Goal: Obtain resource: Obtain resource

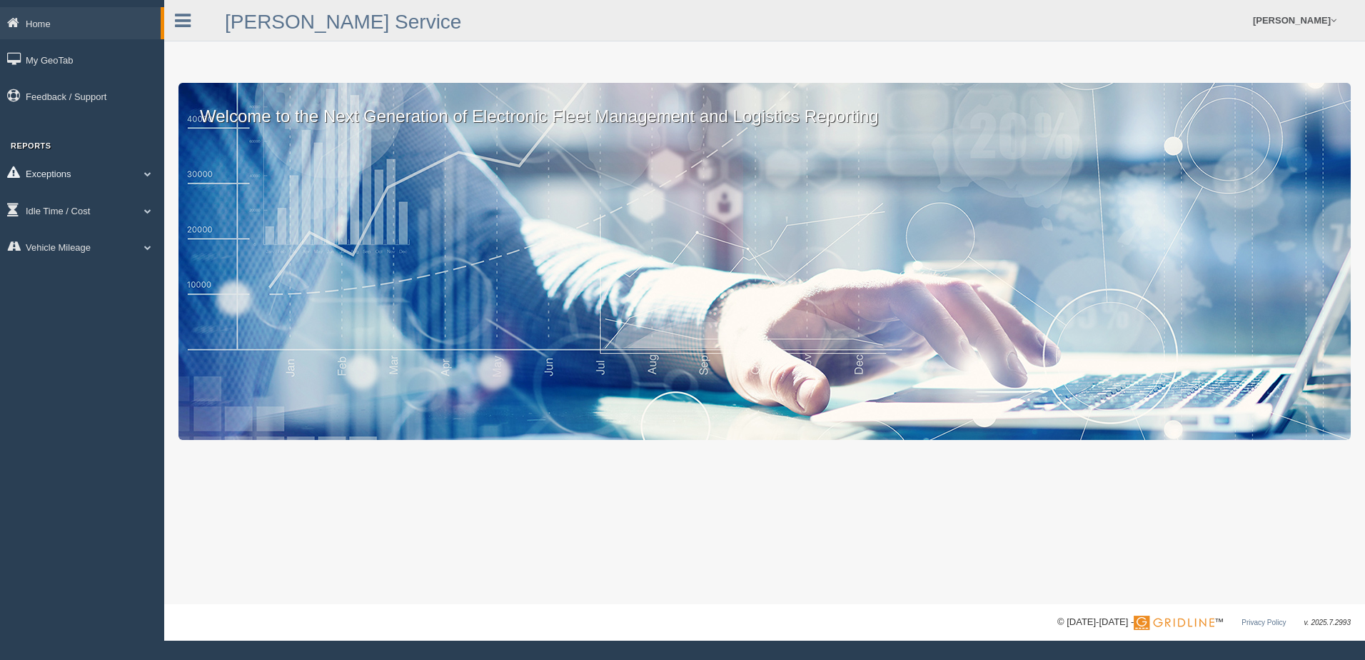
click at [140, 172] on span at bounding box center [148, 173] width 19 height 7
click at [121, 251] on link "Safety Exceptions" at bounding box center [93, 258] width 135 height 26
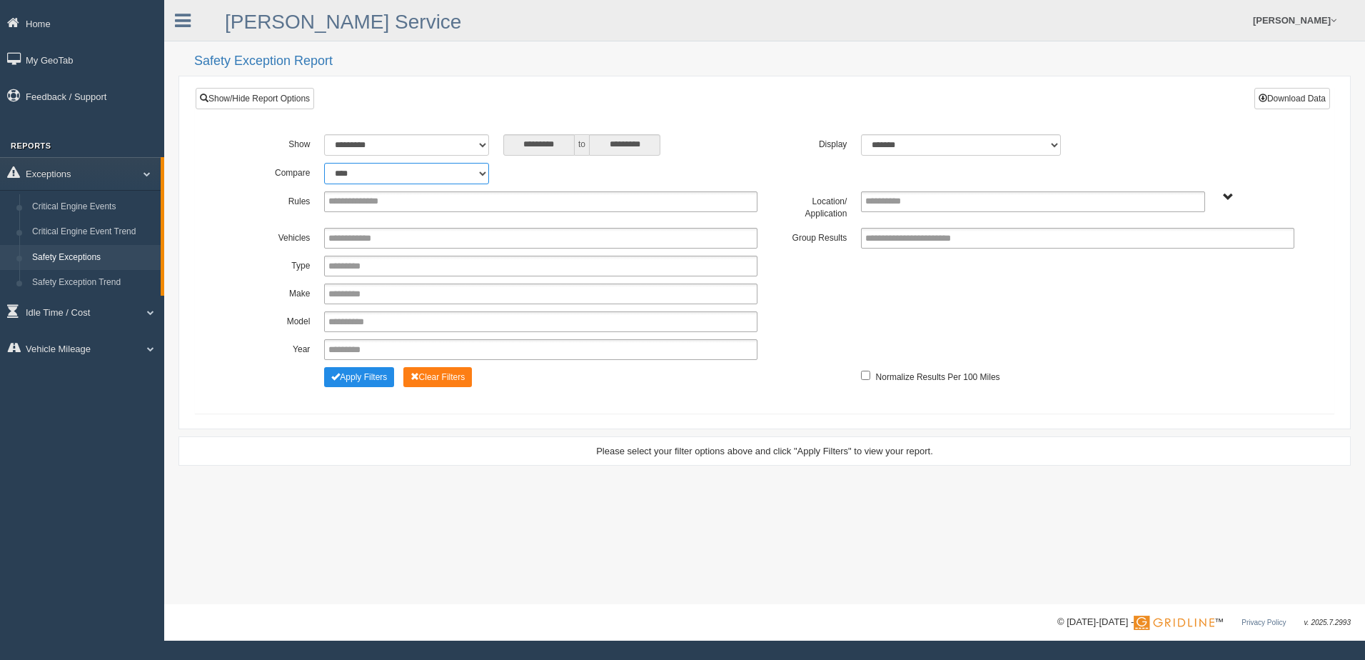
click at [480, 174] on select "**********" at bounding box center [406, 173] width 165 height 21
select select "**********"
click at [324, 163] on select "**********" at bounding box center [406, 173] width 165 height 21
type input "*********"
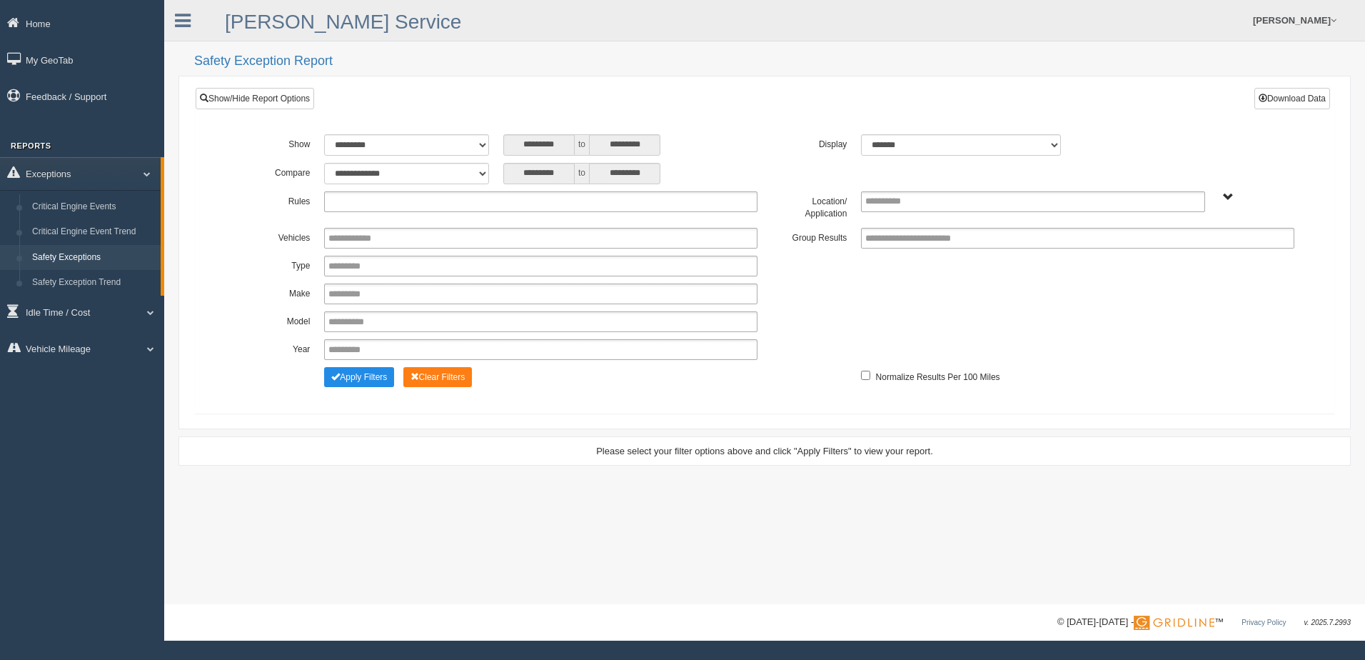
click at [516, 204] on ul at bounding box center [540, 201] width 433 height 21
click at [708, 176] on div "********* to *********" at bounding box center [630, 173] width 254 height 21
type input "**********"
click at [1226, 194] on span "B. Vehicle Class C. Emergency Response WTS-10-00 WTS-10-00 Mgr Vehicles WTS-15-…" at bounding box center [1228, 197] width 11 height 11
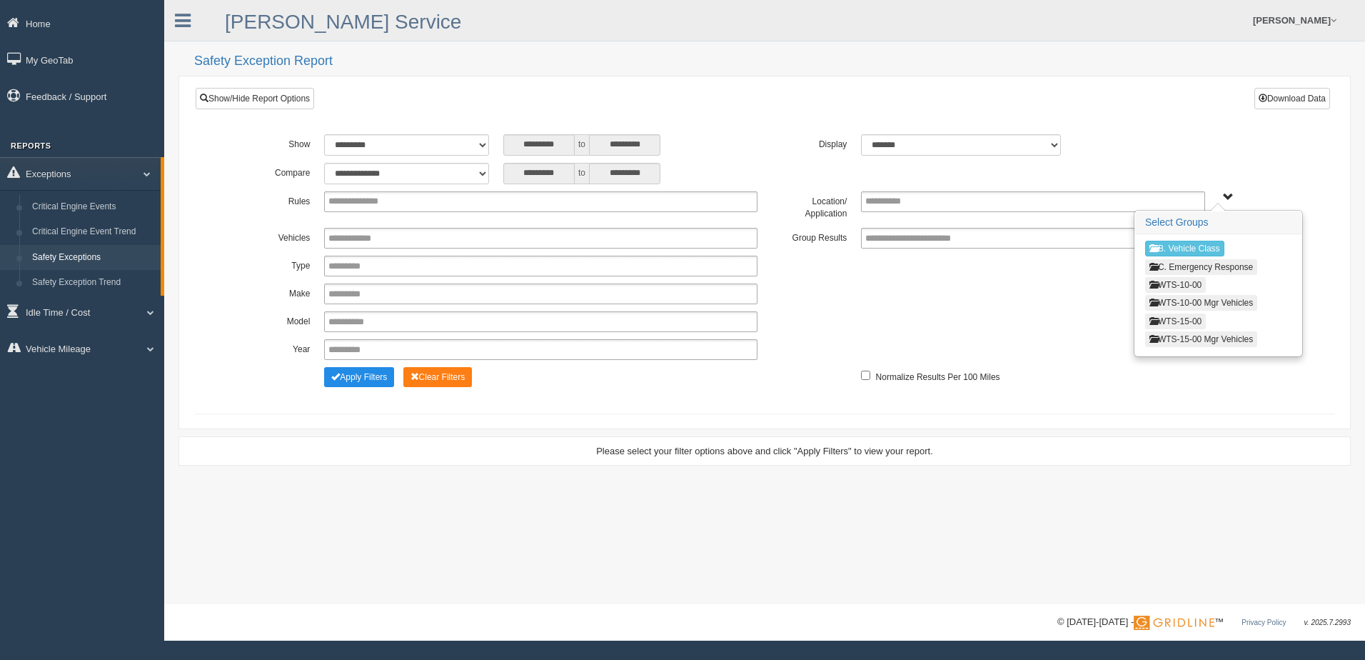
click at [1192, 317] on button "WTS-15-00" at bounding box center [1175, 321] width 61 height 16
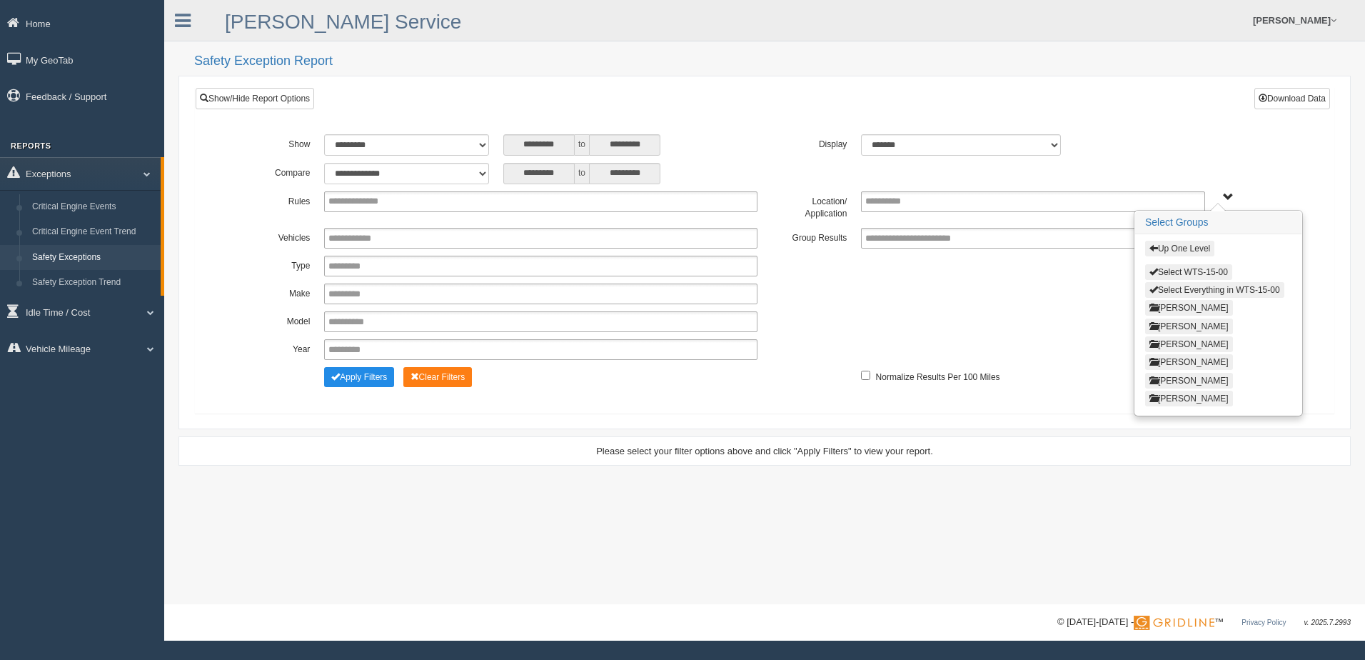
click at [1200, 287] on button "Select Everything in WTS-15-00" at bounding box center [1214, 290] width 139 height 16
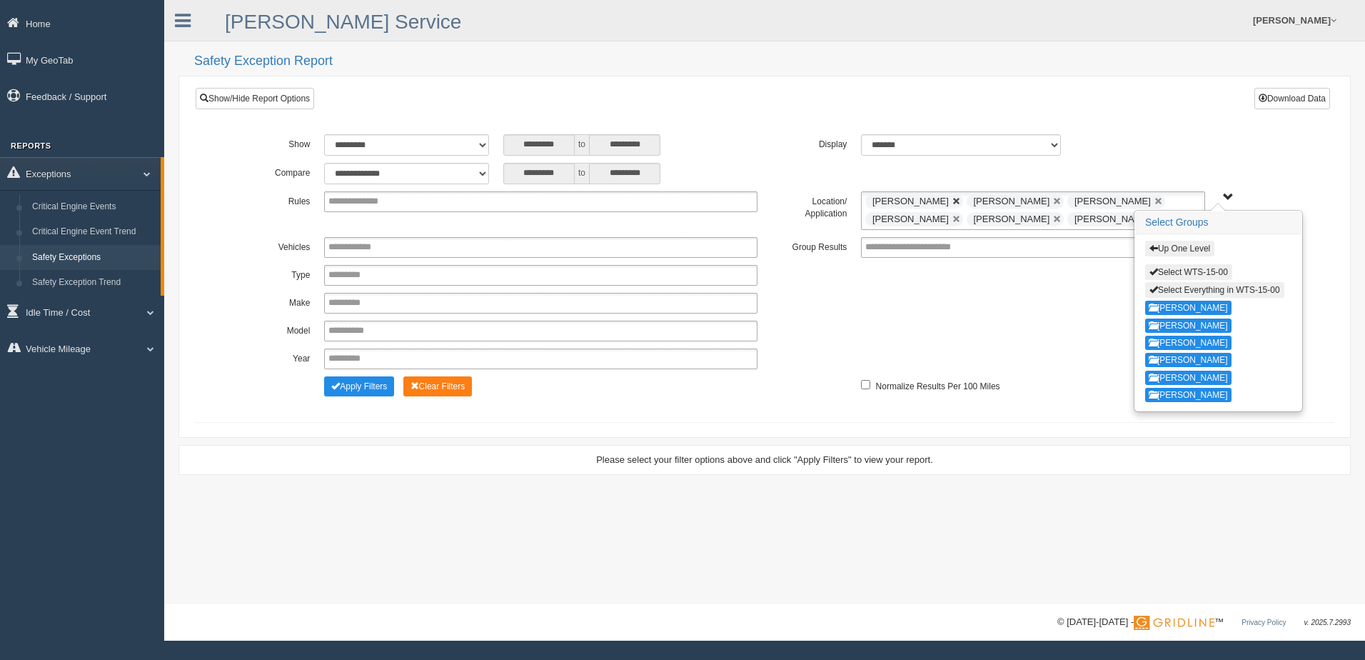
click at [961, 199] on link at bounding box center [957, 201] width 9 height 9
click at [953, 200] on link at bounding box center [957, 201] width 9 height 9
click at [1053, 199] on link at bounding box center [1057, 201] width 9 height 9
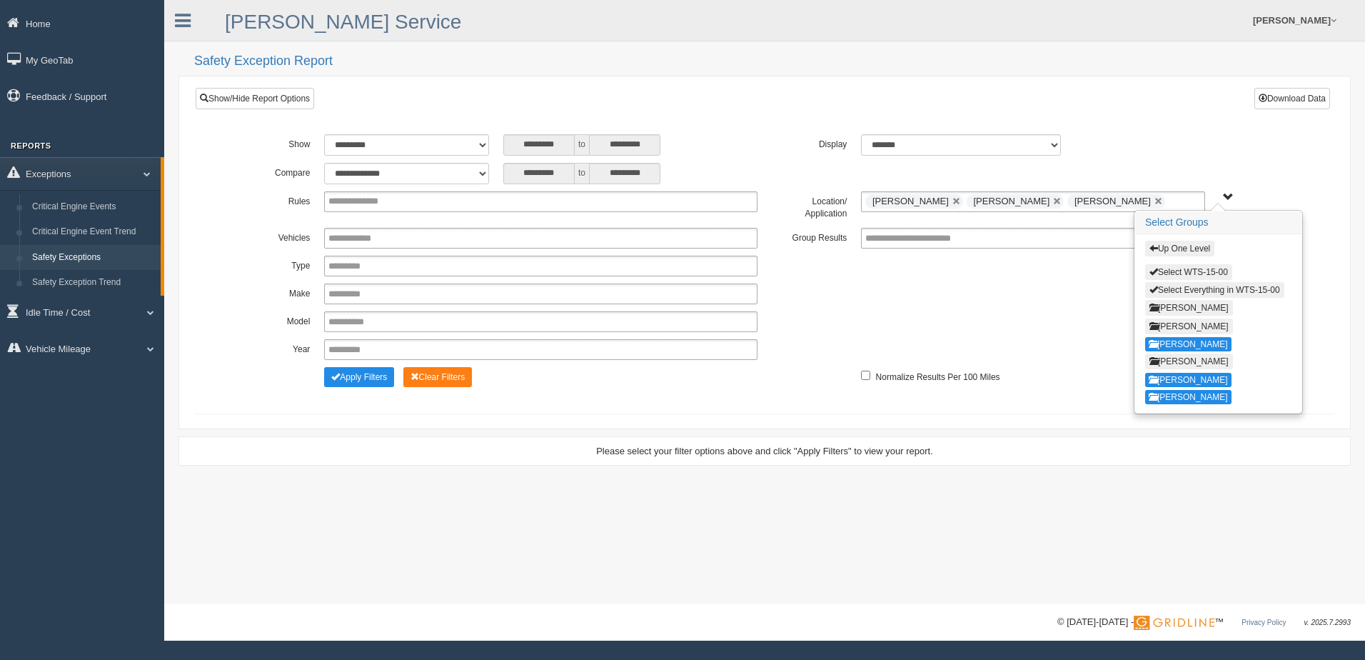
click at [1076, 318] on div "**********" at bounding box center [765, 321] width 1074 height 21
click at [1230, 193] on span "Up One Level Select WTS-15-00 Select Everything in WTS-15-00 GREGORY WILLIAMS K…" at bounding box center [1228, 197] width 11 height 11
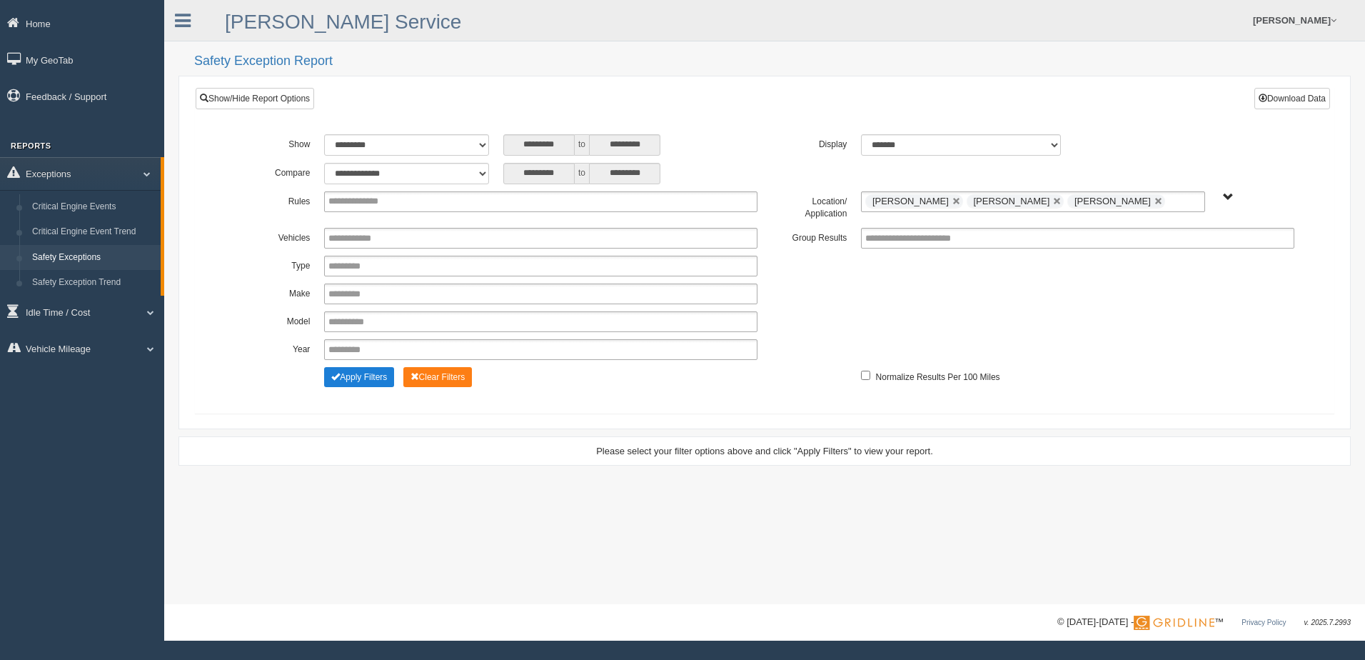
click at [358, 373] on button "Apply Filters" at bounding box center [359, 377] width 70 height 20
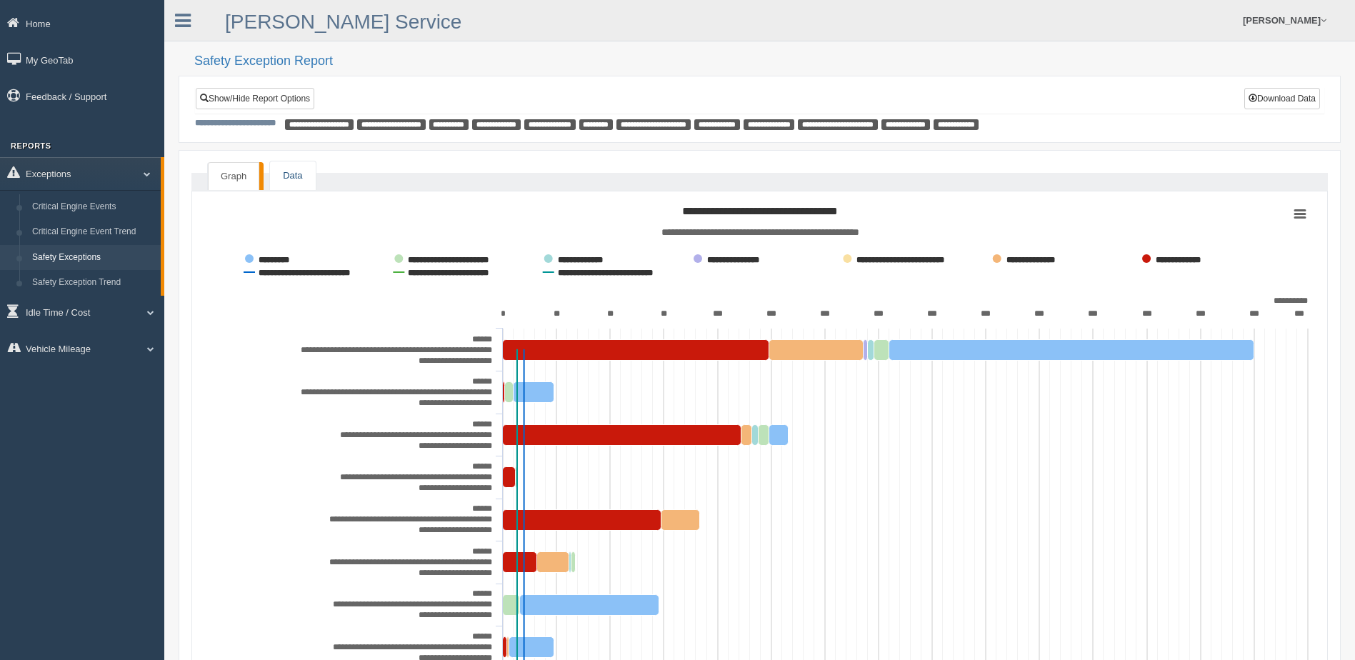
drag, startPoint x: 0, startPoint y: 0, endPoint x: 296, endPoint y: 170, distance: 341.6
click at [296, 170] on link "Data" at bounding box center [292, 175] width 45 height 29
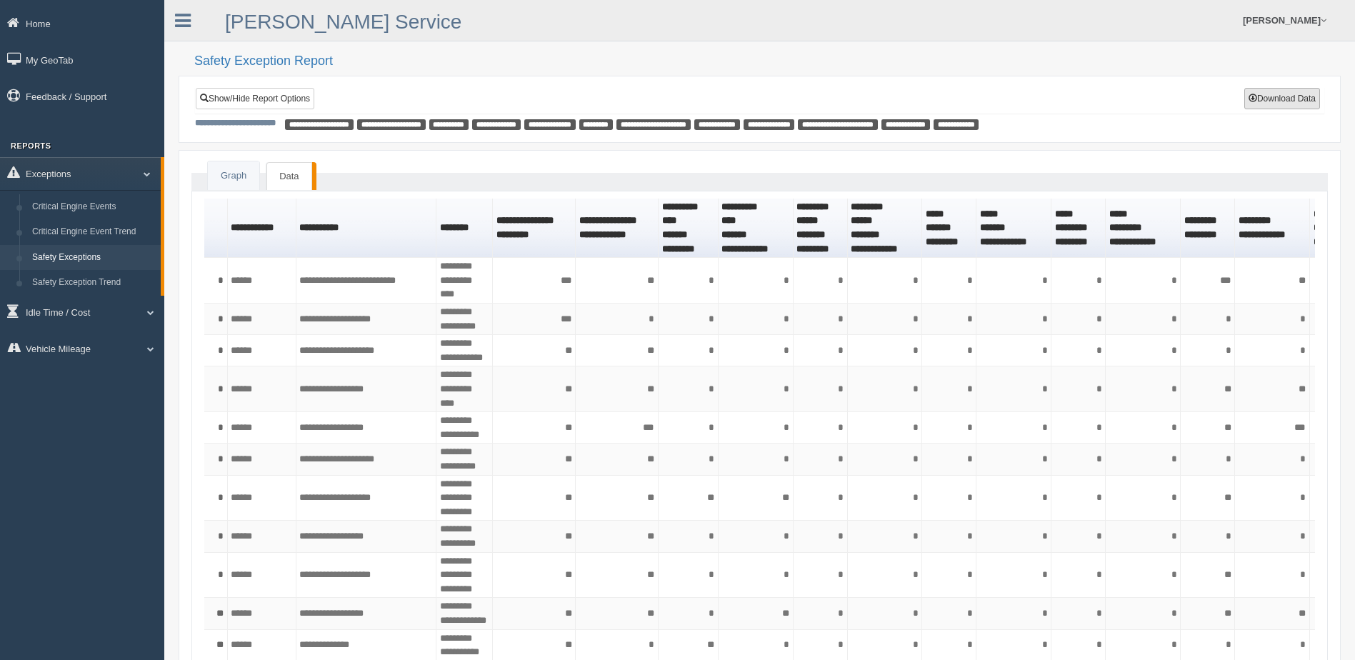
click at [1273, 99] on button "Download Data" at bounding box center [1282, 98] width 76 height 21
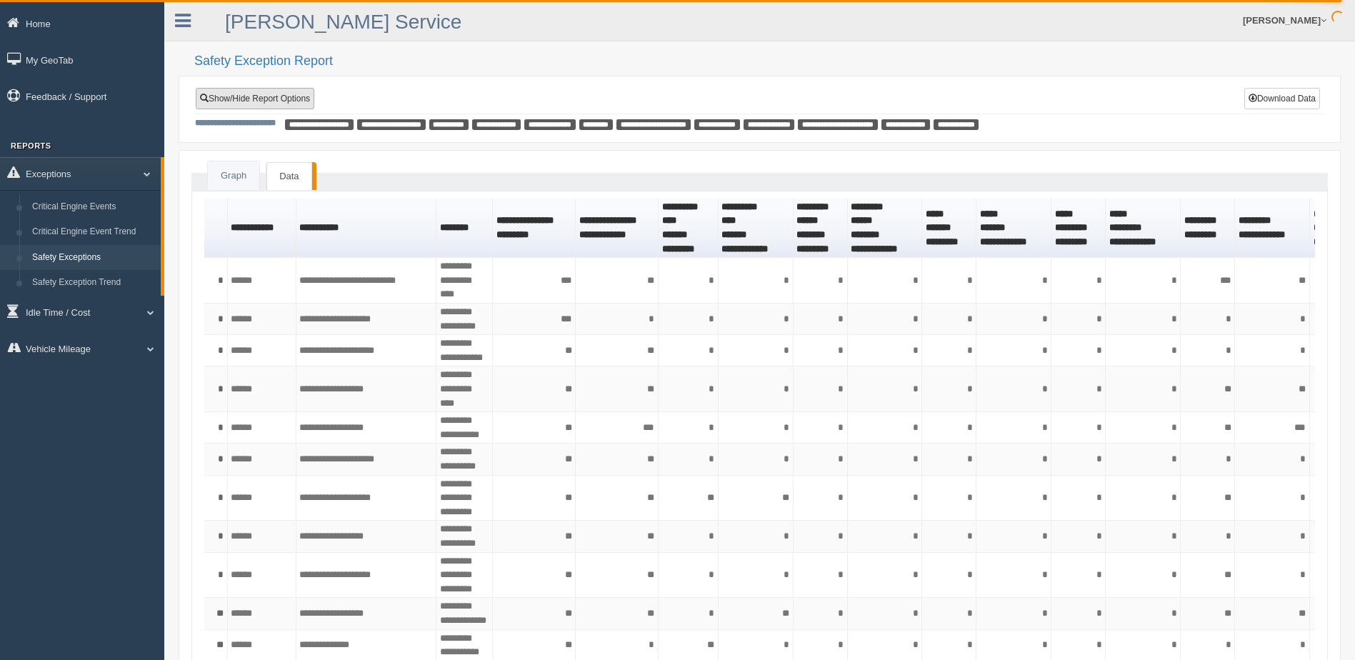
click at [276, 99] on link "Show/Hide Report Options" at bounding box center [255, 98] width 119 height 21
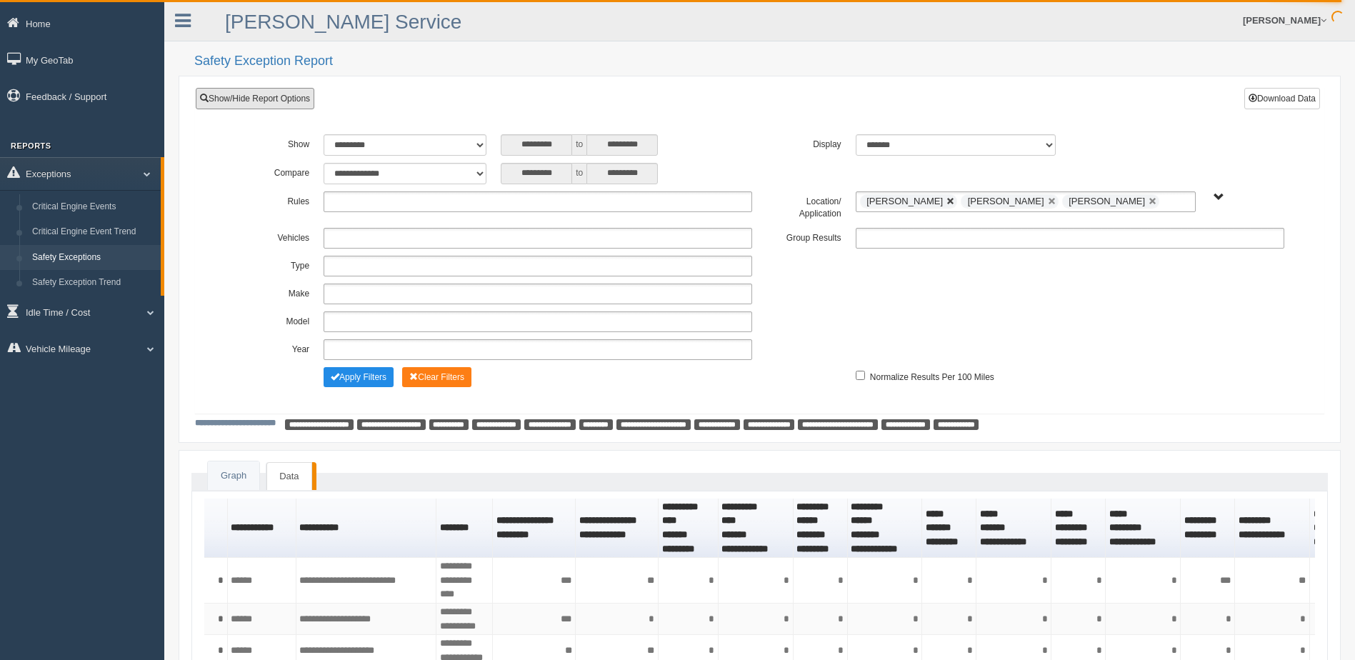
click at [954, 203] on link at bounding box center [950, 201] width 9 height 9
click at [946, 200] on link at bounding box center [950, 201] width 9 height 9
click at [946, 201] on link at bounding box center [950, 201] width 9 height 9
type input "**********"
click at [800, 164] on div "**********" at bounding box center [759, 173] width 1063 height 21
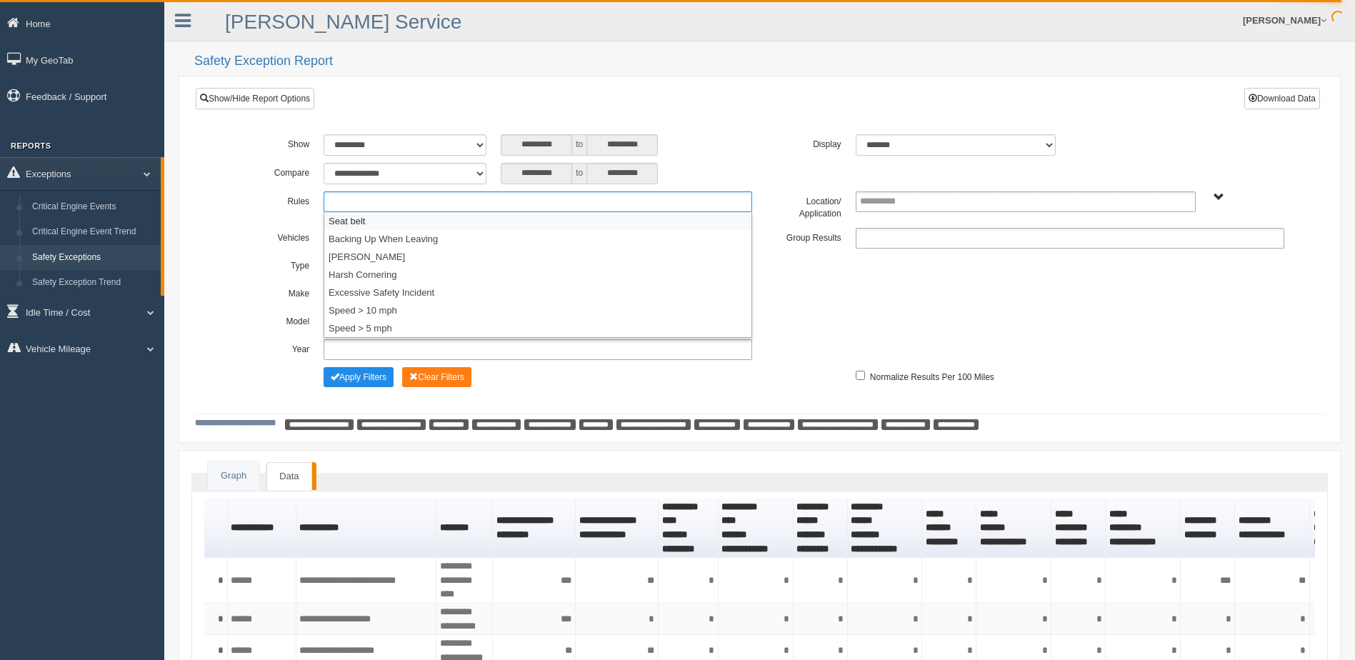
click at [464, 198] on ul at bounding box center [537, 201] width 428 height 21
click at [726, 138] on div "********* to *********" at bounding box center [626, 144] width 251 height 21
type input "**********"
click at [1217, 202] on span "B. Vehicle Class C. Emergency Response WTS-10-00 WTS-10-00 Mgr Vehicles WTS-15-…" at bounding box center [1218, 197] width 11 height 11
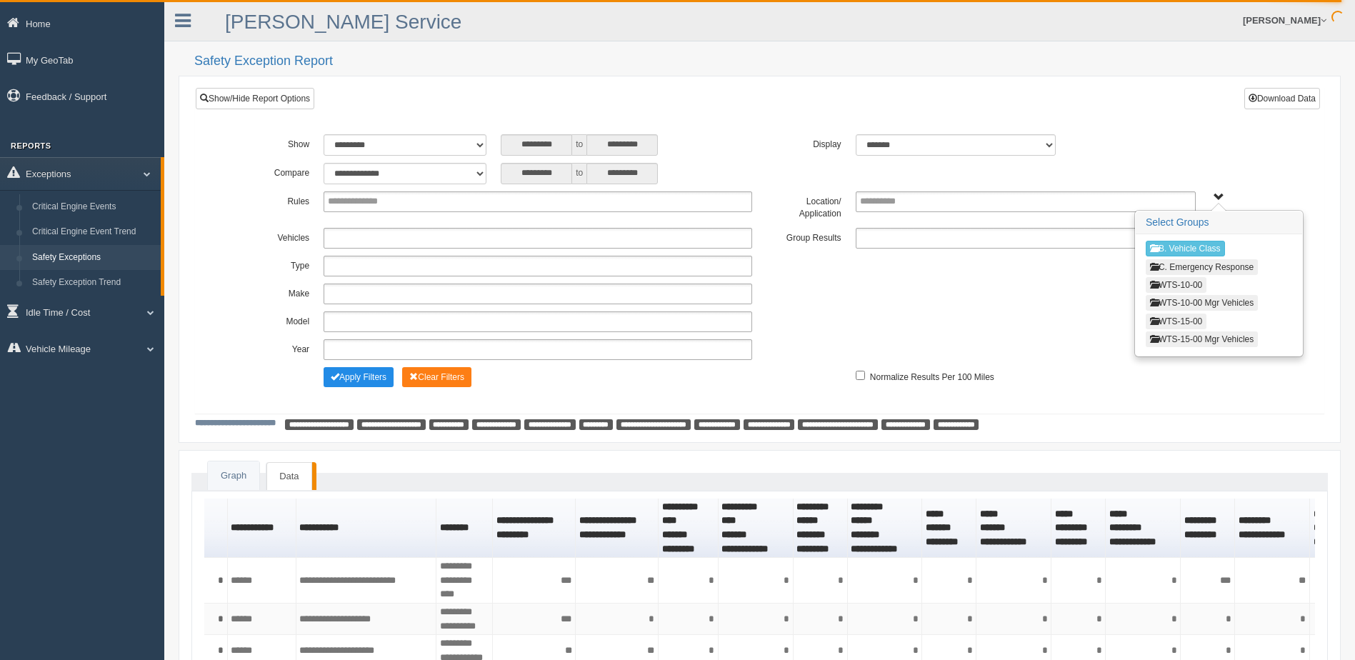
click at [1185, 318] on button "WTS-15-00" at bounding box center [1175, 321] width 61 height 16
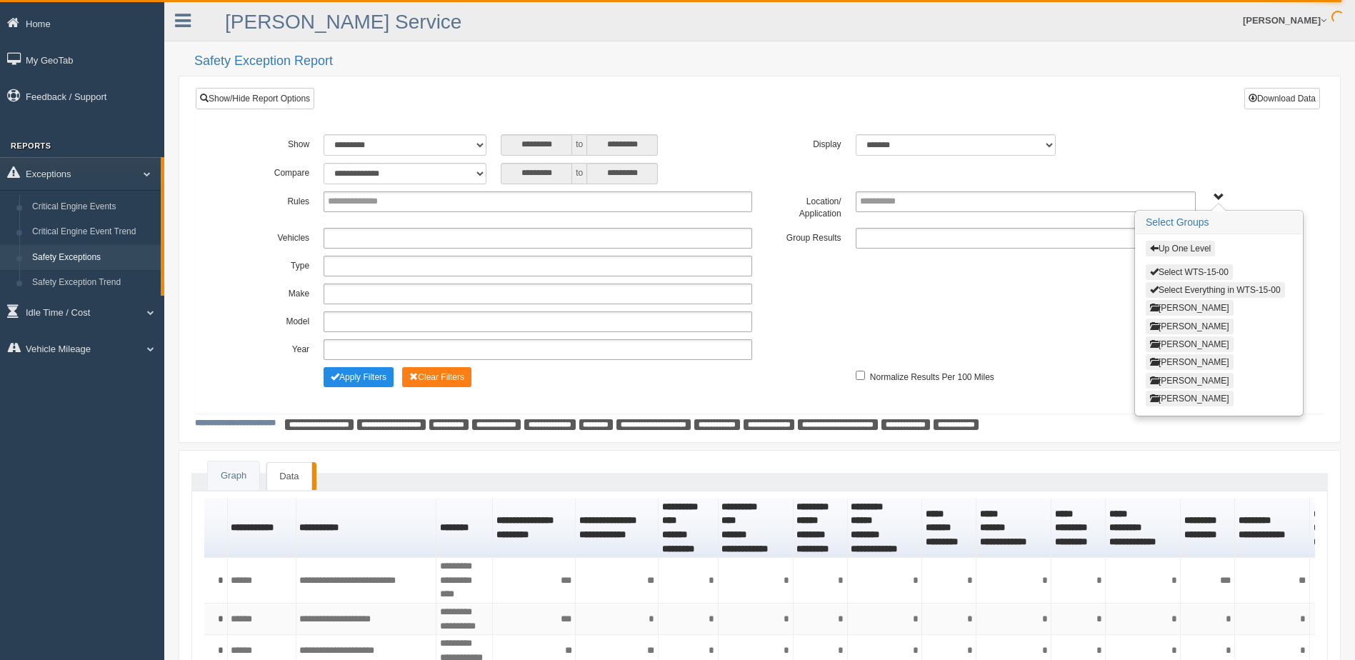
click at [1182, 342] on button "NATHANIEL DEMBY" at bounding box center [1189, 344] width 88 height 16
click at [1170, 271] on button "Select NATHANIEL DEMBY" at bounding box center [1202, 272] width 114 height 16
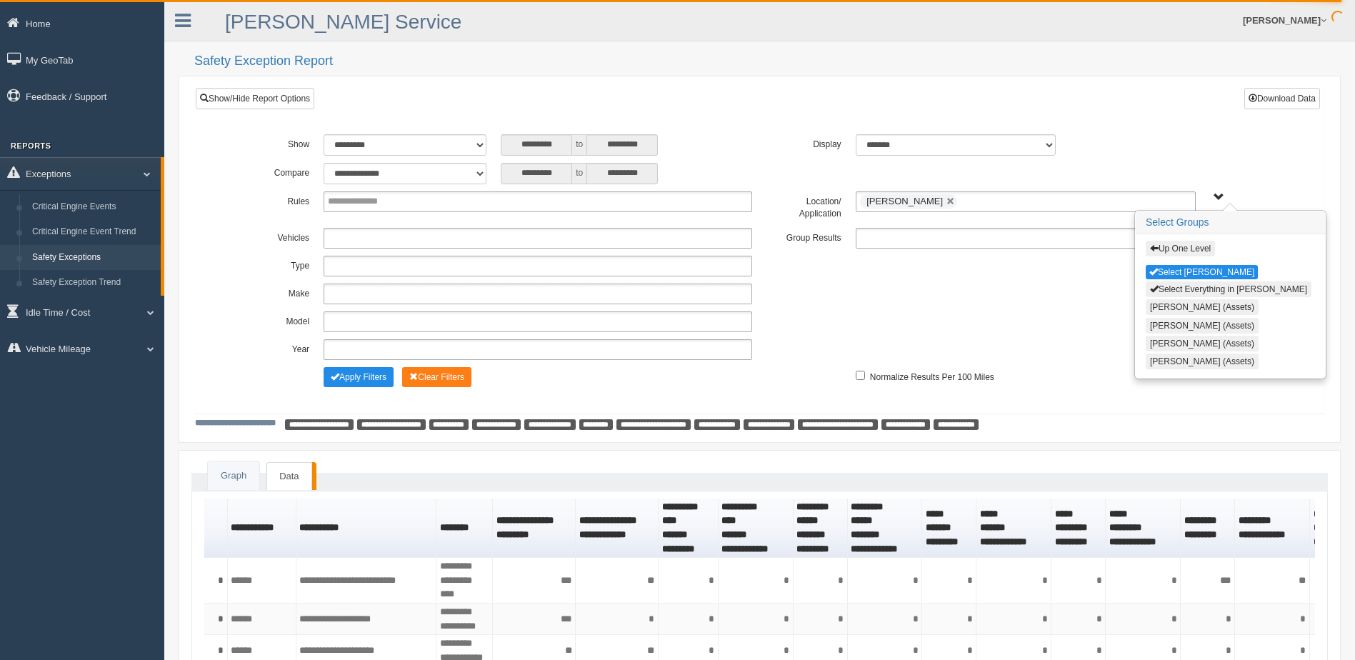
click at [1061, 290] on div "**********" at bounding box center [759, 293] width 1063 height 21
click at [1215, 194] on span "Up One Level Select NATHANIEL DEMBY Select Everything in NATHANIEL DEMBY Blaine…" at bounding box center [1218, 197] width 11 height 11
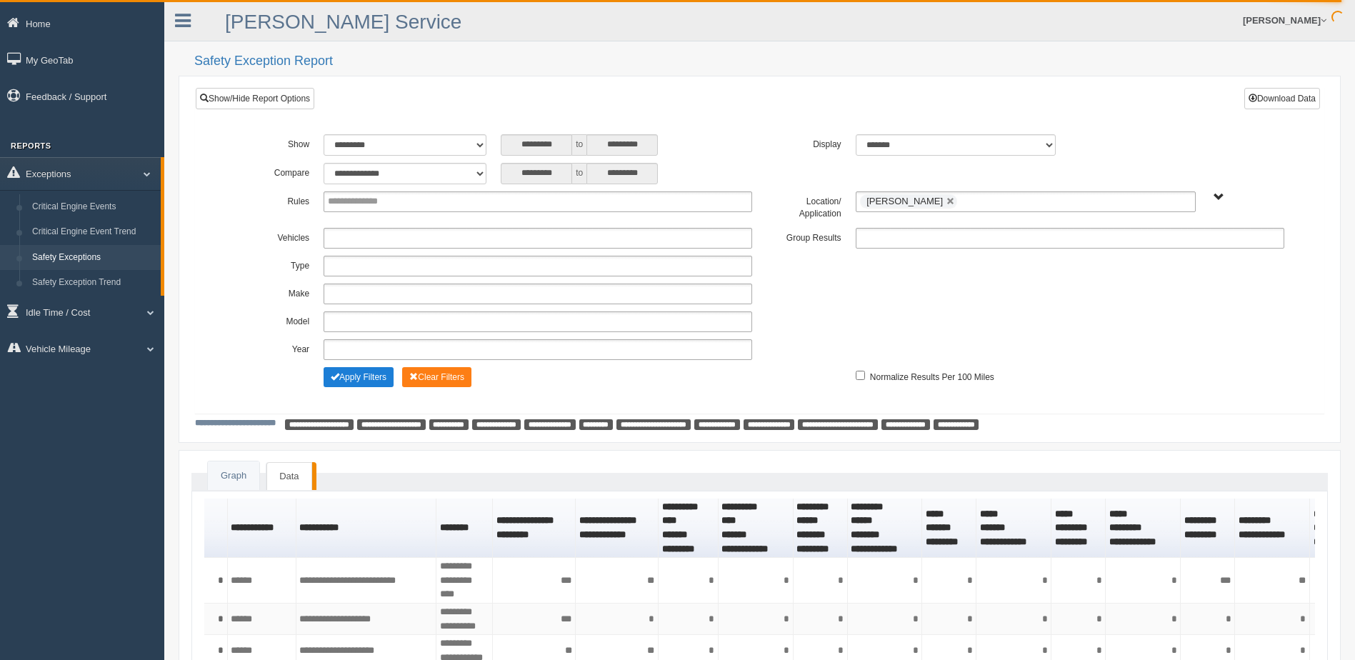
click at [351, 376] on button "Apply Filters" at bounding box center [358, 377] width 70 height 20
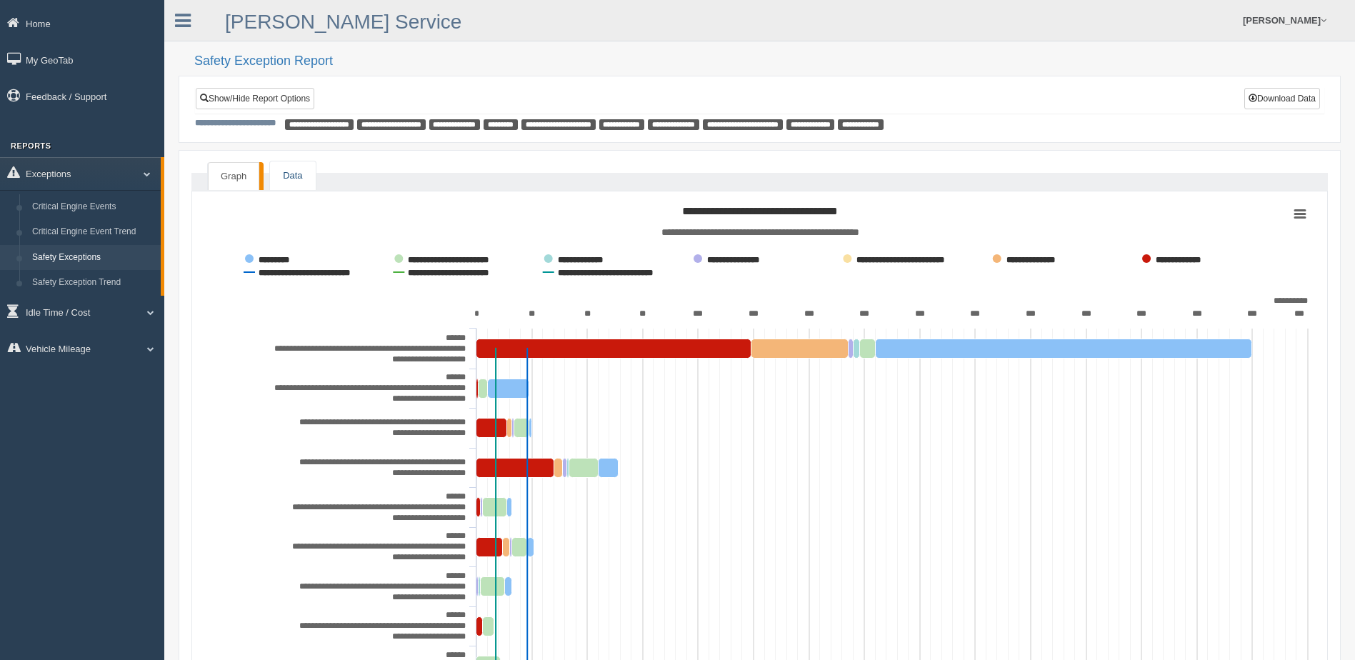
click at [286, 172] on link "Data" at bounding box center [292, 175] width 45 height 29
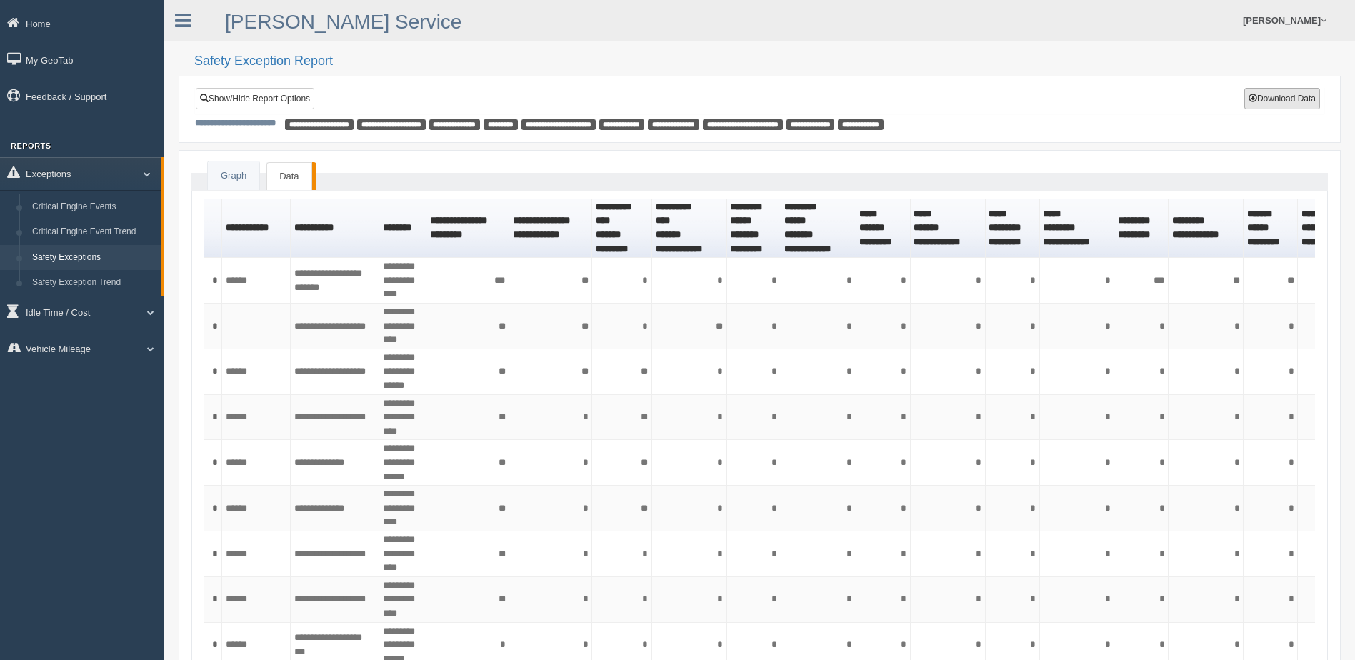
click at [1289, 97] on button "Download Data" at bounding box center [1282, 98] width 76 height 21
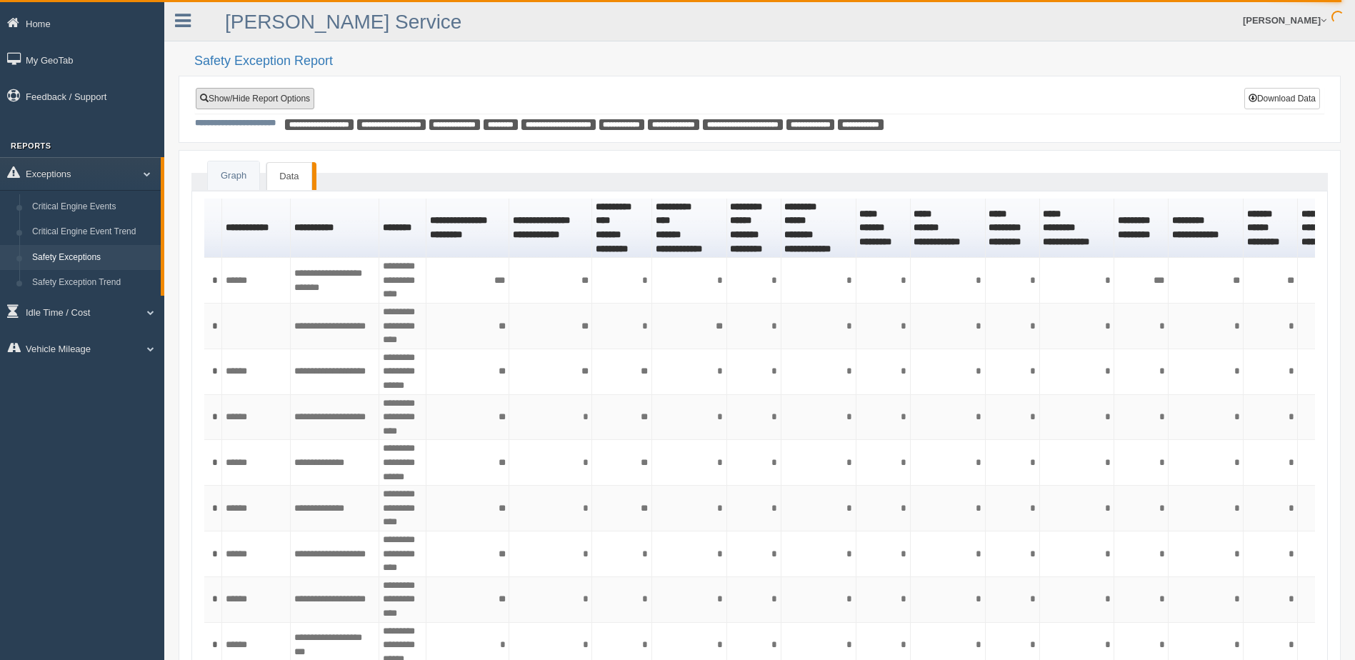
click at [266, 96] on link "Show/Hide Report Options" at bounding box center [255, 98] width 119 height 21
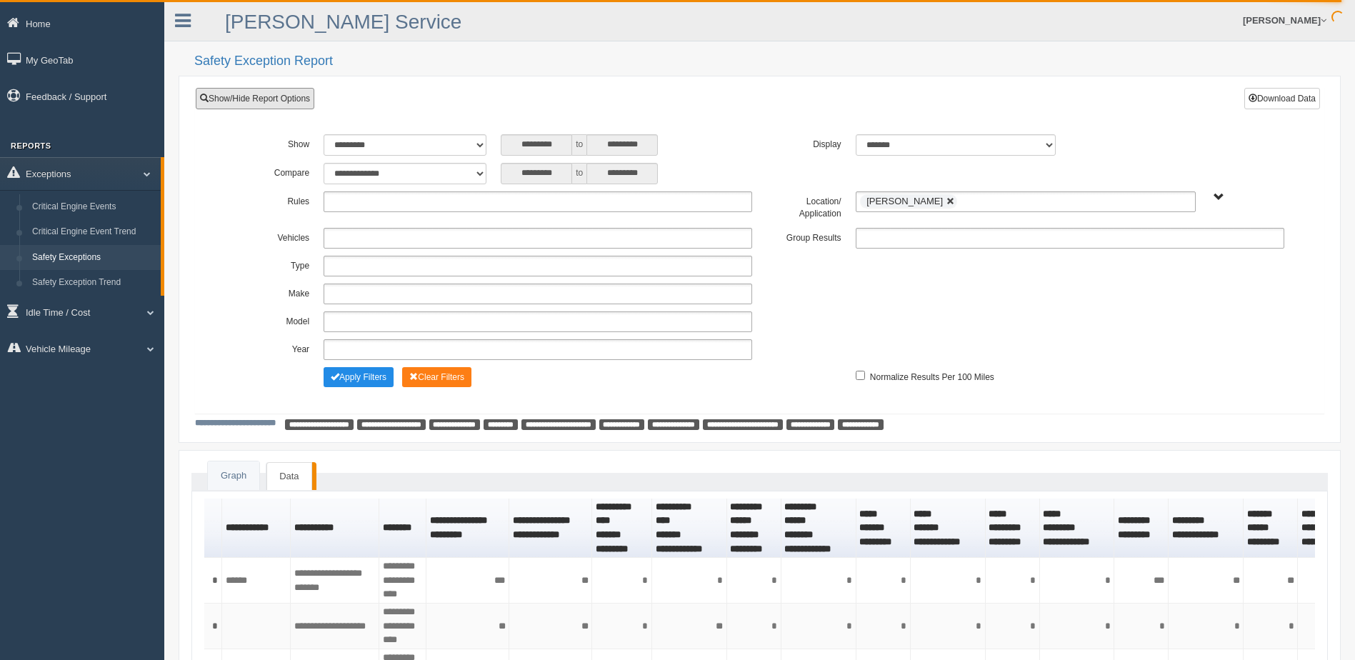
click at [955, 201] on link at bounding box center [950, 201] width 9 height 9
type input "**********"
click at [656, 206] on ul at bounding box center [537, 201] width 428 height 21
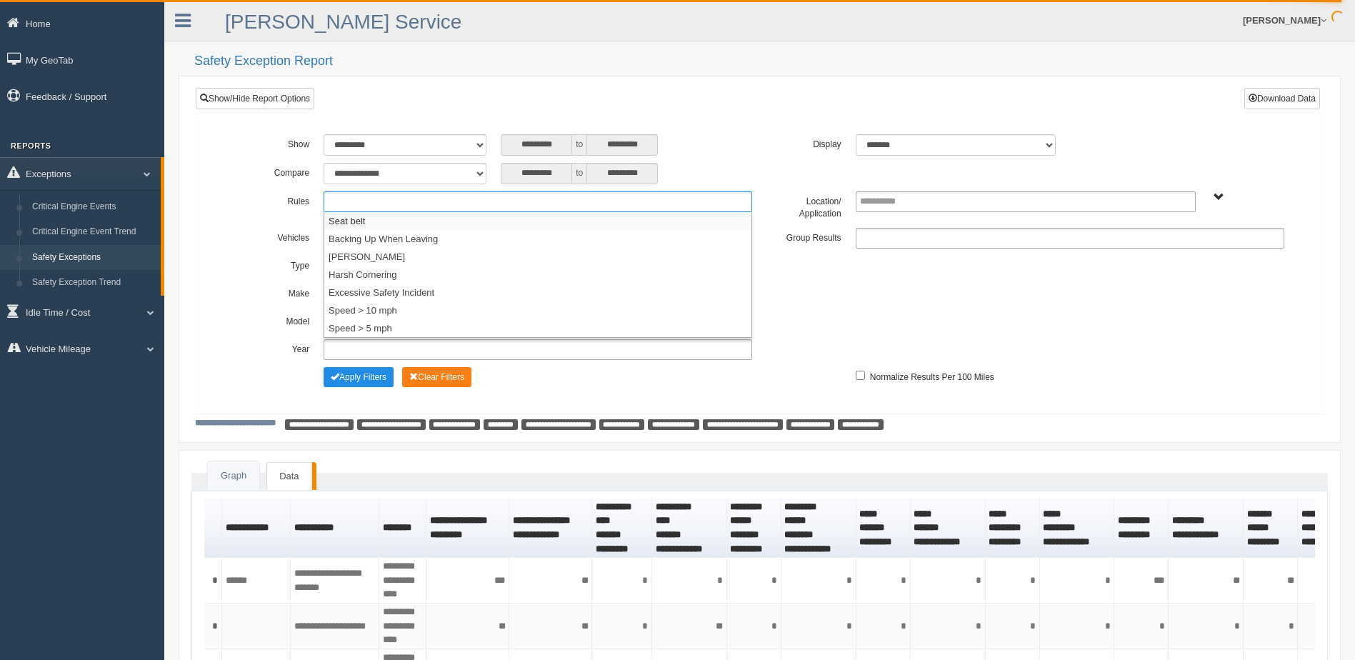
click at [711, 140] on div "********* to *********" at bounding box center [626, 144] width 251 height 21
type input "**********"
click at [1217, 194] on span "B. Vehicle Class C. Emergency Response WTS-10-00 WTS-10-00 Mgr Vehicles WTS-15-…" at bounding box center [1218, 197] width 11 height 11
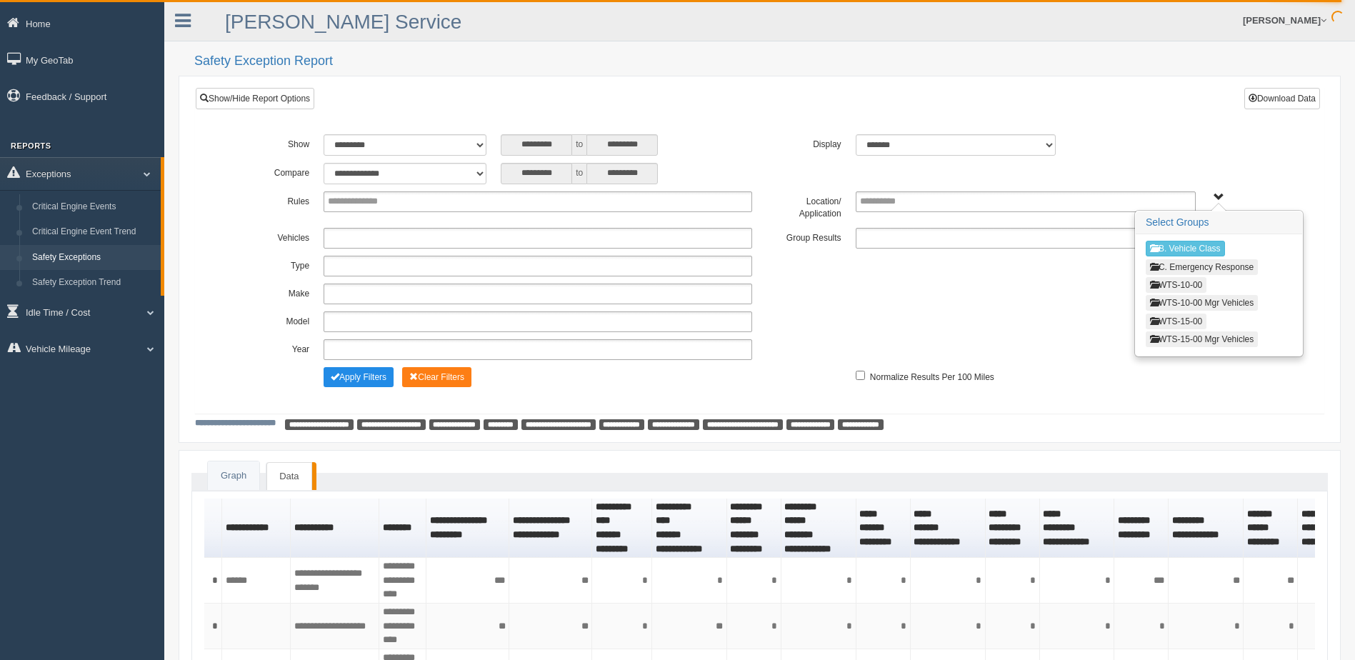
click at [1199, 318] on button "WTS-15-00" at bounding box center [1175, 321] width 61 height 16
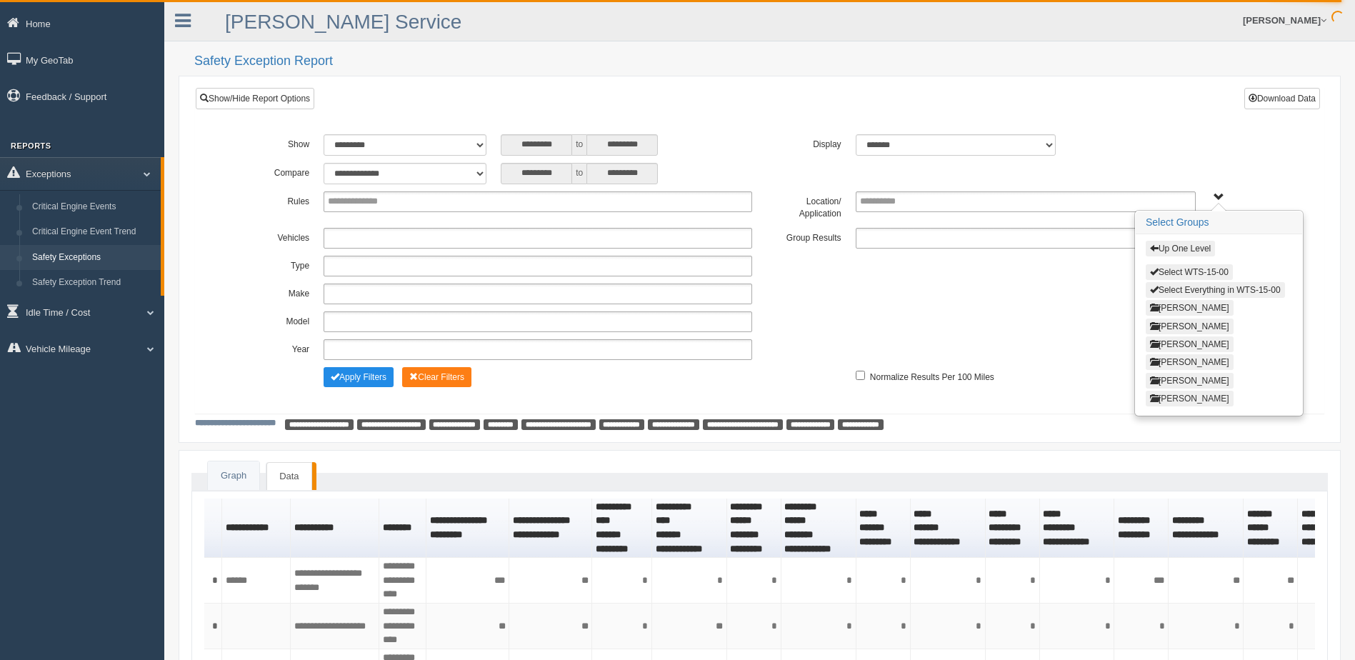
click at [1195, 398] on button "[PERSON_NAME]" at bounding box center [1189, 399] width 88 height 16
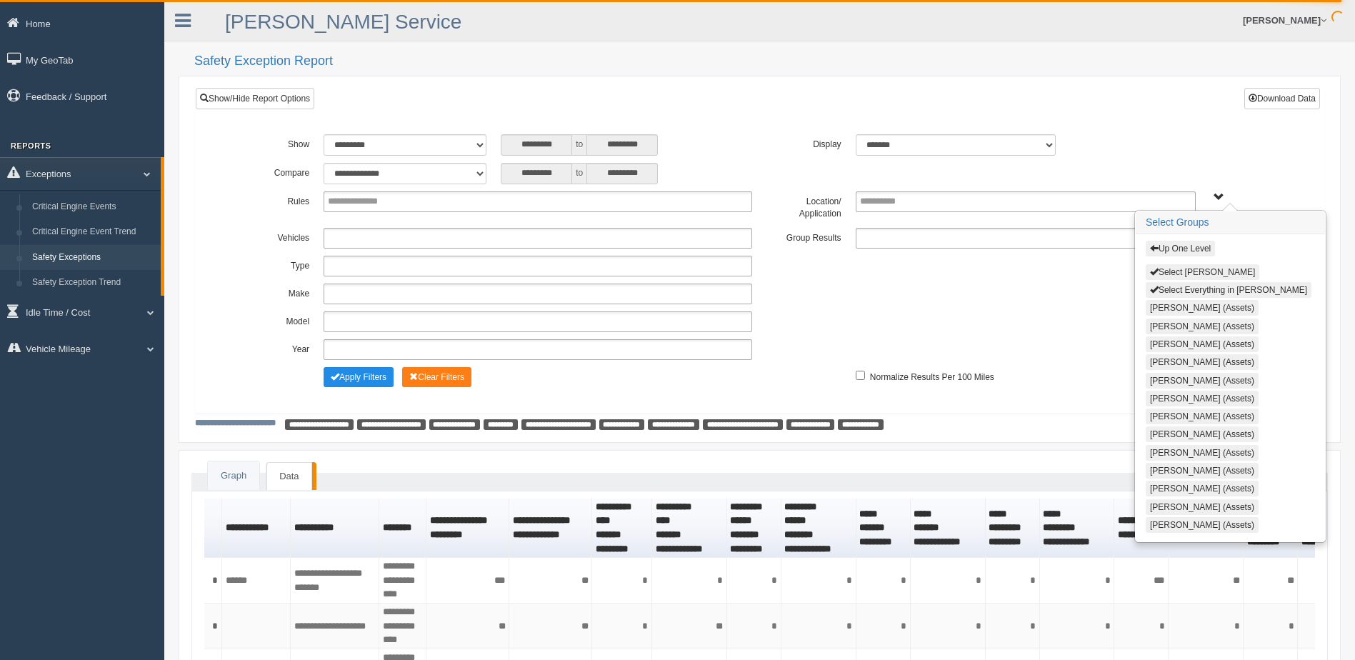
click at [1193, 268] on button "Select Thomas Pearson" at bounding box center [1202, 272] width 114 height 16
click at [1216, 196] on span "Up One Level Select Thomas Pearson Select Everything in Thomas Pearson Carlos B…" at bounding box center [1218, 197] width 11 height 11
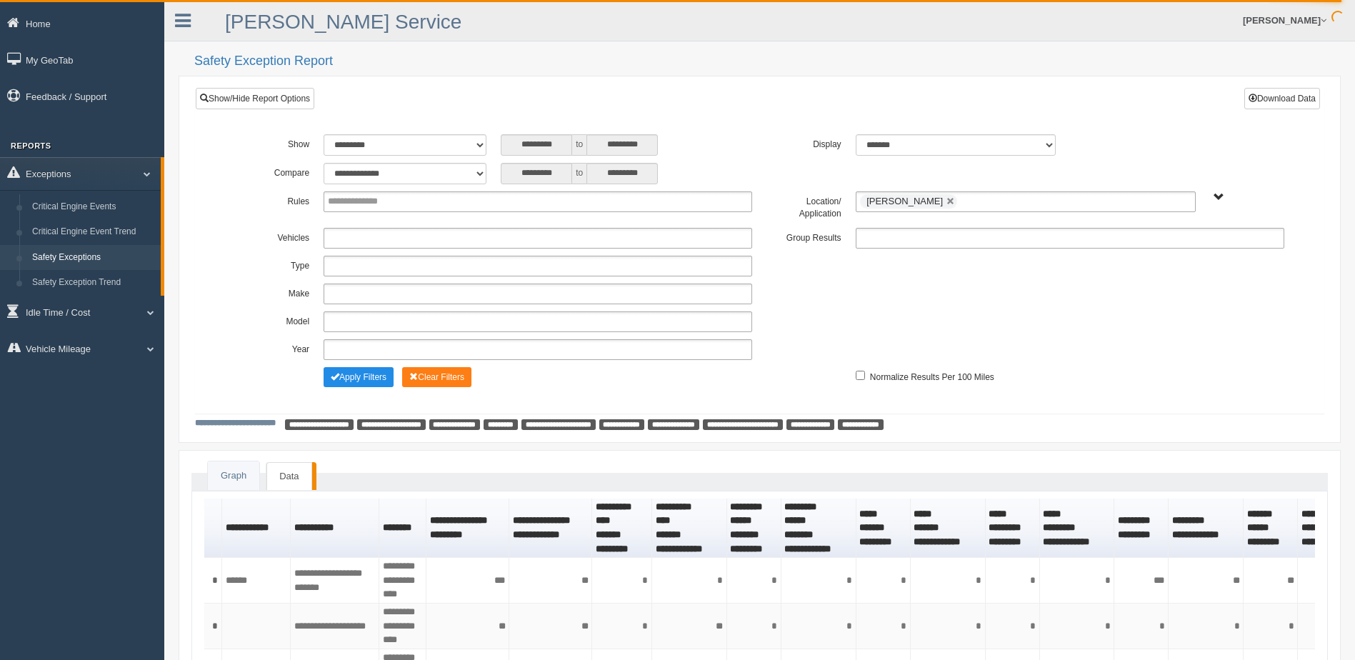
click at [1210, 149] on div "**********" at bounding box center [759, 144] width 1063 height 21
click at [947, 202] on link at bounding box center [950, 201] width 9 height 9
type input "**********"
click at [1215, 197] on span "Up One Level Select Thomas Pearson Select Everything in Thomas Pearson Carlos B…" at bounding box center [1218, 197] width 11 height 11
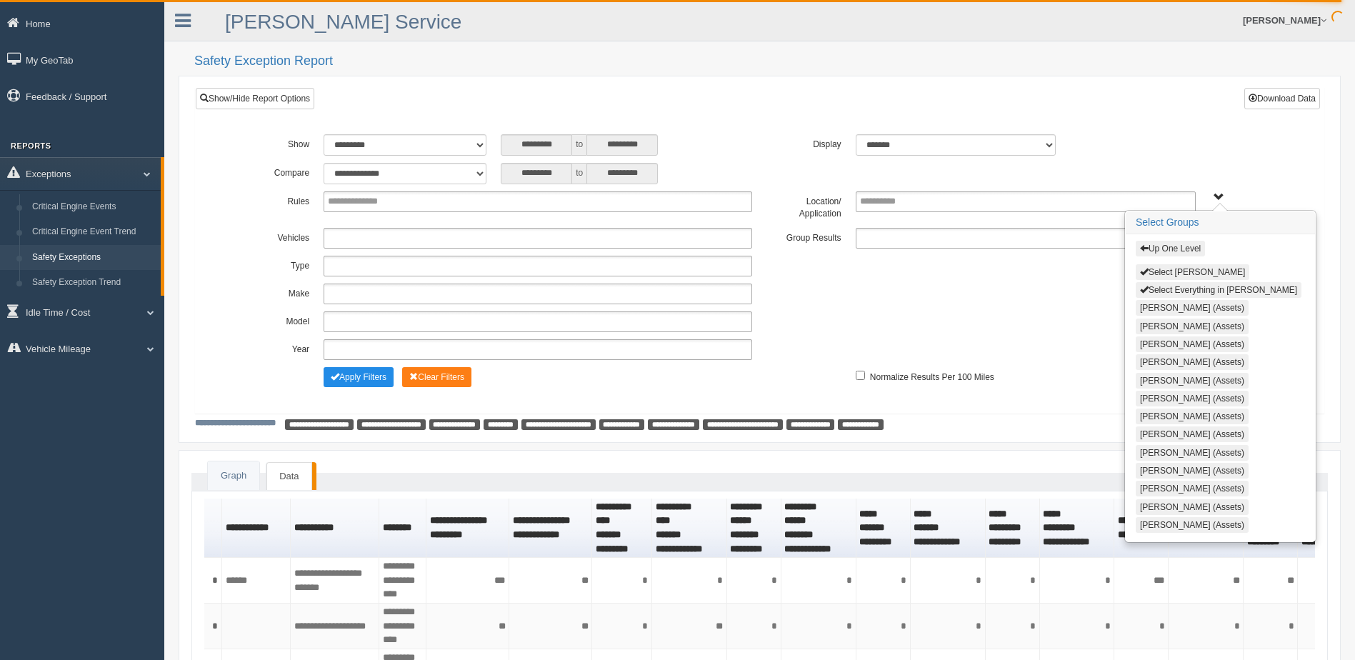
click at [1145, 251] on span "button" at bounding box center [1144, 247] width 9 height 9
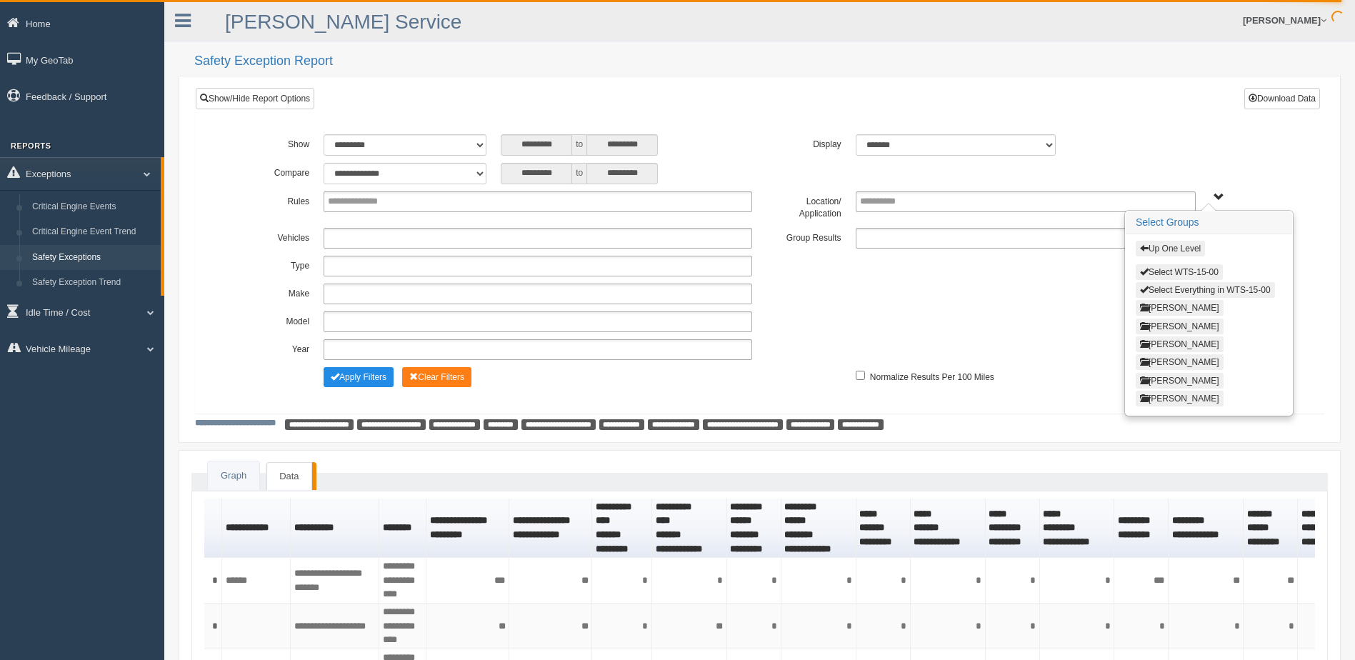
click at [1145, 251] on span "button" at bounding box center [1144, 247] width 9 height 9
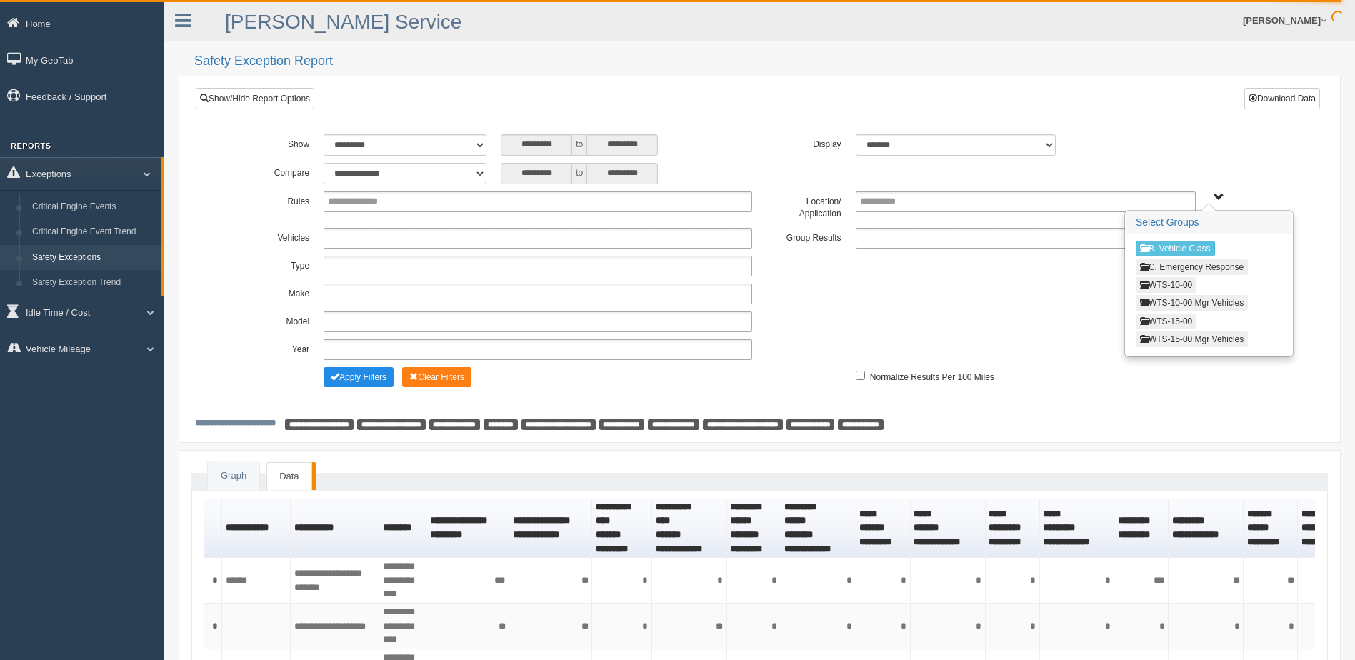
click at [1178, 318] on button "WTS-15-00" at bounding box center [1165, 321] width 61 height 16
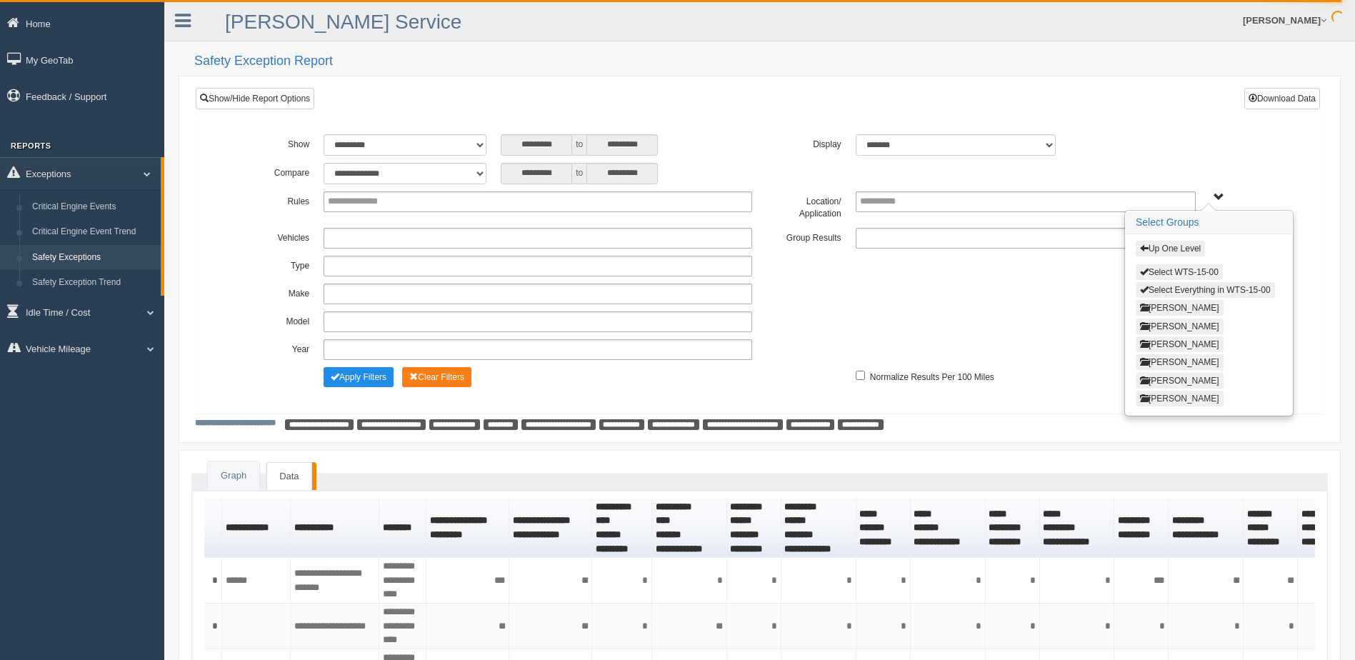
click at [1174, 399] on button "Thomas Pearson" at bounding box center [1179, 399] width 88 height 16
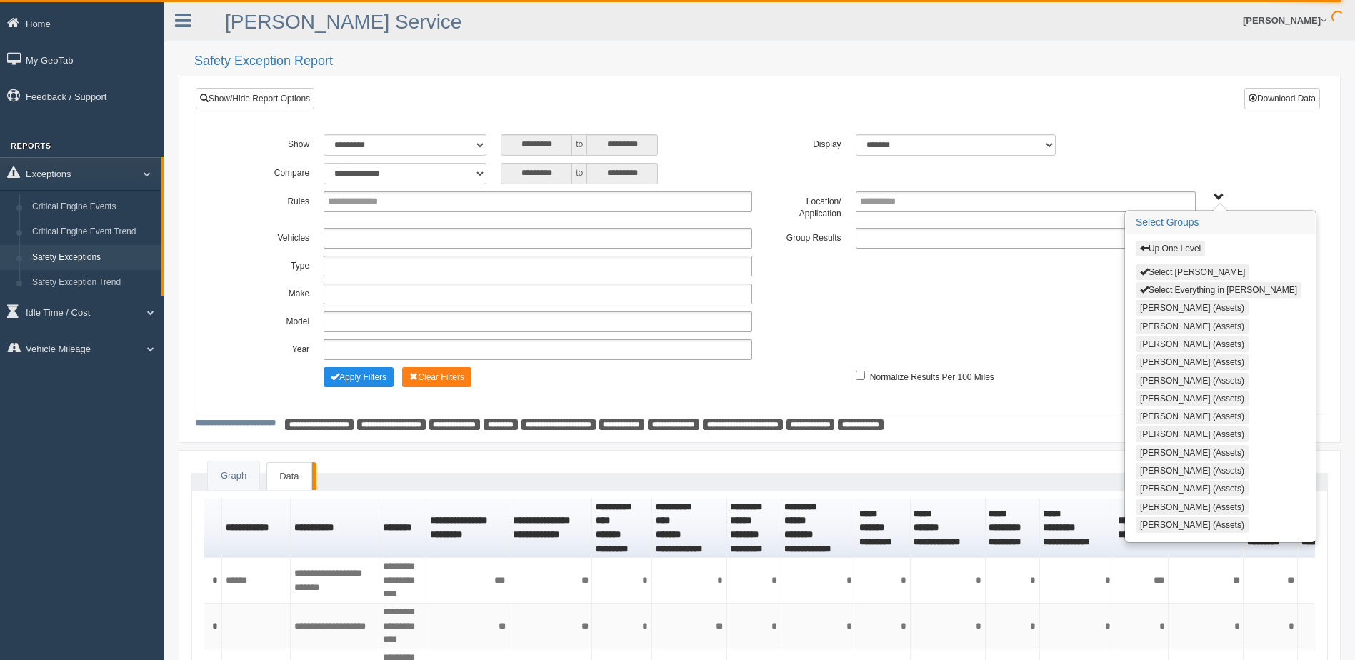
click at [1148, 272] on button "Select Thomas Pearson" at bounding box center [1192, 272] width 114 height 16
click at [1205, 161] on div "**********" at bounding box center [759, 262] width 1063 height 257
click at [1216, 195] on span "Up One Level Select Thomas Pearson Select Everything in Thomas Pearson Carlos B…" at bounding box center [1218, 197] width 11 height 11
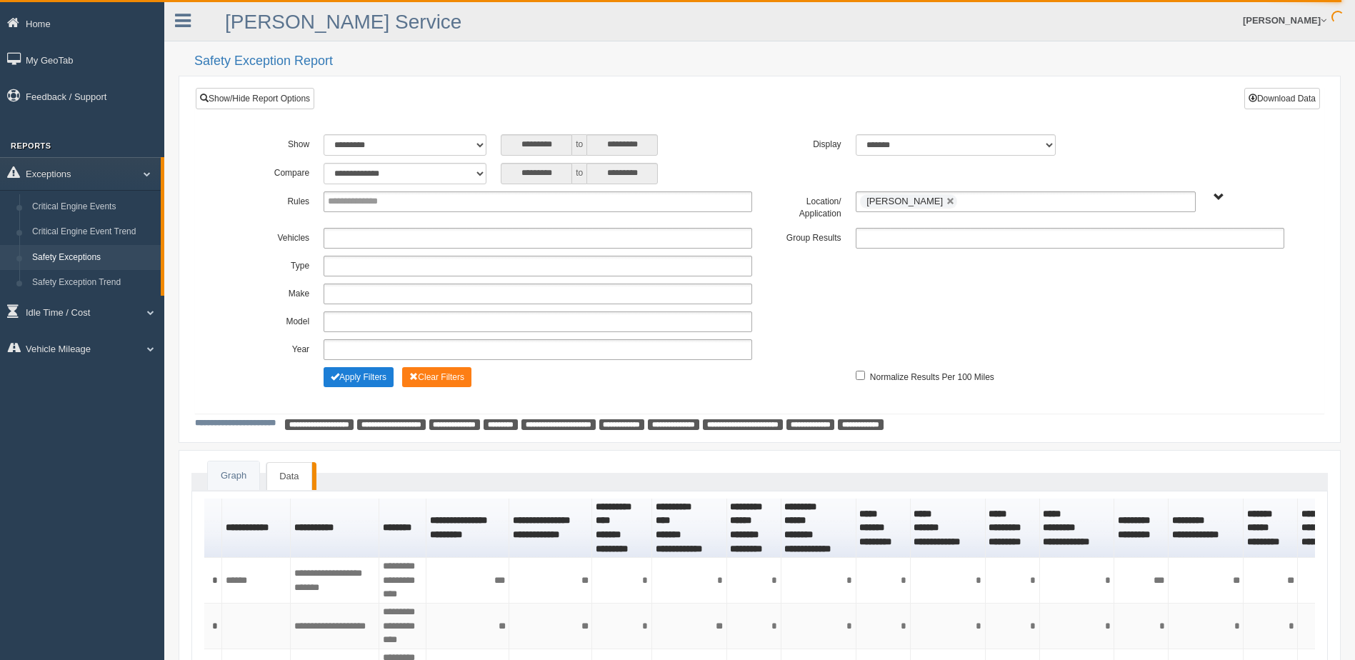
click at [370, 379] on button "Apply Filters" at bounding box center [358, 377] width 70 height 20
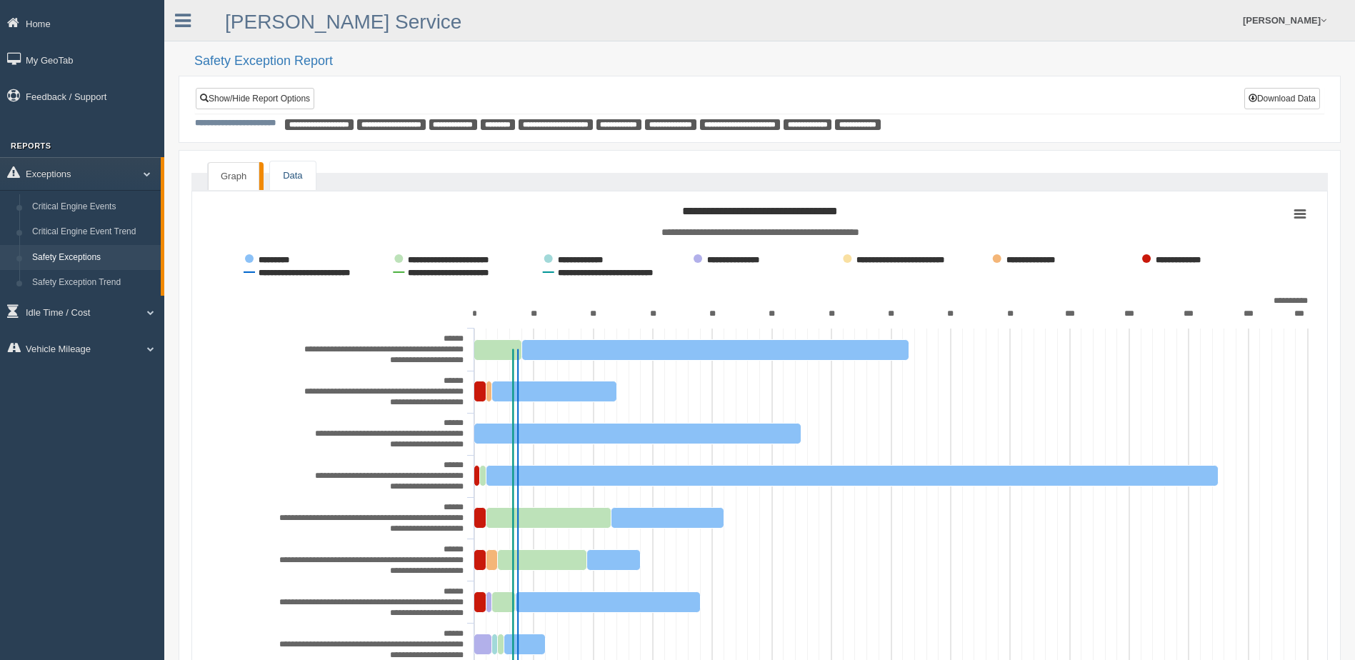
click at [291, 174] on link "Data" at bounding box center [292, 175] width 45 height 29
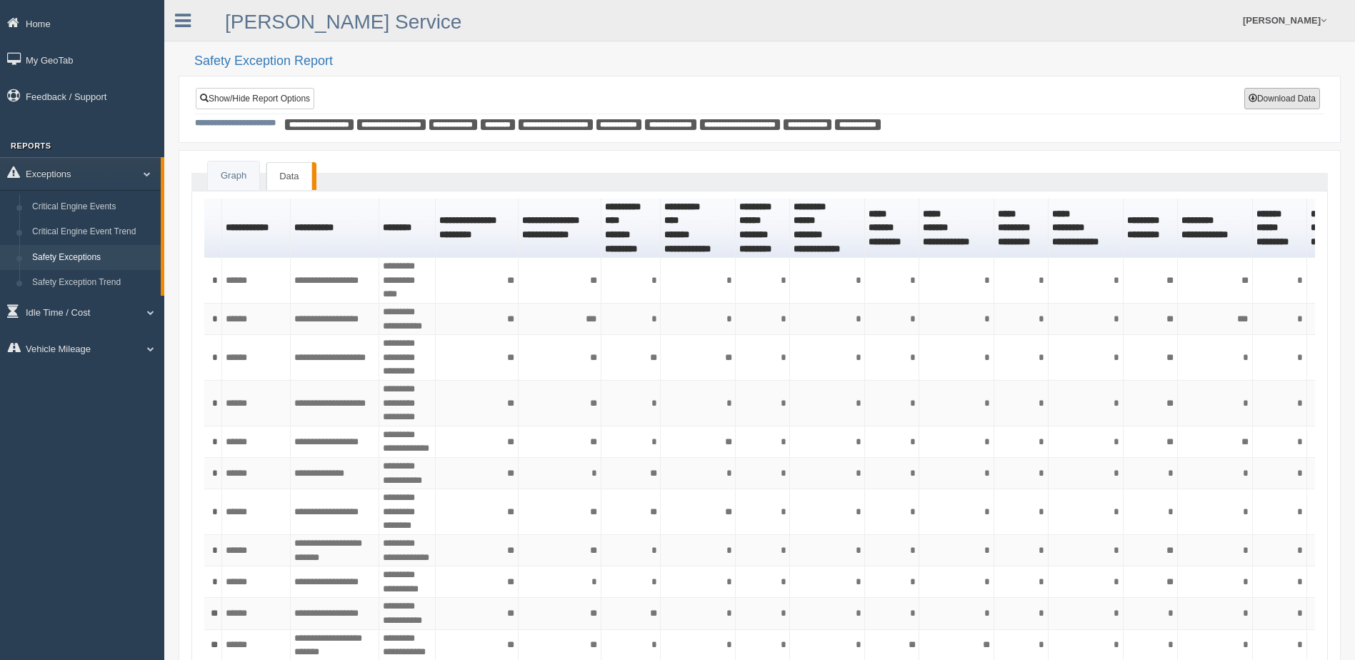
click at [1280, 100] on button "Download Data" at bounding box center [1282, 98] width 76 height 21
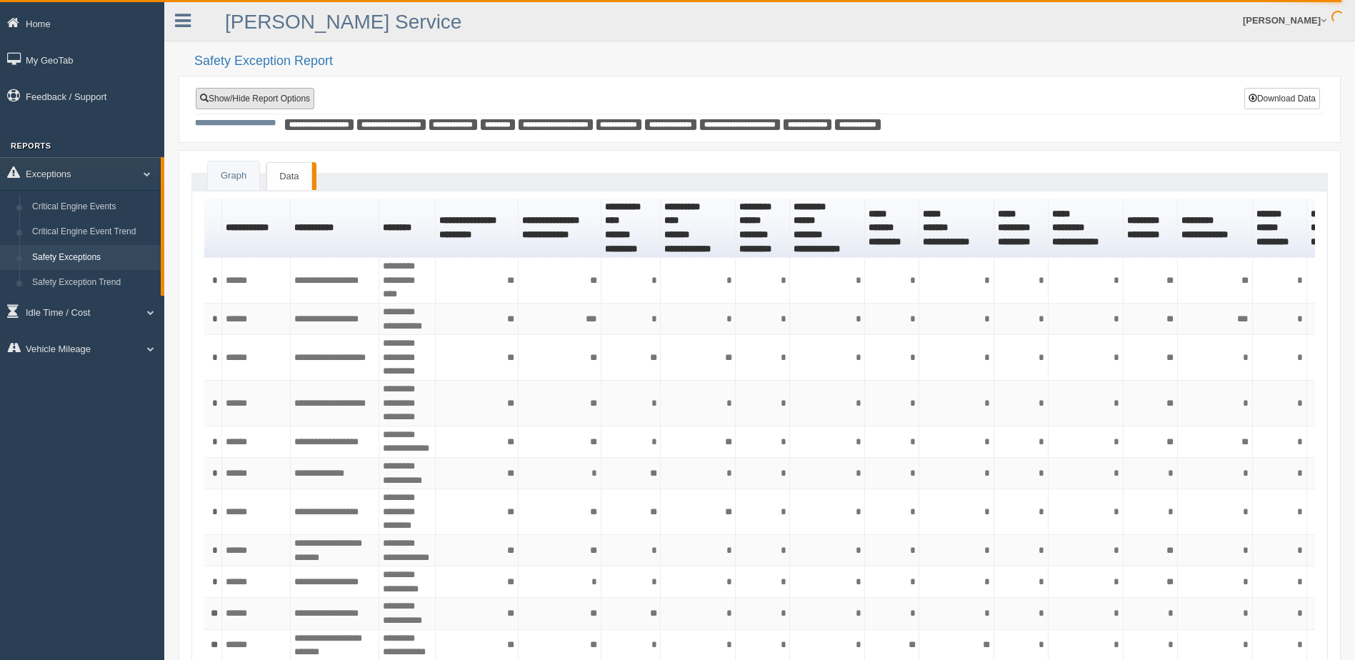
click at [271, 99] on link "Show/Hide Report Options" at bounding box center [255, 98] width 119 height 21
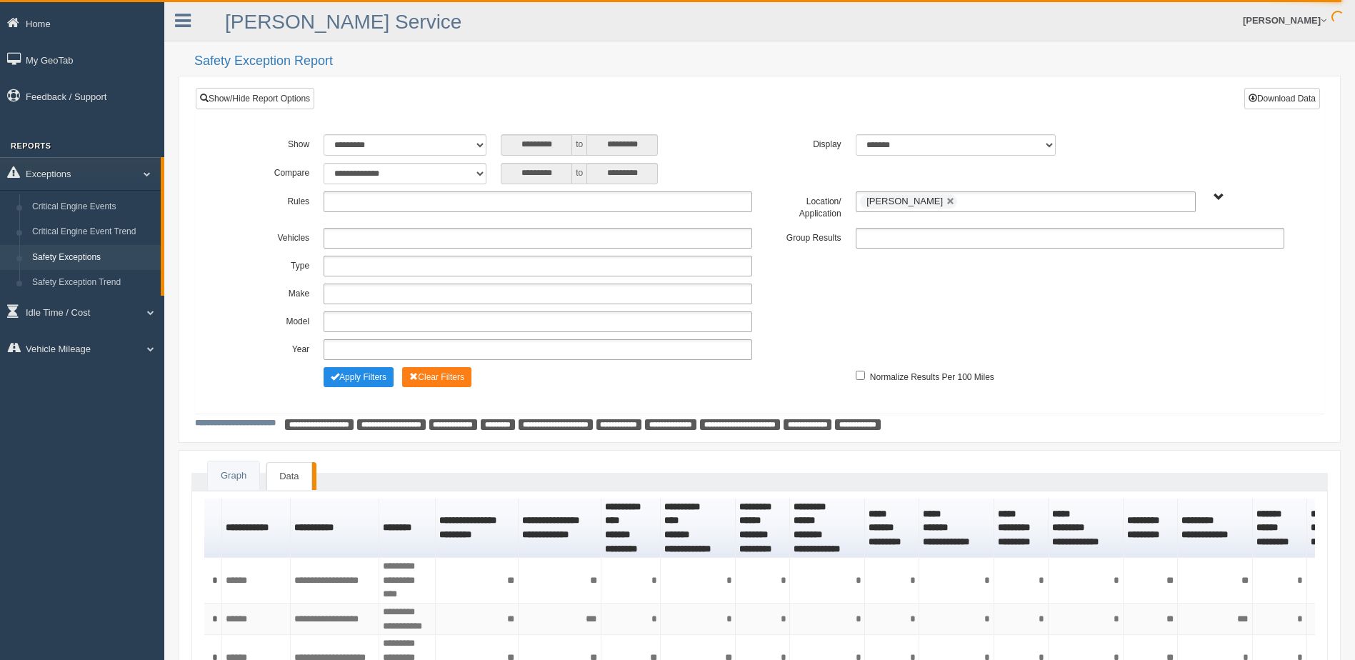
click at [372, 198] on ul at bounding box center [537, 201] width 428 height 21
click at [718, 126] on div "**********" at bounding box center [759, 263] width 1106 height 278
type input "**********"
click at [946, 202] on link at bounding box center [950, 201] width 9 height 9
type input "**********"
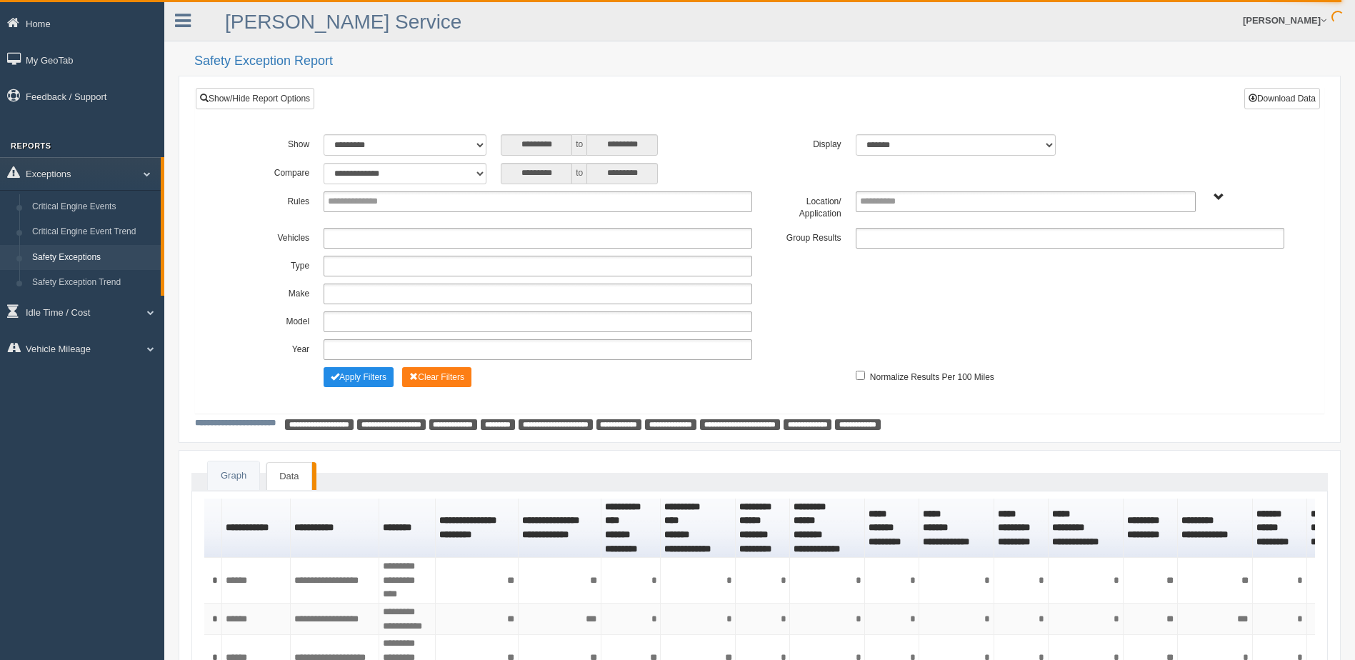
click at [1216, 194] on span "B. Vehicle Class C. Emergency Response WTS-10-00 WTS-10-00 Mgr Vehicles WTS-15-…" at bounding box center [1218, 197] width 11 height 11
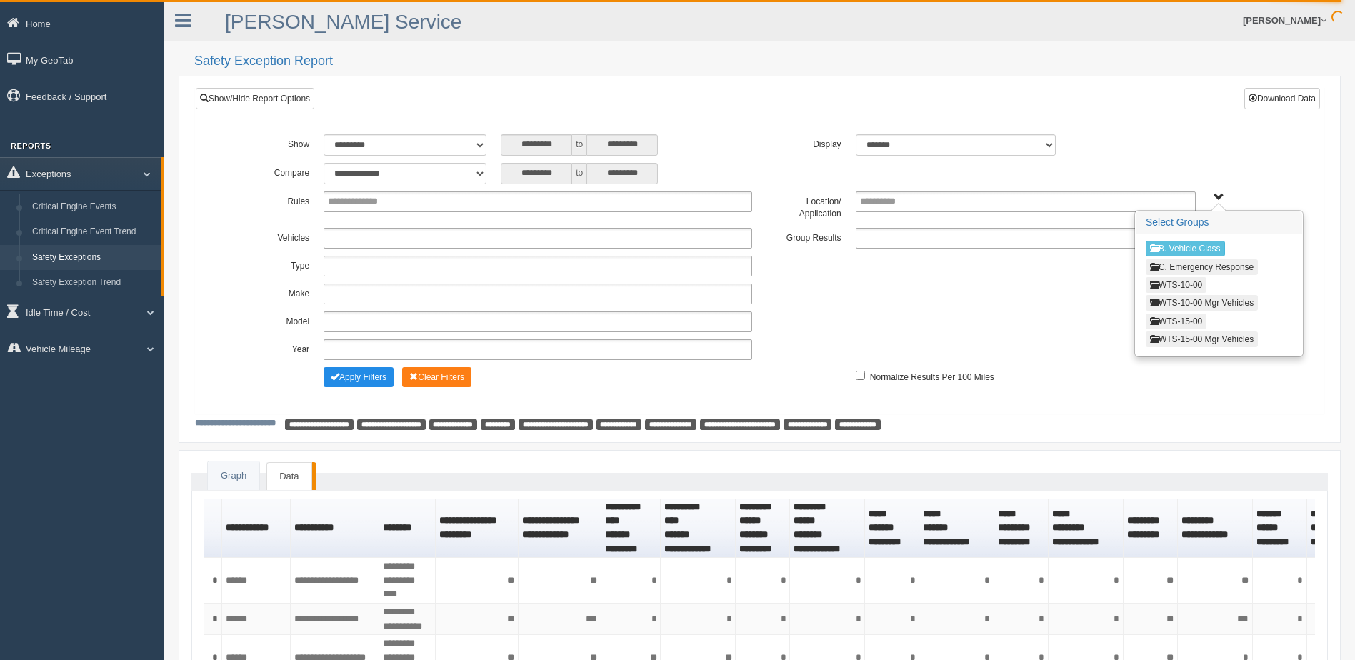
click at [1190, 286] on button "WTS-10-00" at bounding box center [1175, 285] width 61 height 16
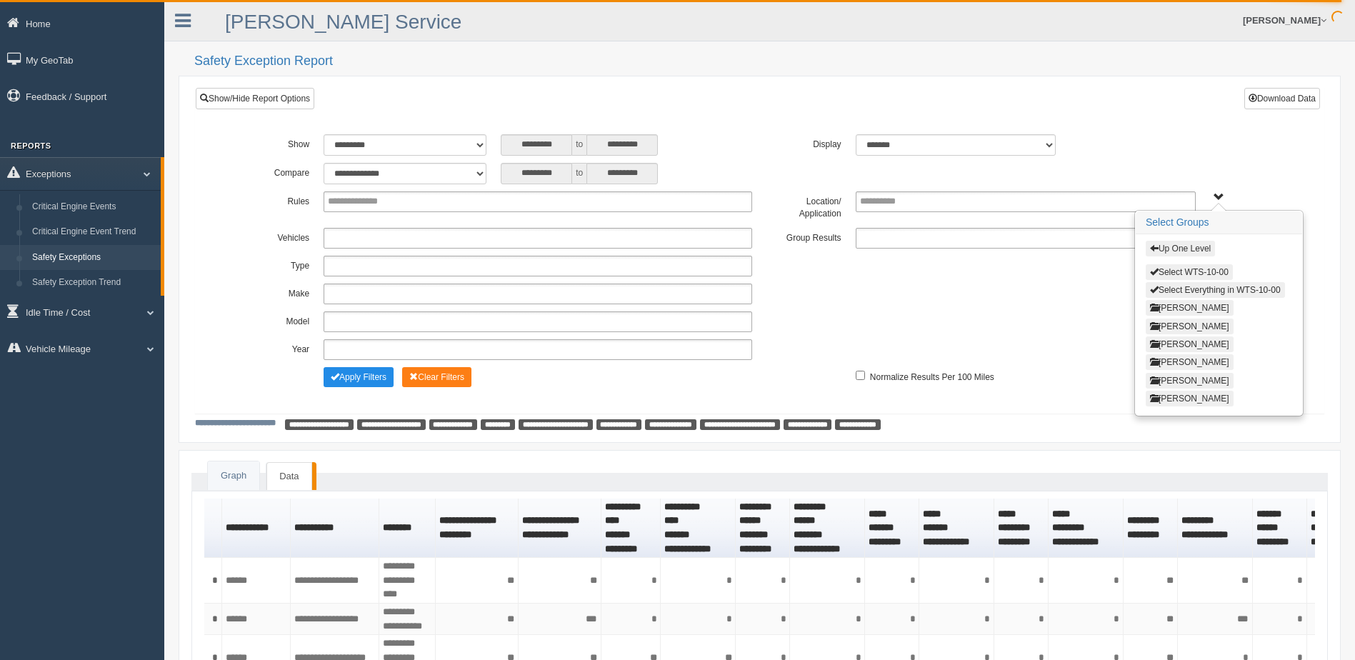
click at [1147, 243] on button "Up One Level" at bounding box center [1179, 249] width 69 height 16
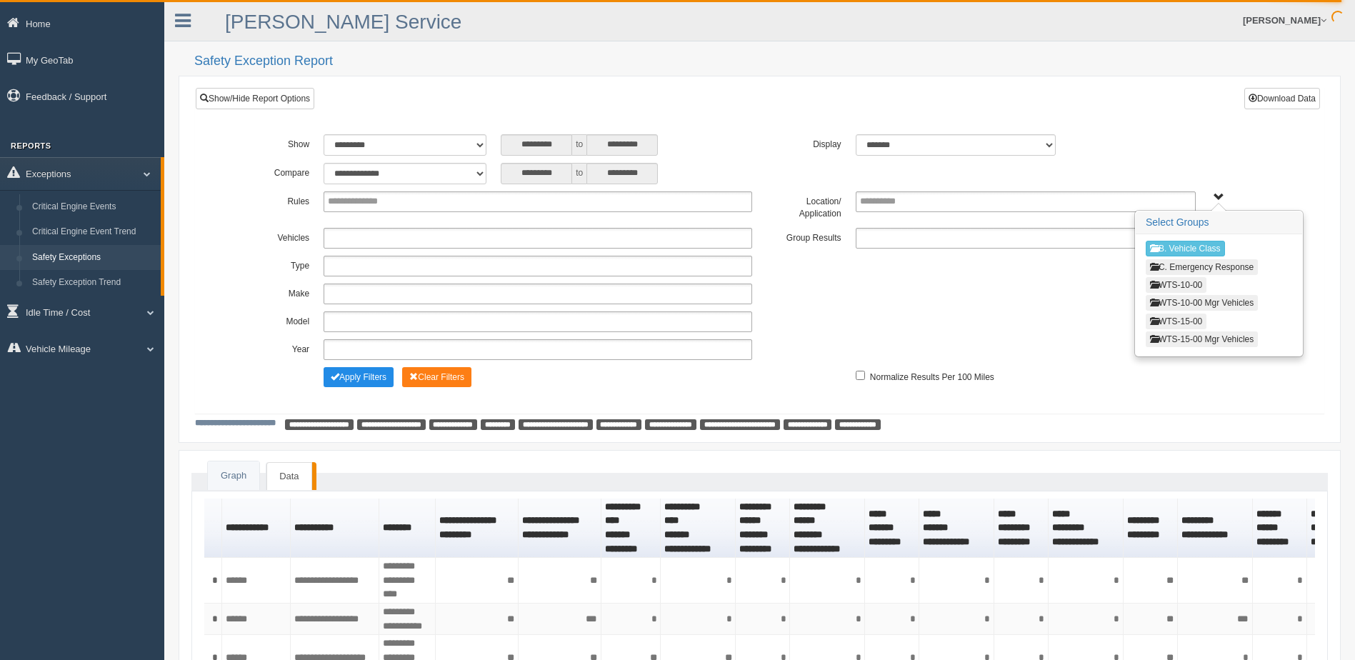
click at [1180, 321] on button "WTS-15-00" at bounding box center [1175, 321] width 61 height 16
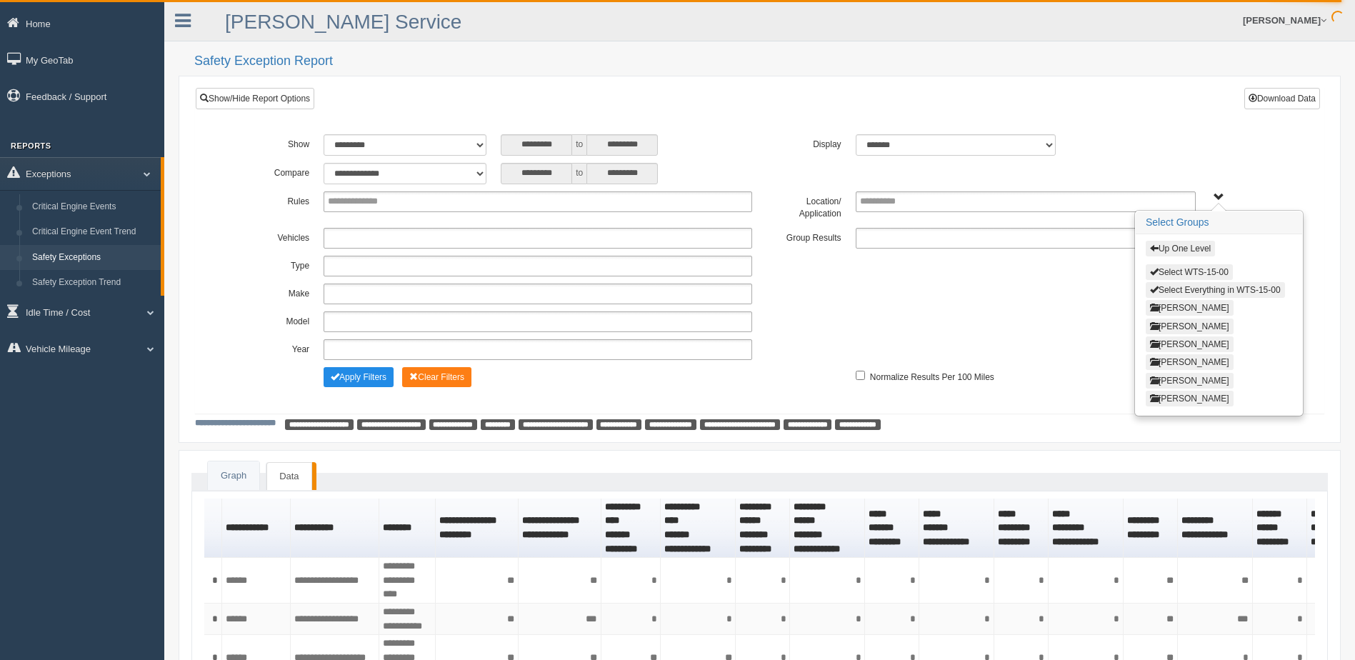
click at [1172, 380] on button "[PERSON_NAME]" at bounding box center [1189, 381] width 88 height 16
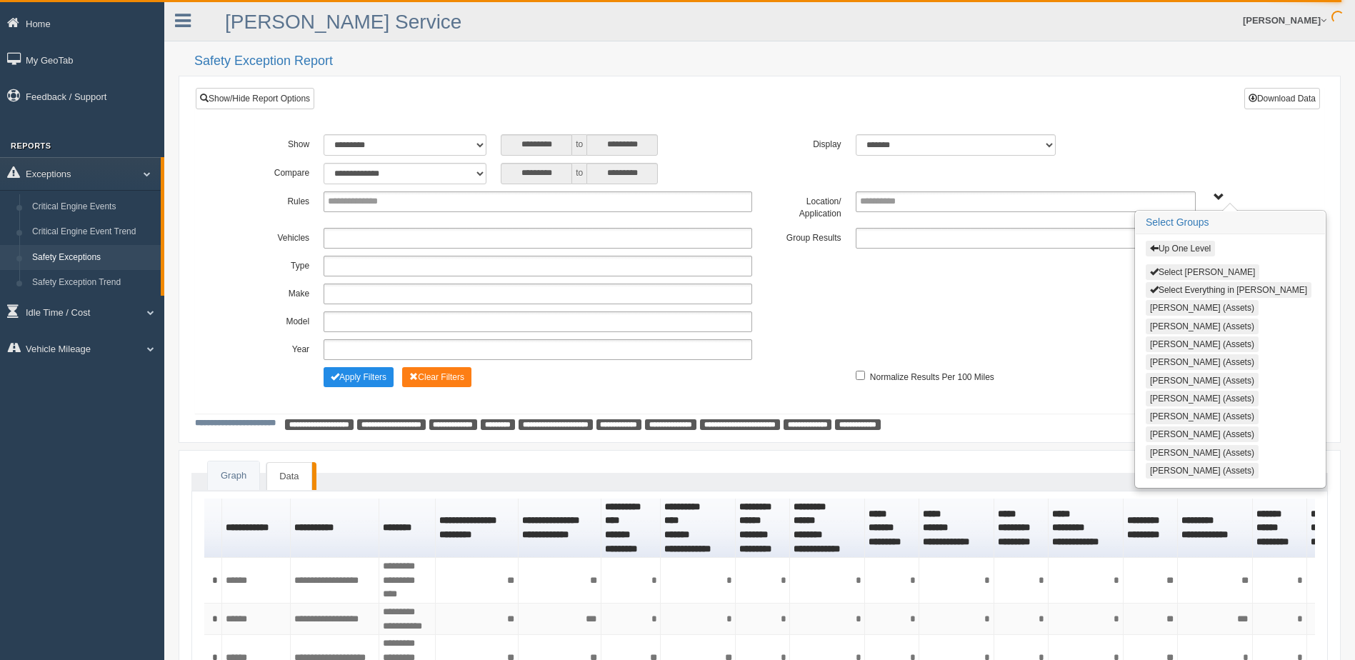
click at [1177, 271] on button "Select Steve Olson" at bounding box center [1202, 272] width 114 height 16
click at [1220, 198] on span "Up One Level Select Steve Olson Select Everything in Steve Olson Chance Jenkins…" at bounding box center [1218, 197] width 11 height 11
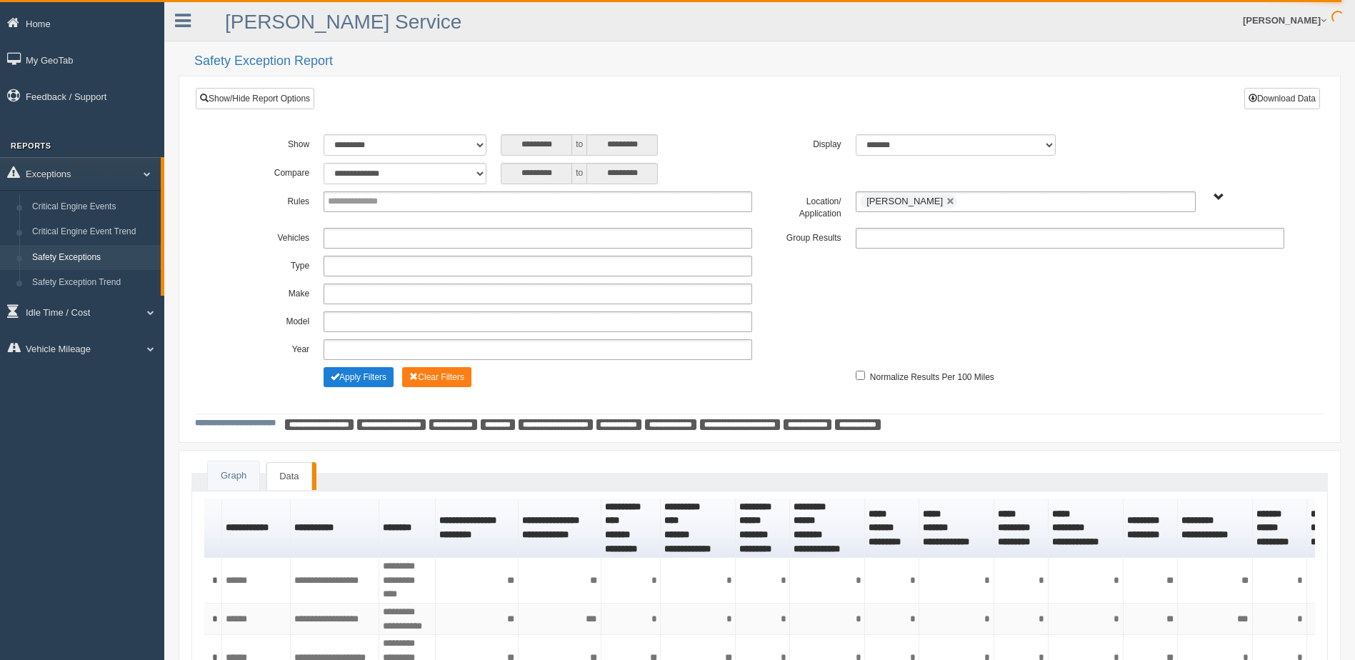
click at [350, 373] on button "Apply Filters" at bounding box center [358, 377] width 70 height 20
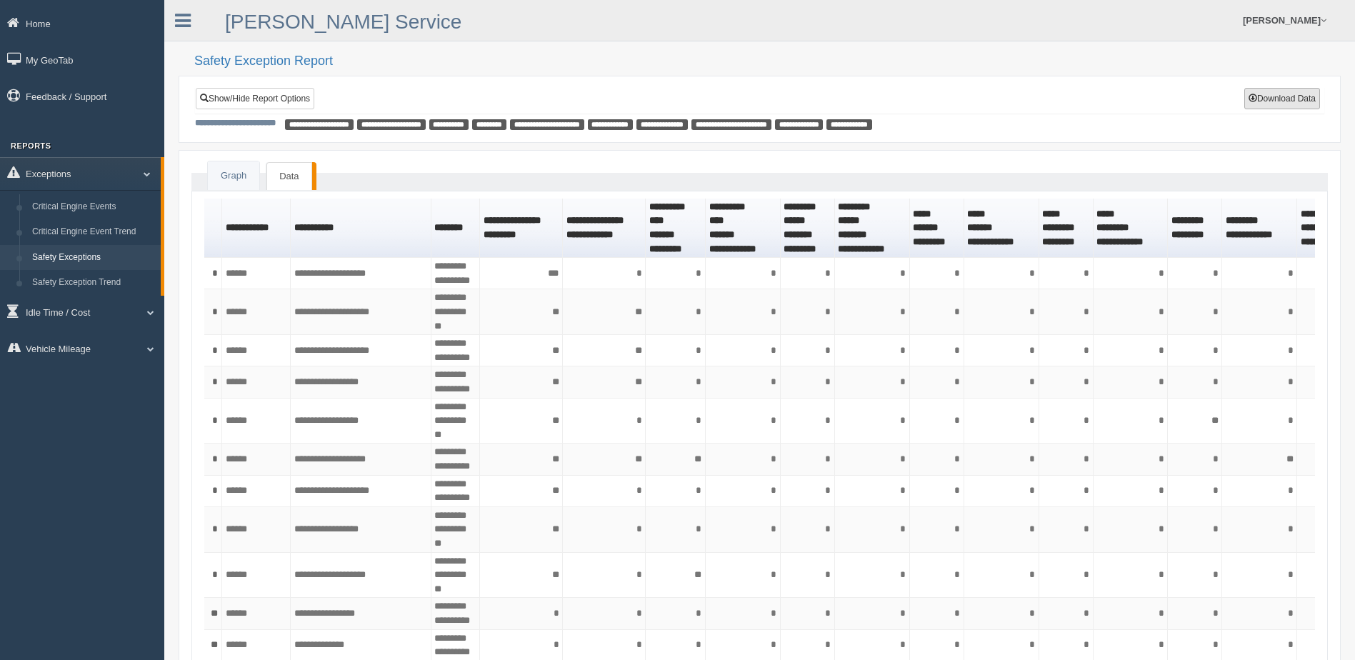
click at [1303, 96] on button "Download Data" at bounding box center [1282, 98] width 76 height 21
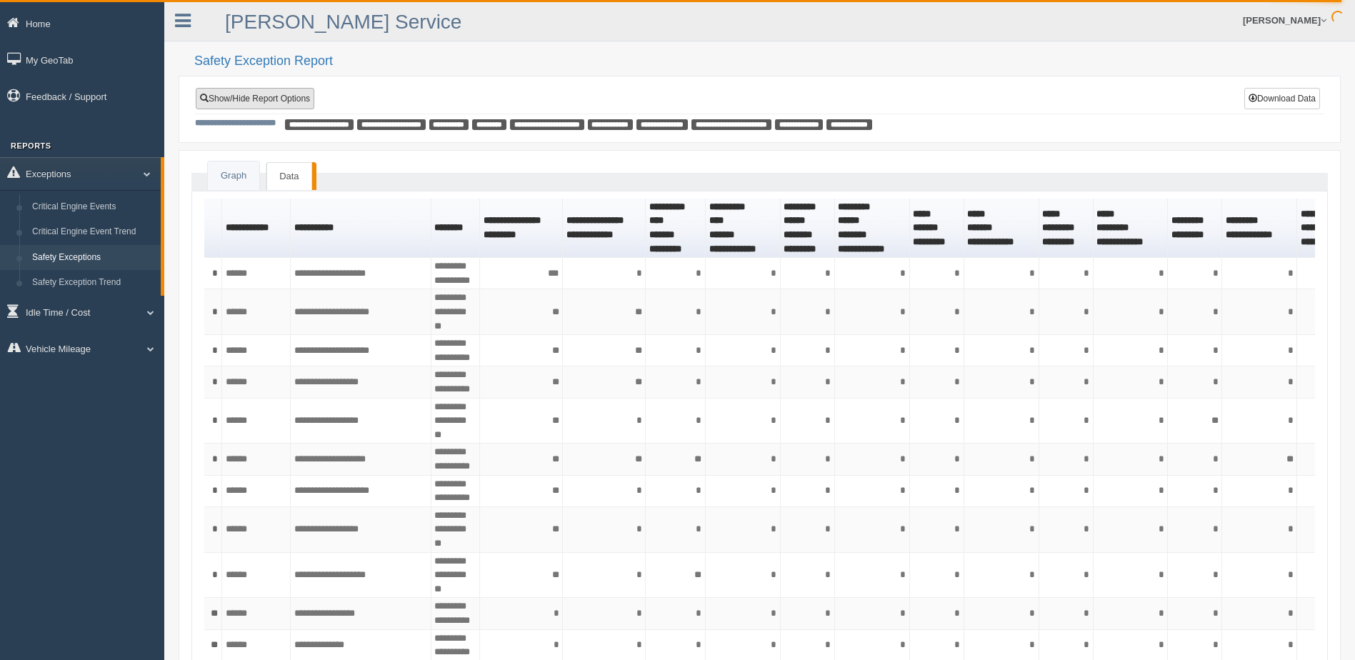
click at [266, 101] on link "Show/Hide Report Options" at bounding box center [255, 98] width 119 height 21
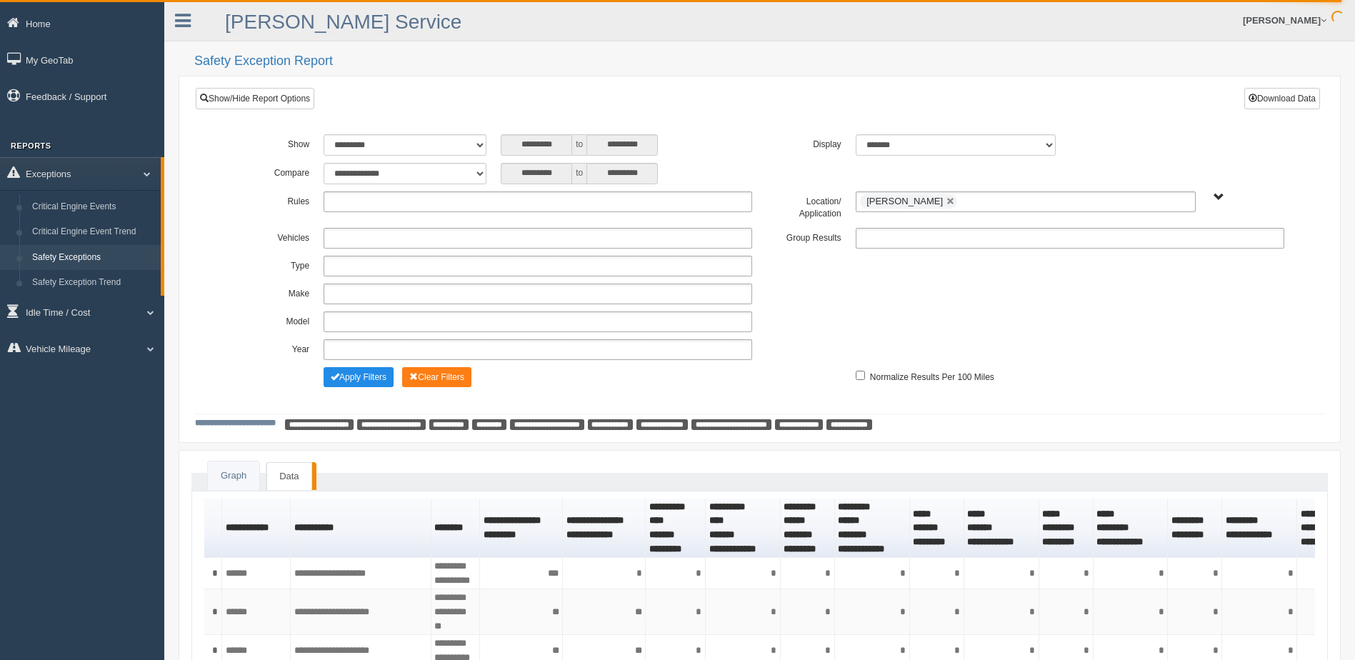
click at [665, 206] on ul at bounding box center [537, 201] width 428 height 21
click at [408, 218] on li "Seat belt" at bounding box center [537, 221] width 427 height 18
click at [417, 204] on ul "Seat belt" at bounding box center [537, 201] width 428 height 21
click at [409, 238] on li "[PERSON_NAME]" at bounding box center [537, 239] width 427 height 18
click at [495, 203] on ul "Seat belt Harsh Braking" at bounding box center [537, 201] width 428 height 21
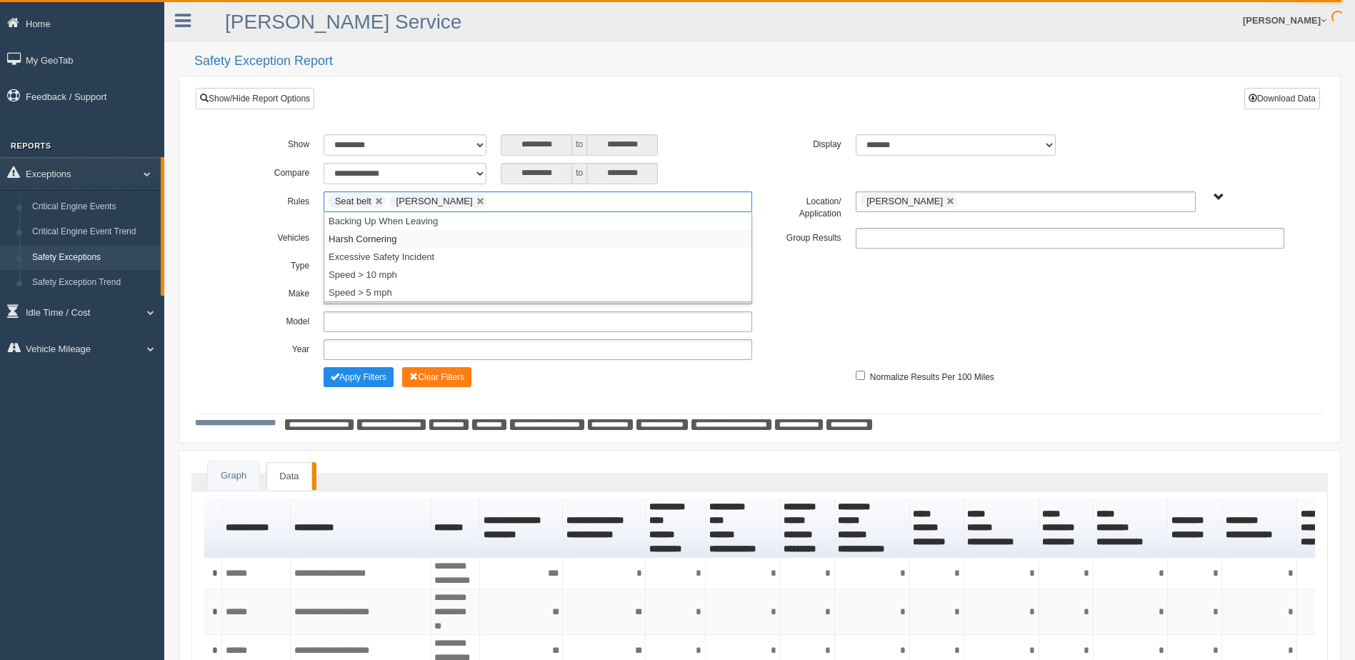
drag, startPoint x: 463, startPoint y: 241, endPoint x: 488, endPoint y: 214, distance: 35.9
click at [463, 240] on li "Harsh Cornering" at bounding box center [537, 239] width 427 height 18
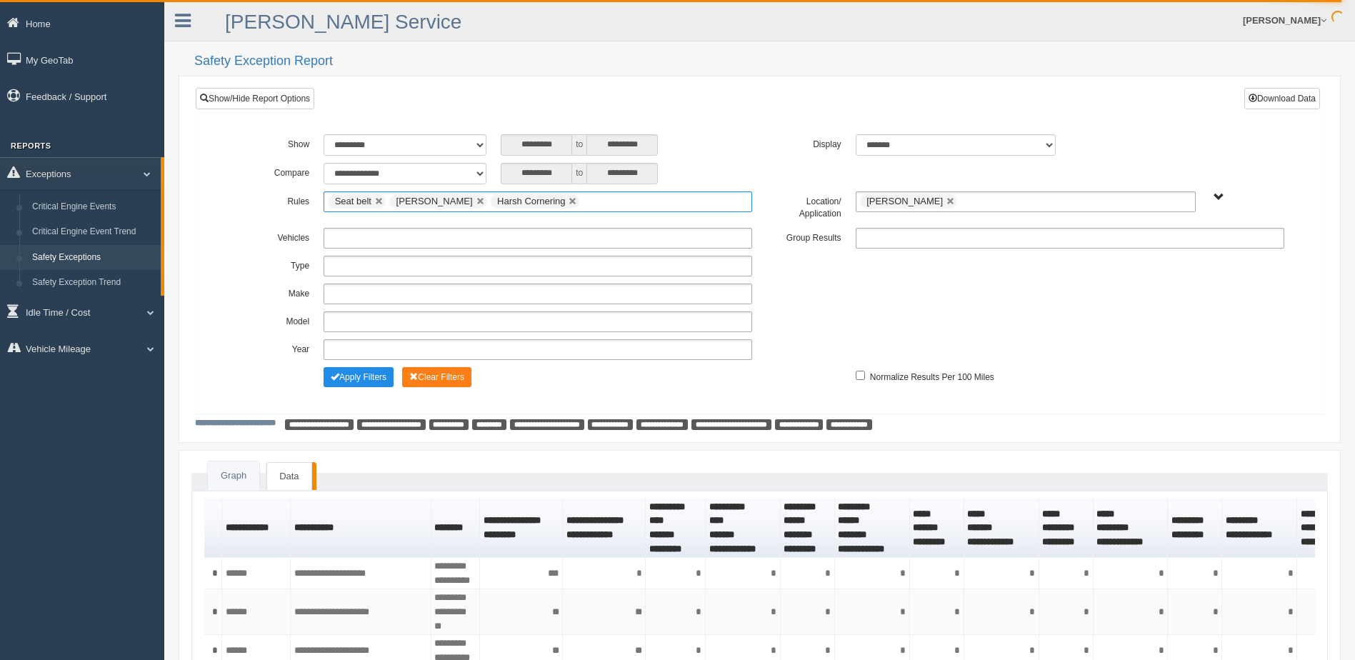
click at [584, 201] on ul "Seat belt Harsh Braking Harsh Cornering" at bounding box center [537, 201] width 428 height 21
drag, startPoint x: 530, startPoint y: 237, endPoint x: 538, endPoint y: 227, distance: 13.2
click at [530, 236] on li "Excessive Safety Incident" at bounding box center [537, 239] width 427 height 18
click at [714, 199] on ul "Seat belt Harsh Braking Harsh Cornering Excessive Safety Incident" at bounding box center [537, 201] width 428 height 21
click at [613, 244] on li "Speed > 10 mph" at bounding box center [537, 239] width 427 height 18
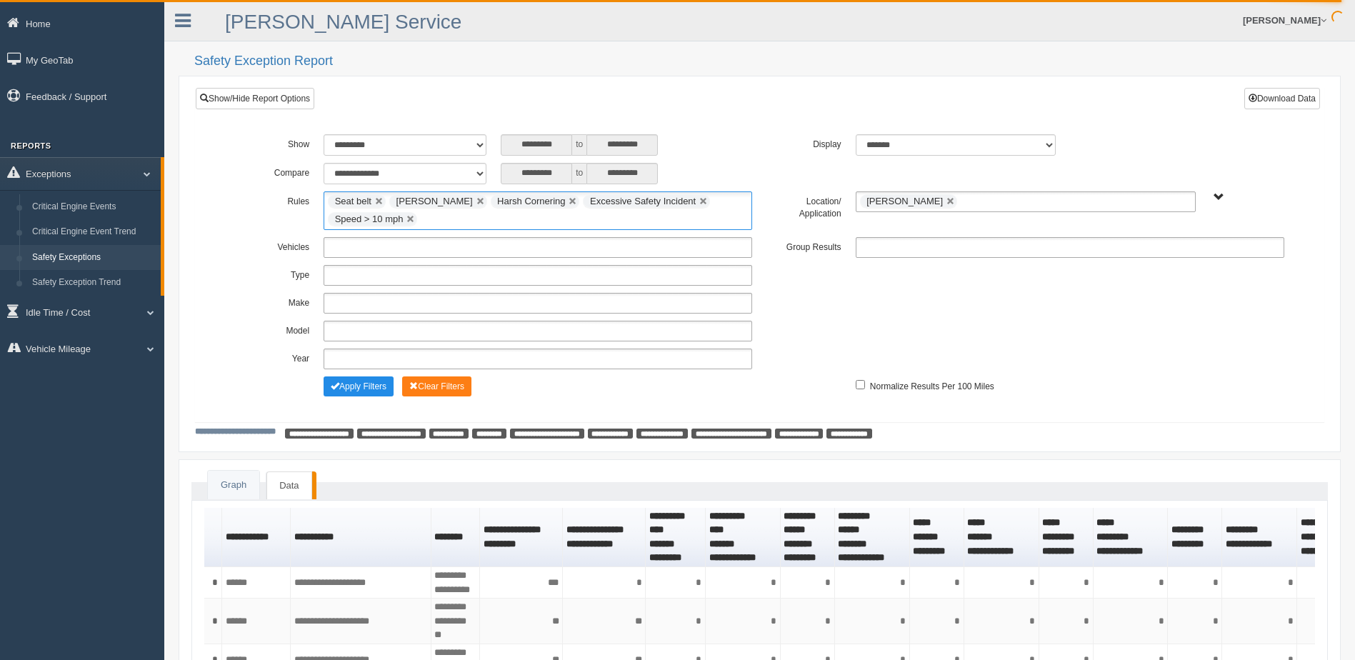
click at [713, 206] on ul "Seat belt Harsh Braking Harsh Cornering Excessive Safety Incident Speed > 10 mph" at bounding box center [537, 210] width 428 height 39
click at [529, 251] on li "Speed > 5 mph" at bounding box center [537, 257] width 427 height 18
click at [755, 149] on div "********* to ********* * * * * * * * * * ** ** ** ** **** **** **** **** **** *…" at bounding box center [626, 144] width 266 height 21
click at [946, 200] on link at bounding box center [950, 201] width 9 height 9
type input "**********"
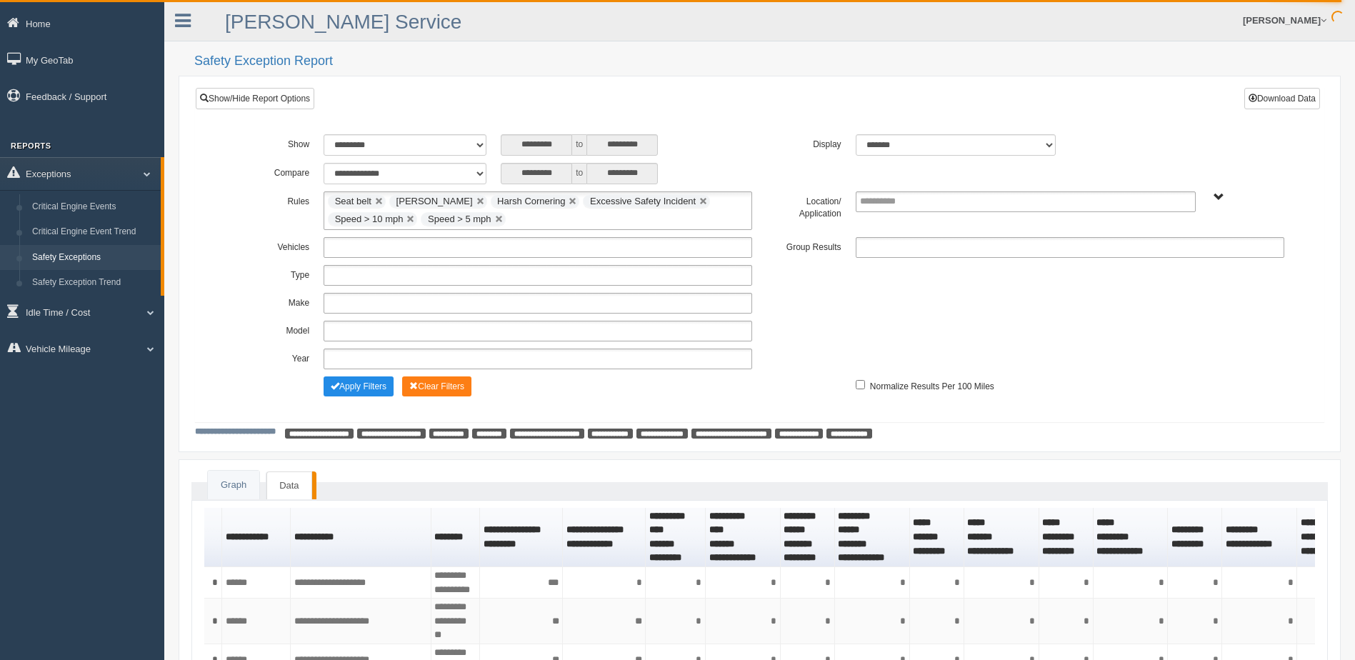
click at [723, 149] on div "********* to *********" at bounding box center [626, 144] width 251 height 21
click at [1221, 194] on span "B. Vehicle Class C. Emergency Response WTS-10-00 WTS-10-00 Mgr Vehicles WTS-15-…" at bounding box center [1218, 197] width 11 height 11
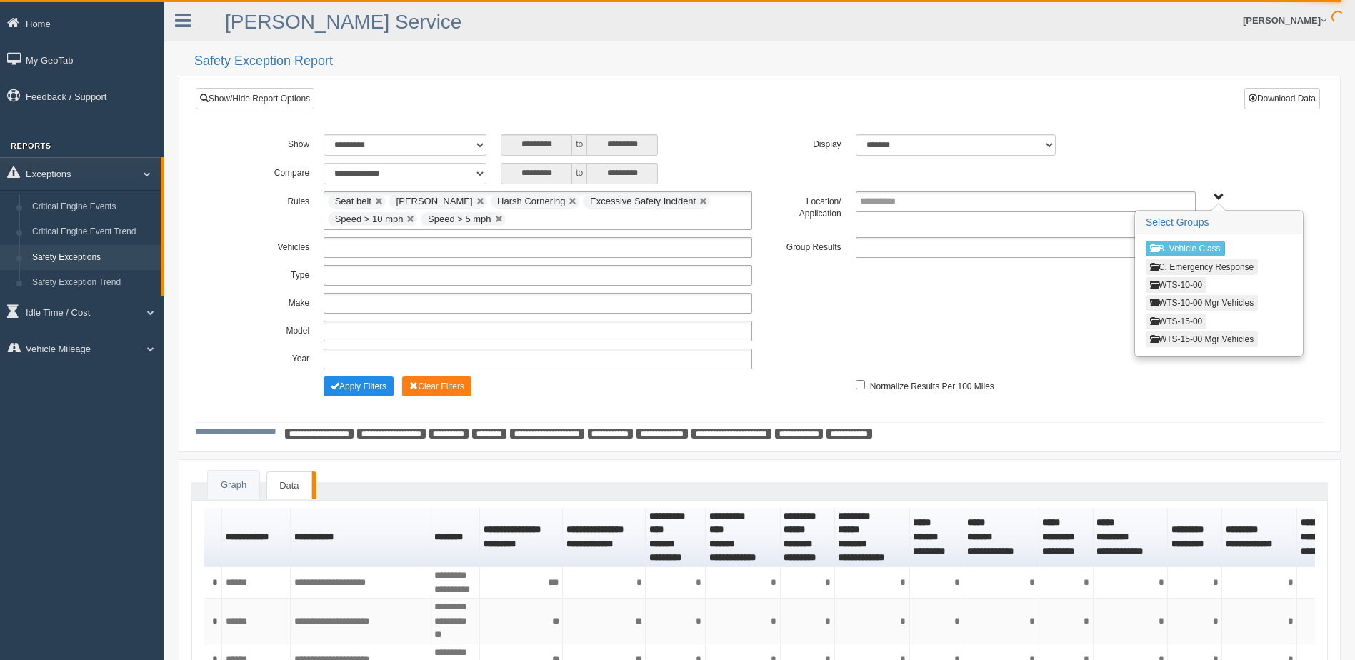
click at [1185, 318] on button "WTS-15-00" at bounding box center [1175, 321] width 61 height 16
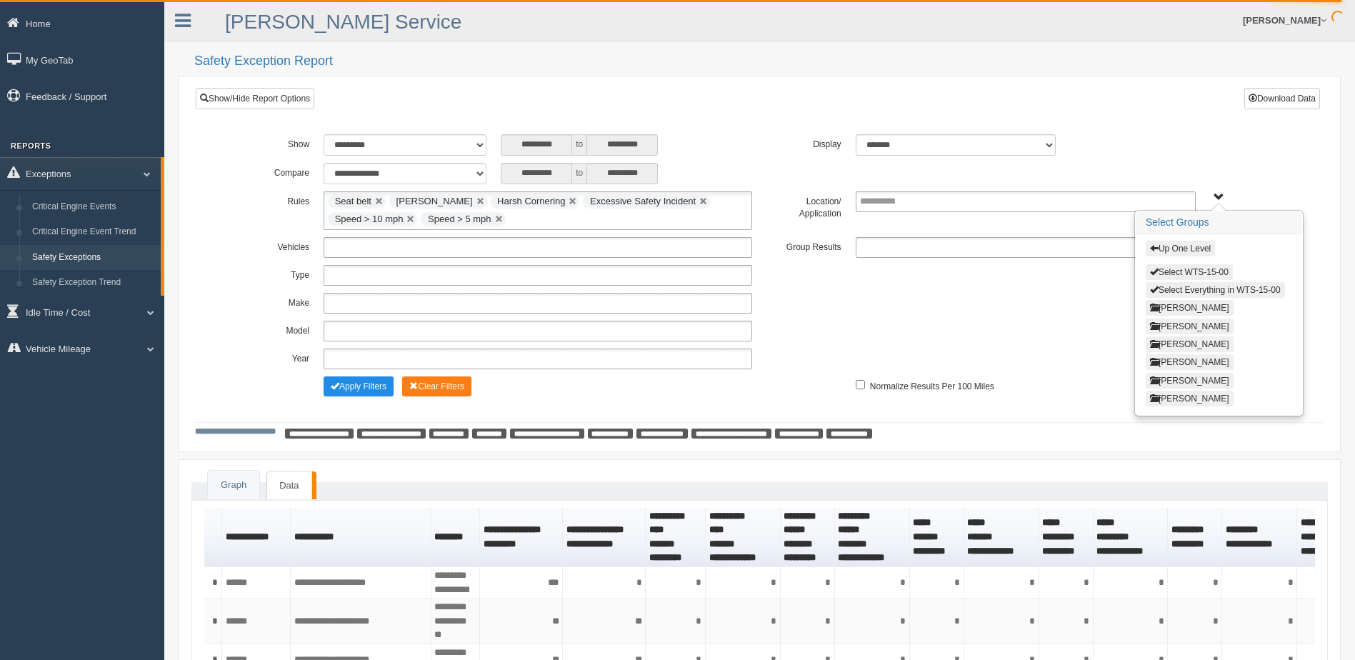
click at [1170, 272] on button "Select WTS-15-00" at bounding box center [1188, 272] width 87 height 16
click at [1160, 271] on button "Select WTS-15-00" at bounding box center [1188, 272] width 86 height 14
type input "**********"
click at [1158, 285] on button "Select Everything in WTS-15-00" at bounding box center [1214, 290] width 139 height 16
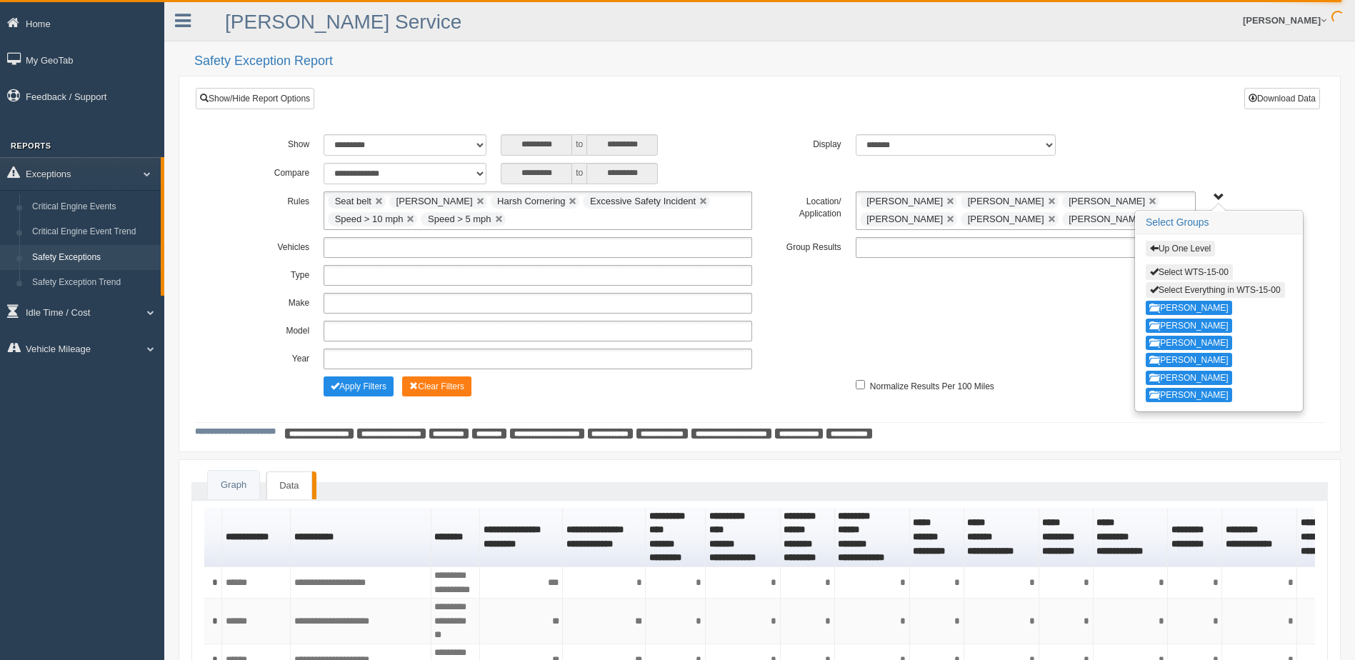
click at [1050, 290] on div "**********" at bounding box center [759, 306] width 1063 height 139
click at [1218, 198] on span "Up One Level Select WTS-15-00 Select Everything in WTS-15-00 GREGORY WILLIAMS K…" at bounding box center [1218, 197] width 11 height 11
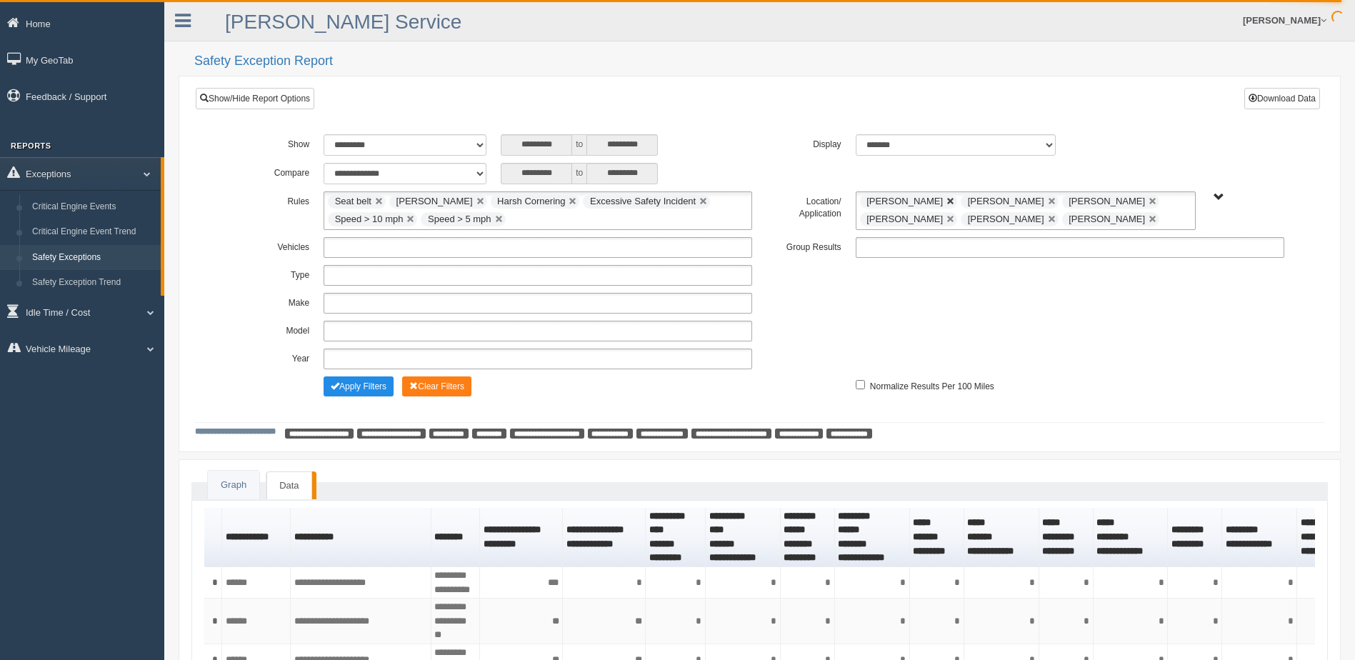
click at [955, 199] on link at bounding box center [950, 201] width 9 height 9
click at [946, 218] on link at bounding box center [950, 219] width 9 height 9
click at [946, 217] on link at bounding box center [950, 219] width 9 height 9
click at [1048, 199] on link at bounding box center [1052, 201] width 9 height 9
click at [1118, 145] on div "**********" at bounding box center [759, 144] width 1063 height 21
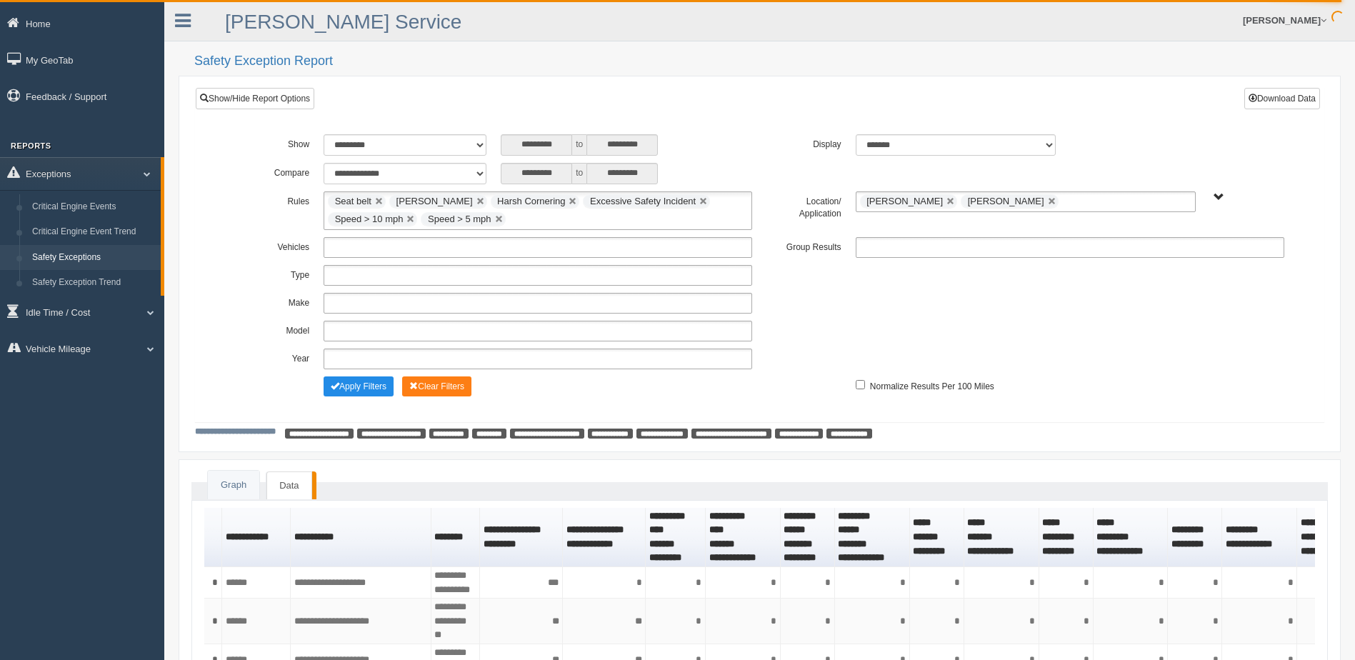
click at [1055, 307] on div "**********" at bounding box center [759, 303] width 1063 height 21
click at [351, 381] on button "Apply Filters" at bounding box center [358, 386] width 70 height 20
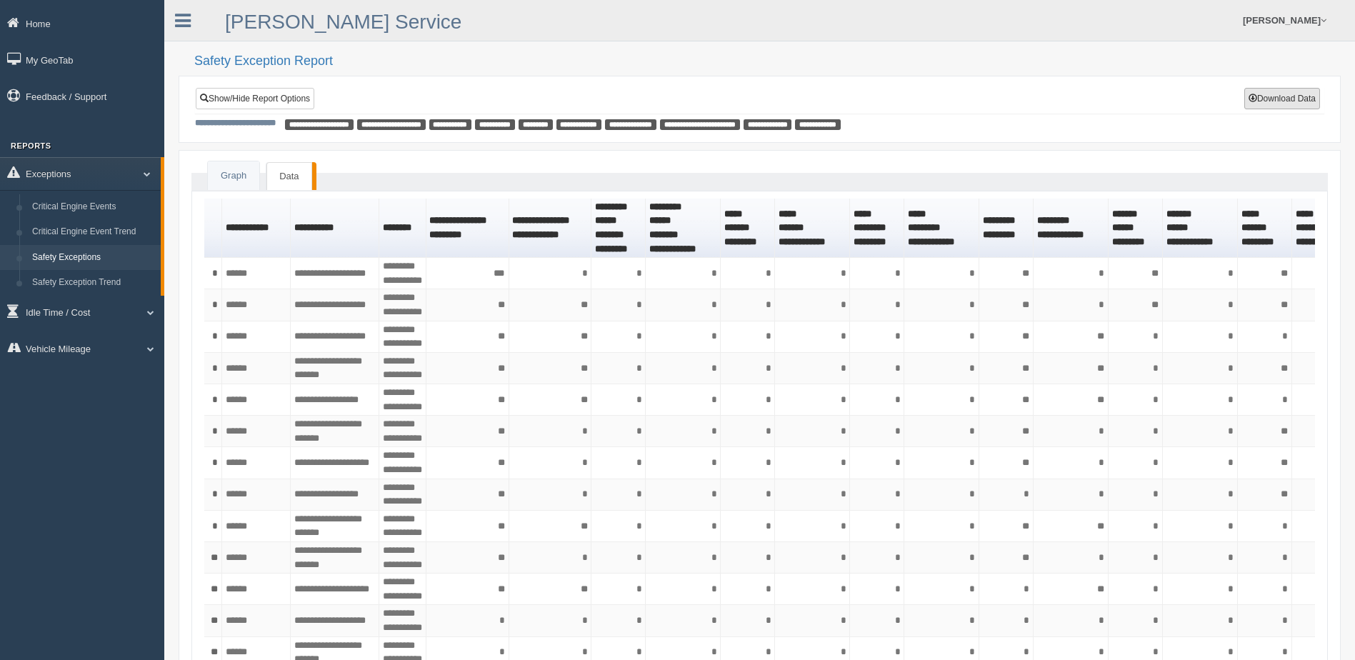
click at [1282, 94] on button "Download Data" at bounding box center [1282, 98] width 76 height 21
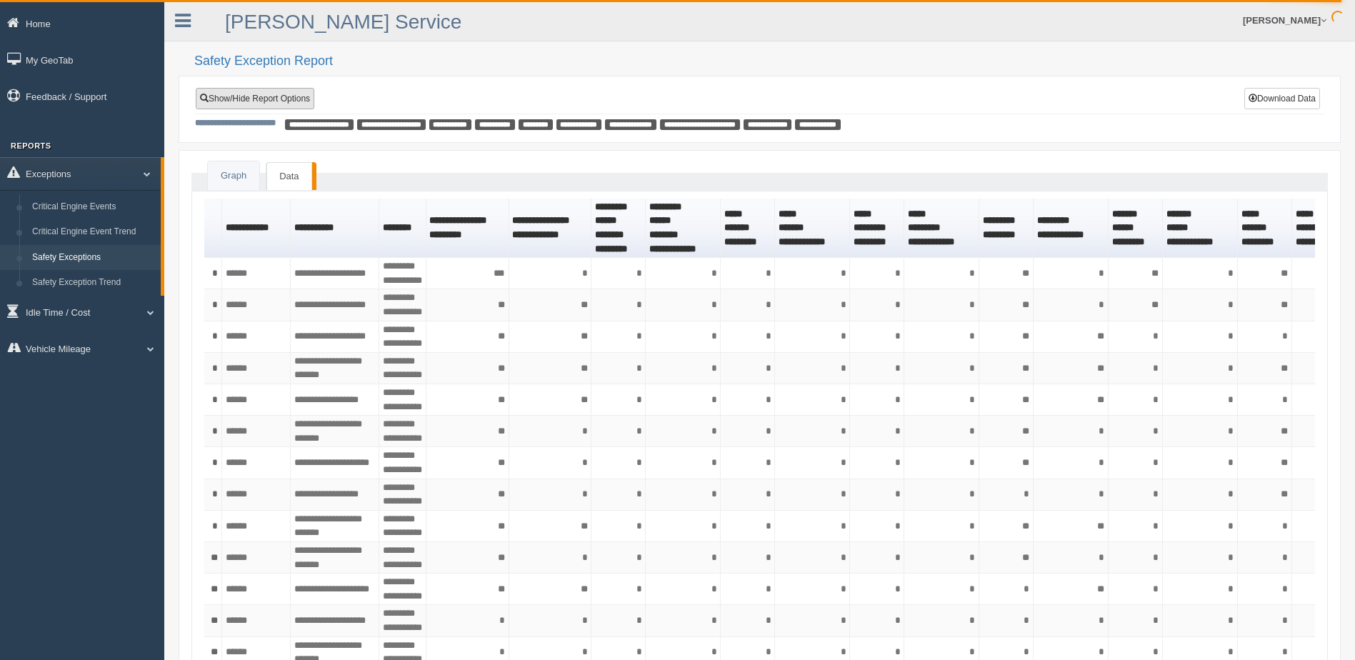
click at [269, 98] on link "Show/Hide Report Options" at bounding box center [255, 98] width 119 height 21
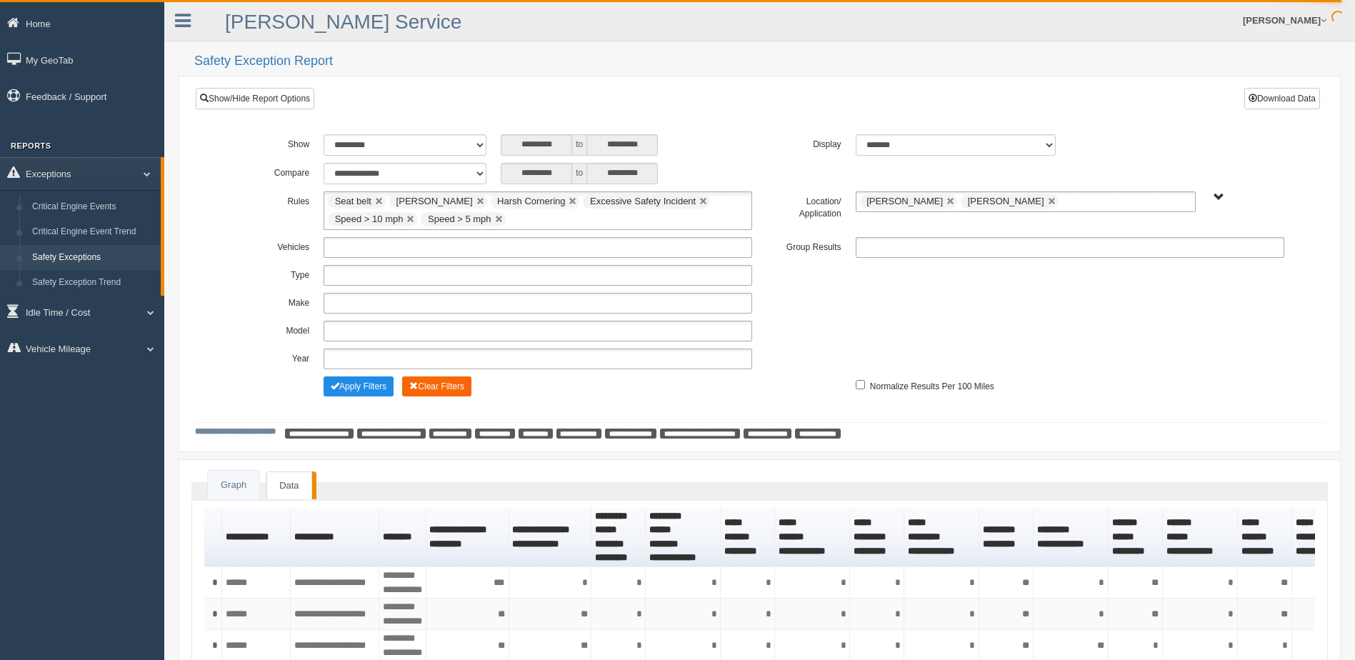
click at [436, 381] on button "Clear Filters" at bounding box center [436, 386] width 69 height 20
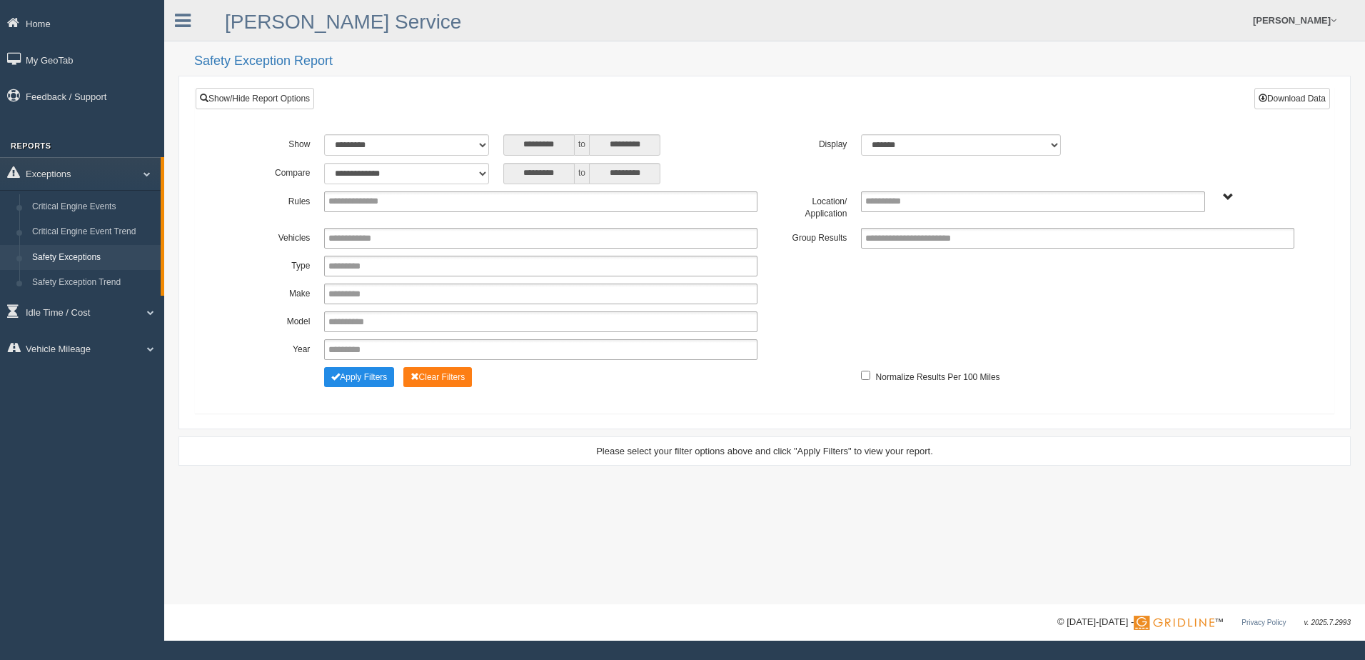
click at [776, 122] on div "**********" at bounding box center [765, 245] width 1138 height 314
click at [453, 200] on ul at bounding box center [540, 201] width 433 height 21
click at [414, 221] on li "Seat belt" at bounding box center [541, 221] width 432 height 18
click at [466, 199] on ul "Seat belt" at bounding box center [540, 201] width 433 height 21
click at [443, 239] on li "[PERSON_NAME]" at bounding box center [541, 239] width 432 height 18
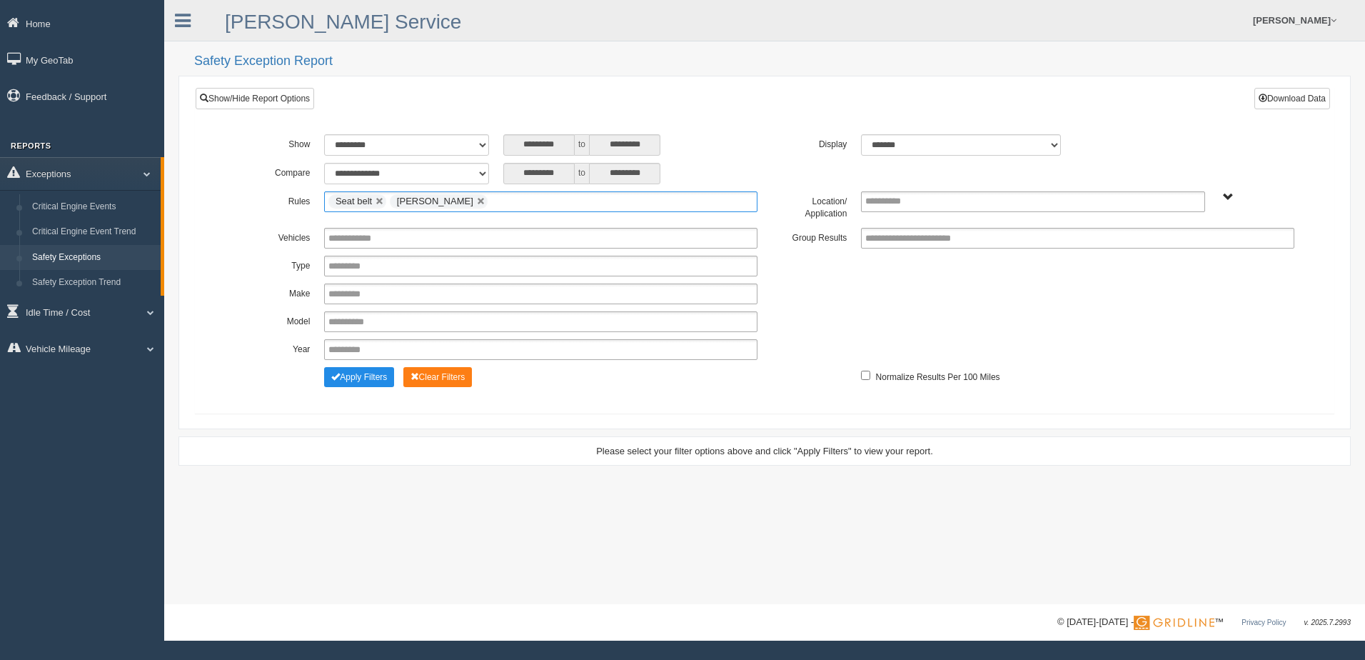
click at [493, 199] on ul "Seat belt Harsh Braking" at bounding box center [540, 201] width 433 height 21
click at [465, 241] on li "Harsh Cornering" at bounding box center [541, 239] width 432 height 18
click at [591, 193] on ul "Seat belt Harsh Braking Harsh Cornering" at bounding box center [540, 201] width 433 height 21
click at [541, 236] on li "Excessive Safety Incident" at bounding box center [541, 239] width 432 height 18
click at [714, 203] on input "text" at bounding box center [723, 202] width 18 height 18
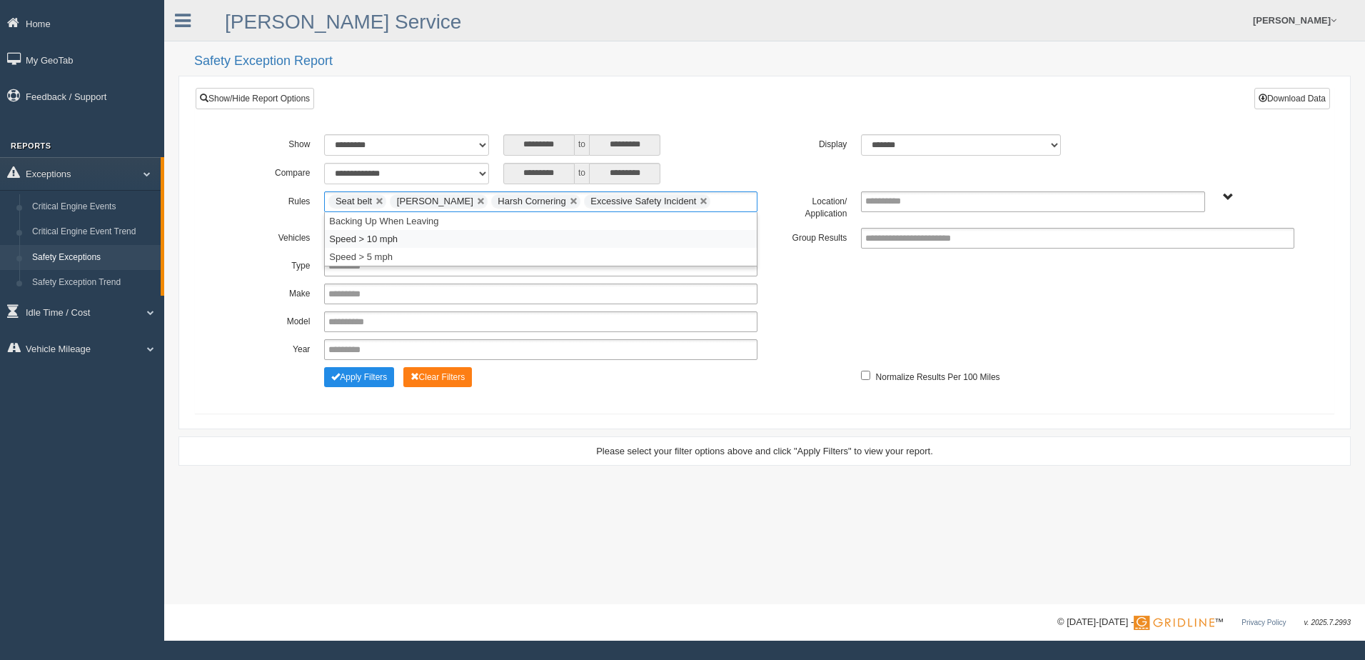
click at [606, 243] on li "Speed > 10 mph" at bounding box center [541, 239] width 432 height 18
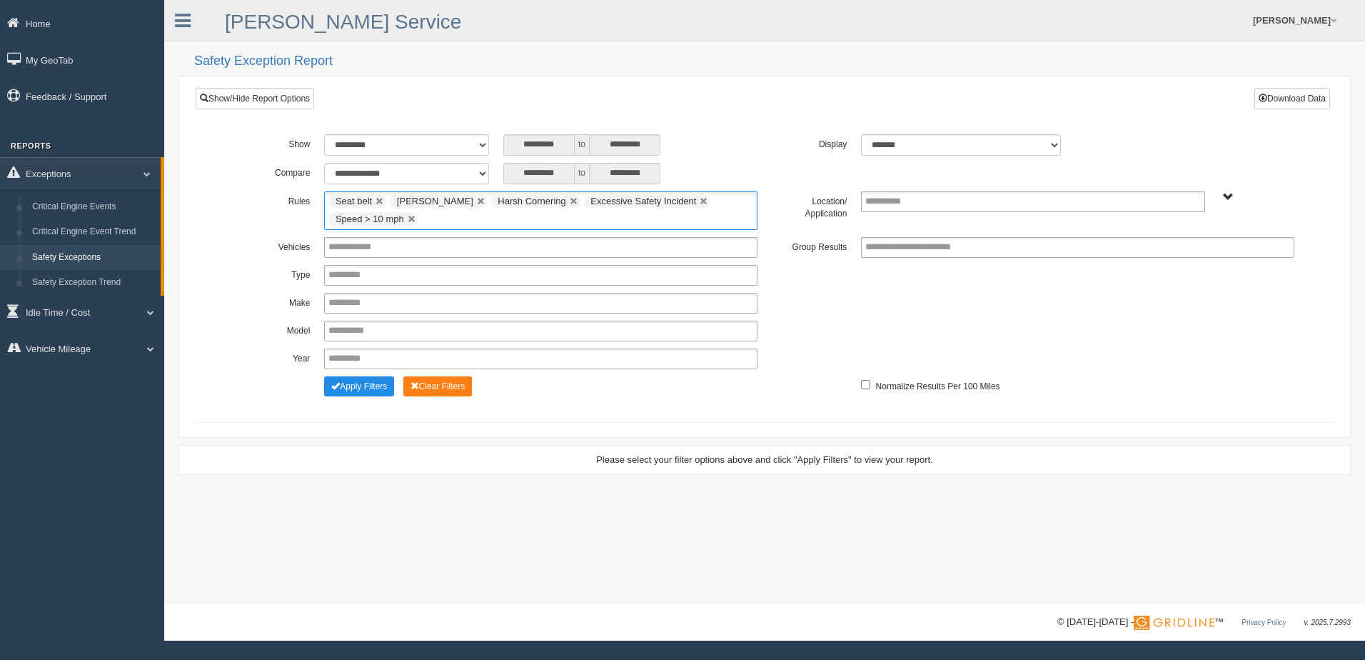
click at [708, 209] on ul "Seat belt Harsh Braking Harsh Cornering Excessive Safety Incident Speed > 10 mph" at bounding box center [540, 210] width 433 height 39
click at [606, 253] on li "Speed > 5 mph" at bounding box center [541, 257] width 432 height 18
click at [777, 159] on div "**********" at bounding box center [765, 267] width 1074 height 266
click at [1225, 198] on span "B. Vehicle Class C. Emergency Response WTS-10-00 WTS-10-00 Mgr Vehicles WTS-15-…" at bounding box center [1228, 197] width 11 height 11
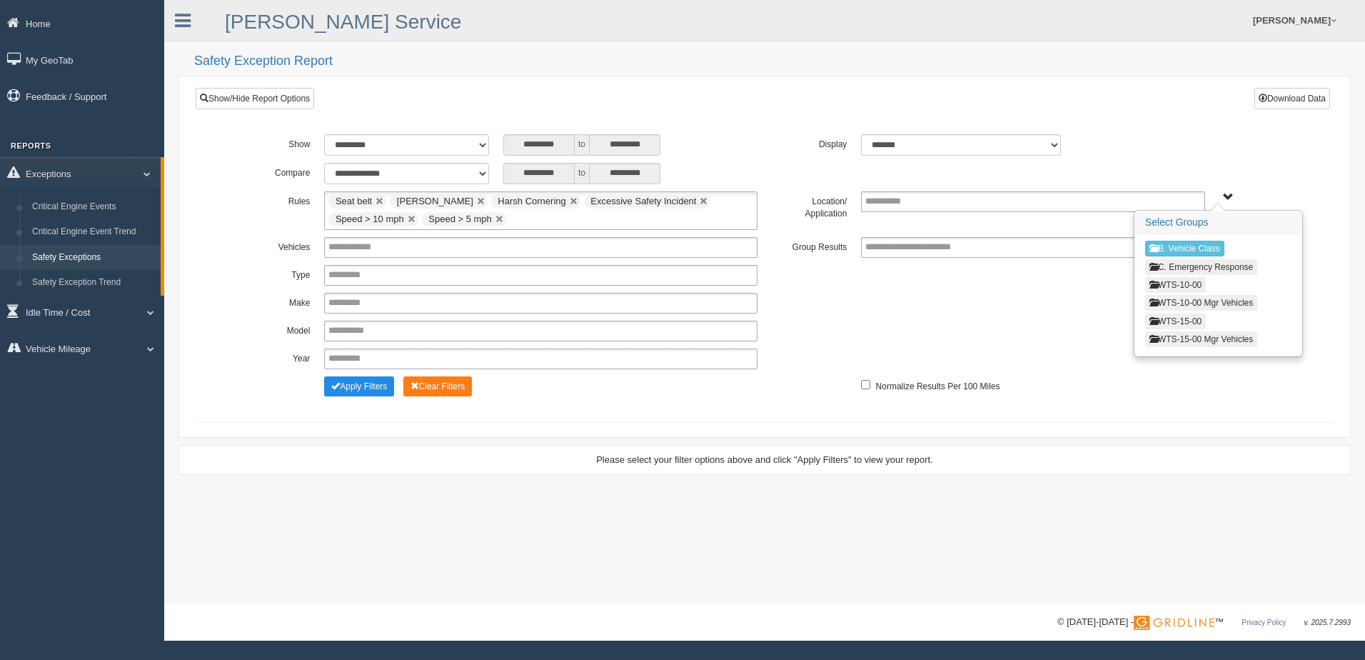
click at [1185, 282] on button "WTS-10-00" at bounding box center [1175, 285] width 61 height 16
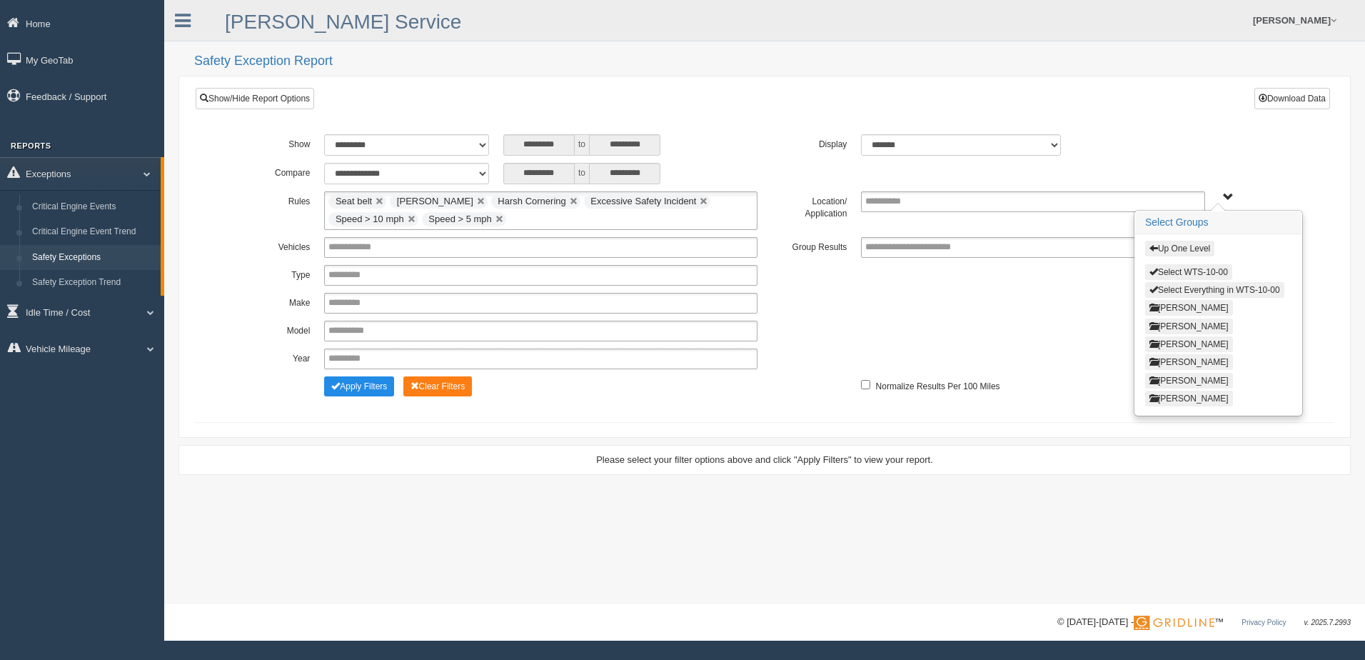
click at [1185, 286] on button "Select Everything in WTS-10-00" at bounding box center [1214, 290] width 139 height 16
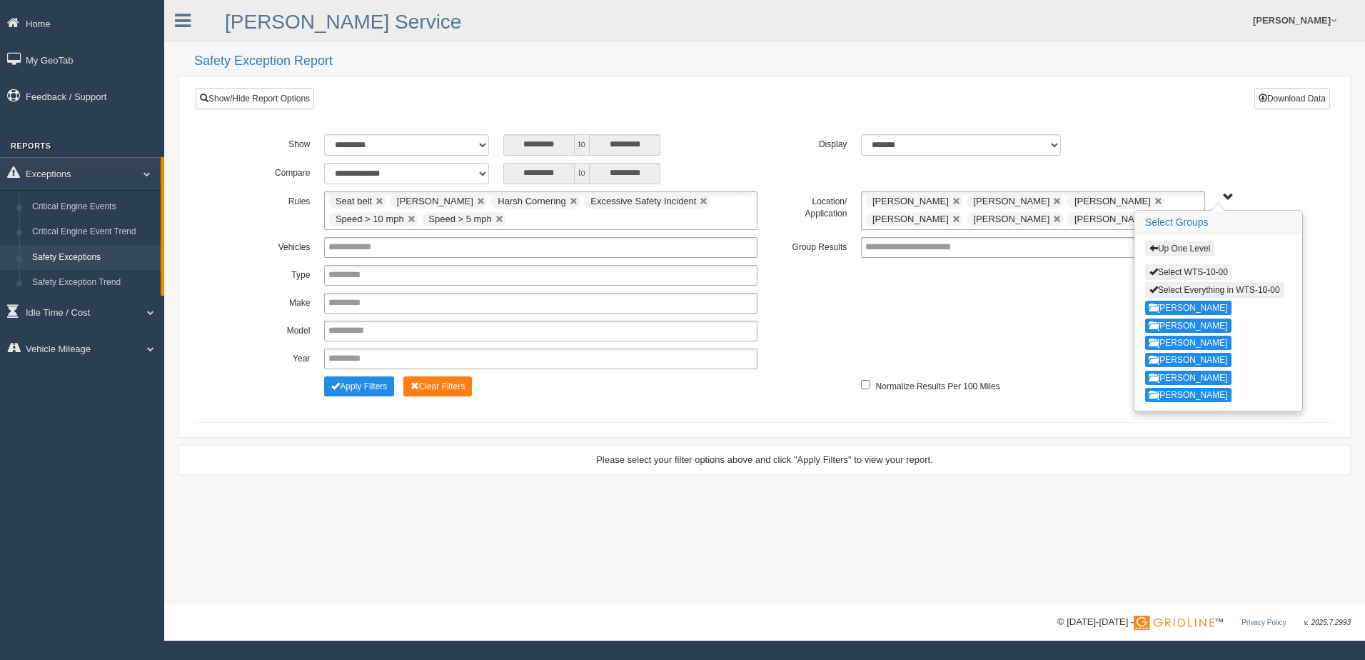
click at [1155, 216] on link at bounding box center [1159, 219] width 9 height 9
click at [1053, 203] on link at bounding box center [1057, 201] width 9 height 9
click at [1230, 197] on span "Up One Level Select WTS-10-00 Select Everything in WTS-10-00 Cory Edwards Grego…" at bounding box center [1228, 197] width 11 height 11
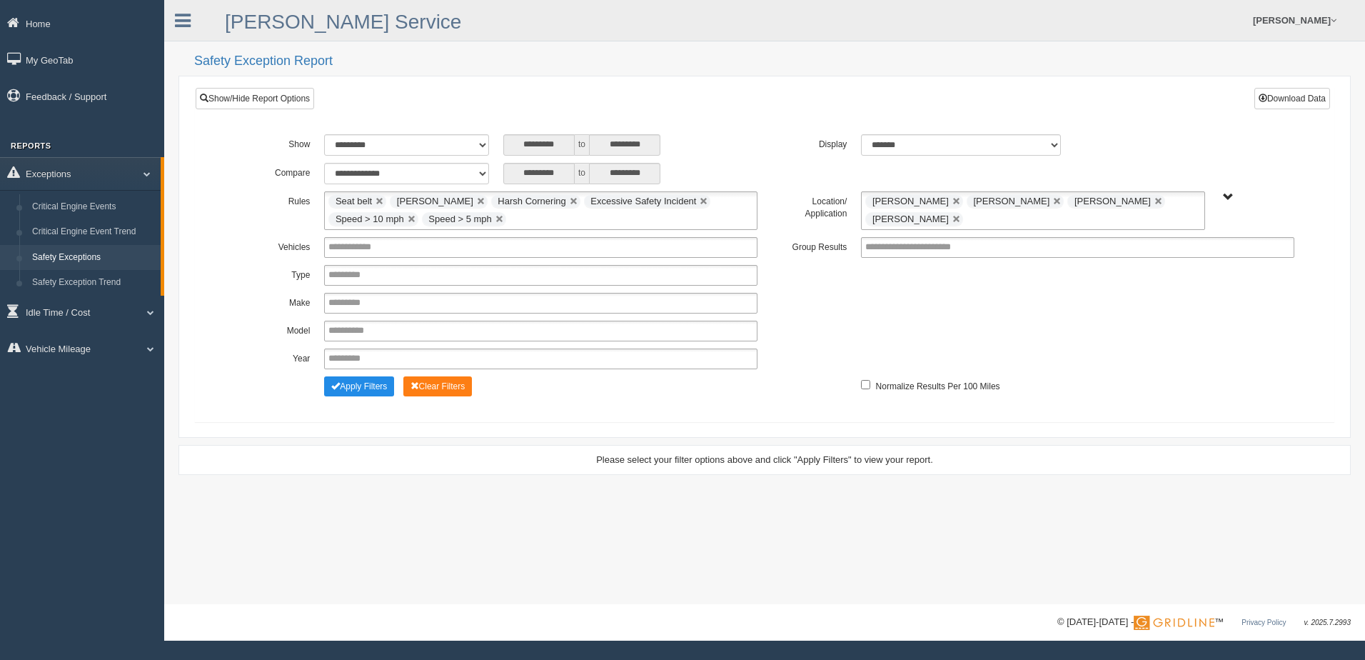
click at [1179, 146] on div "**********" at bounding box center [765, 144] width 1074 height 21
click at [366, 383] on button "Apply Filters" at bounding box center [359, 386] width 70 height 20
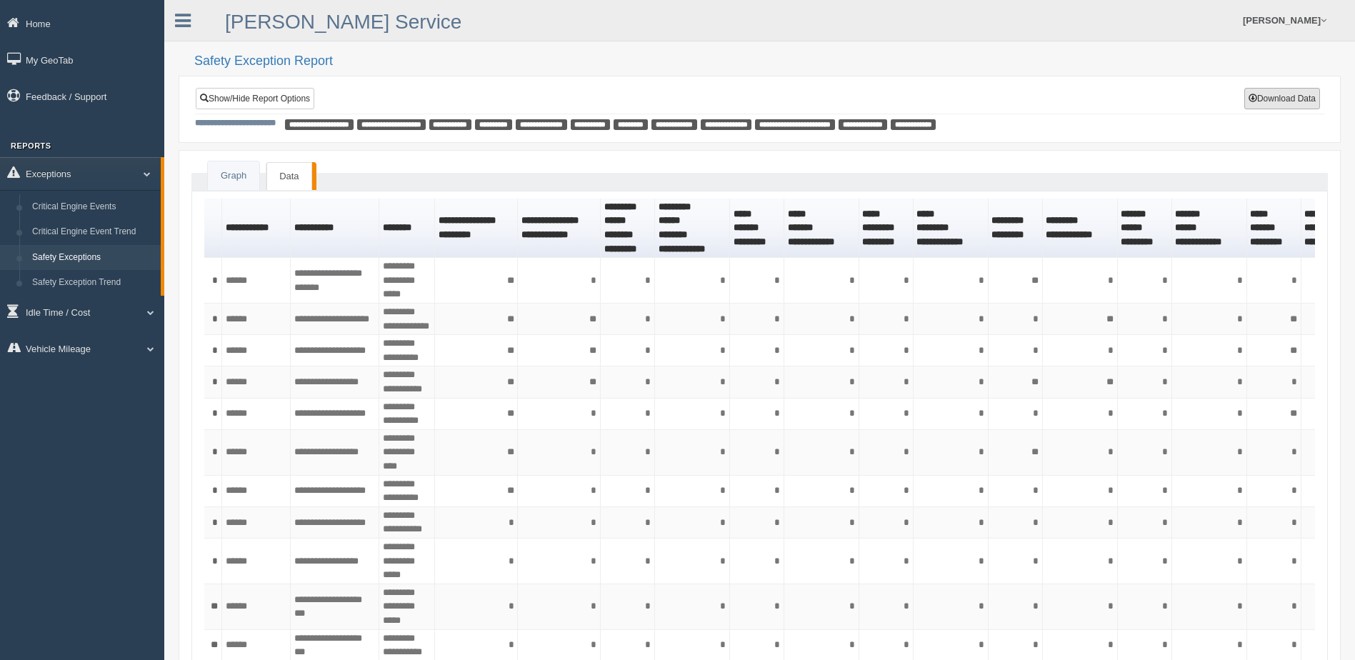
click at [1273, 101] on button "Download Data" at bounding box center [1282, 98] width 76 height 21
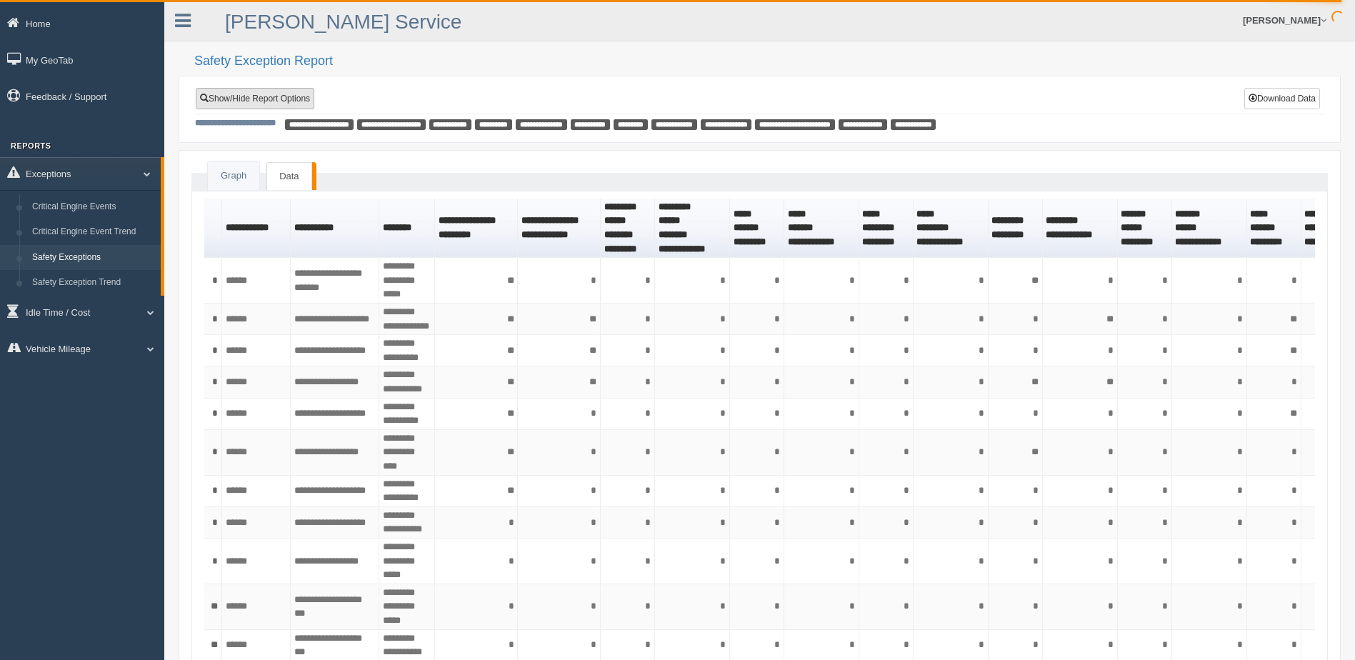
click at [268, 98] on link "Show/Hide Report Options" at bounding box center [255, 98] width 119 height 21
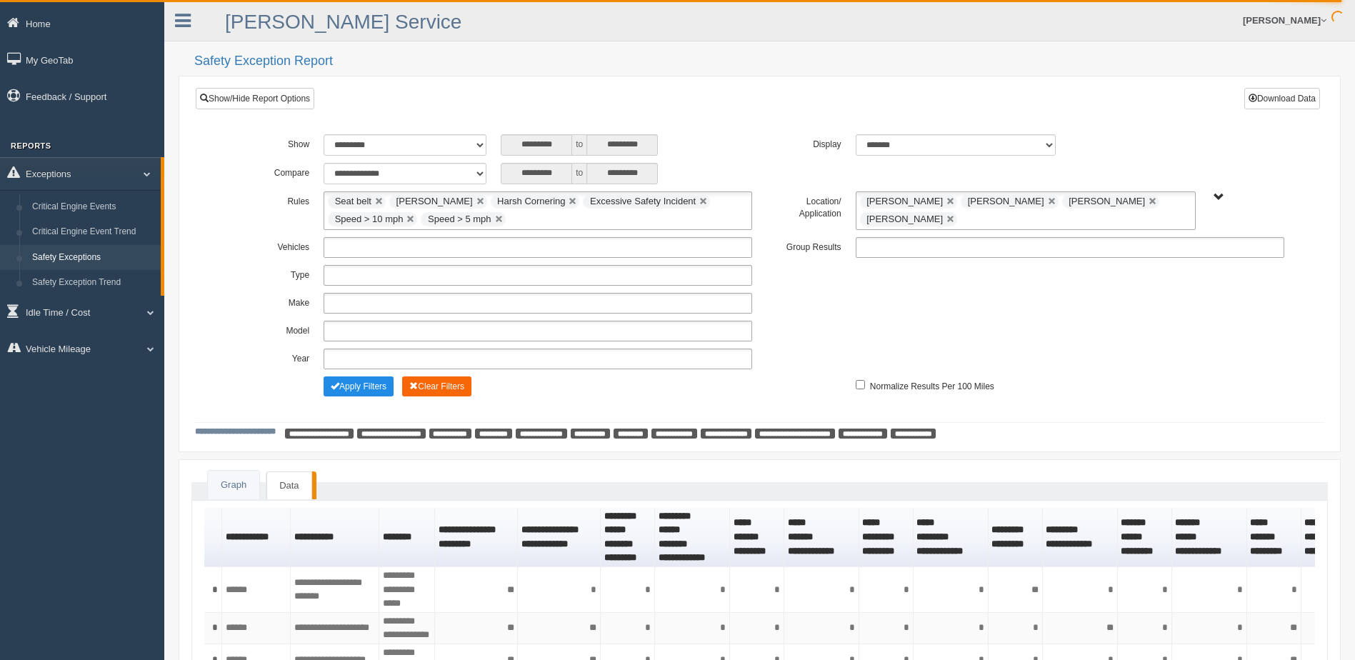
click at [432, 386] on button "Clear Filters" at bounding box center [436, 386] width 69 height 20
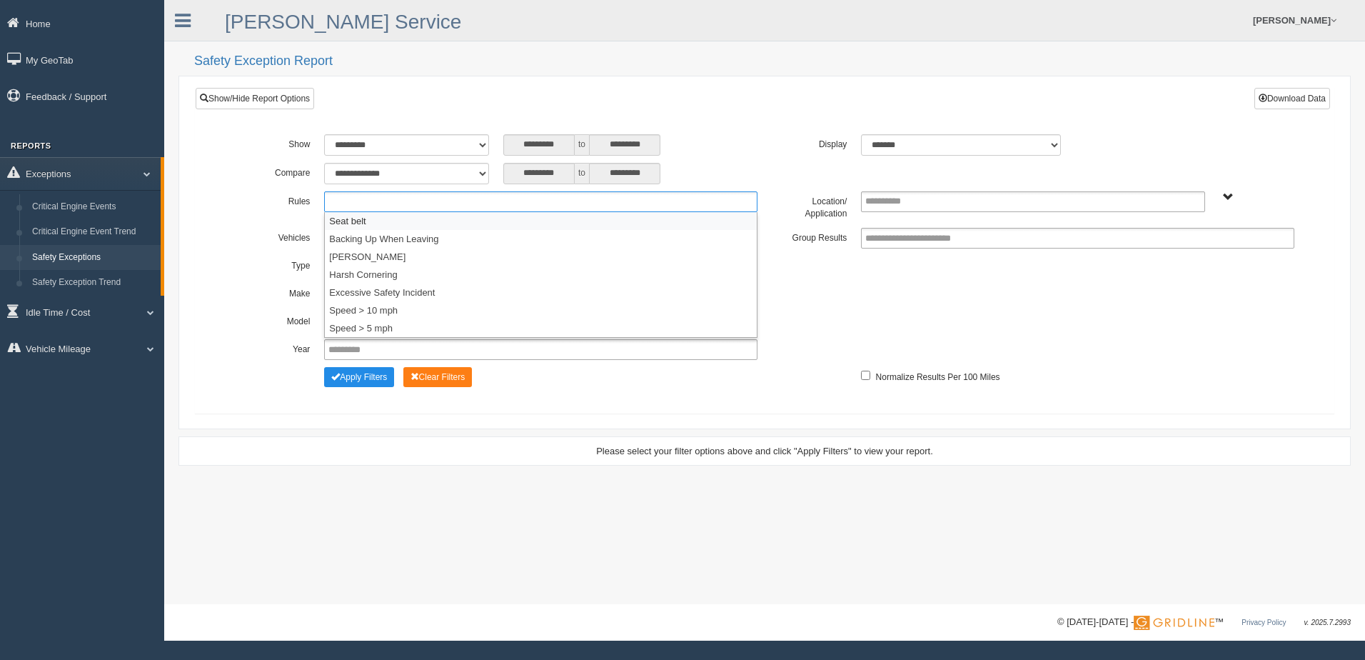
click at [481, 201] on ul at bounding box center [540, 201] width 433 height 21
click at [423, 222] on li "Seat belt" at bounding box center [541, 221] width 432 height 18
click at [450, 204] on ul "Seat belt" at bounding box center [540, 201] width 433 height 21
click at [435, 233] on li "[PERSON_NAME]" at bounding box center [541, 239] width 432 height 18
click at [496, 201] on ul "Seat belt Harsh Braking" at bounding box center [540, 201] width 433 height 21
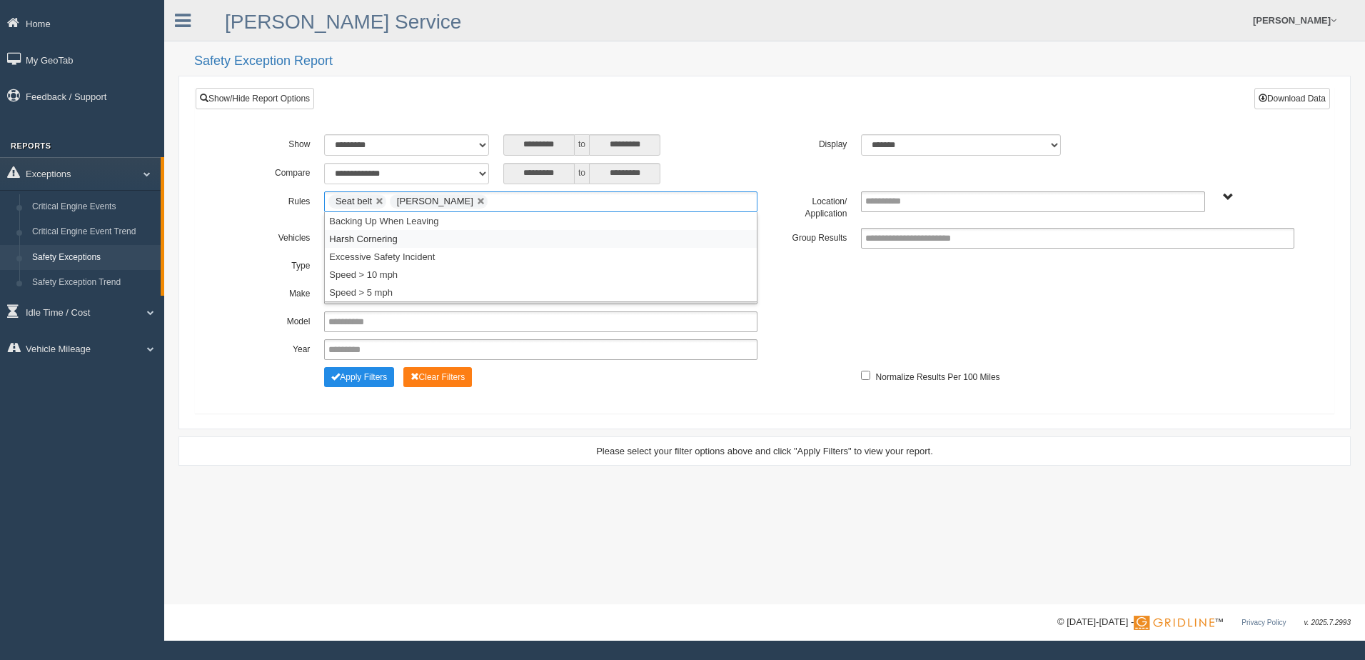
click at [461, 235] on li "Harsh Cornering" at bounding box center [541, 239] width 432 height 18
click at [584, 203] on input "text" at bounding box center [593, 202] width 18 height 18
click at [527, 239] on li "Excessive Safety Incident" at bounding box center [541, 239] width 432 height 18
click at [714, 206] on input "text" at bounding box center [723, 202] width 18 height 18
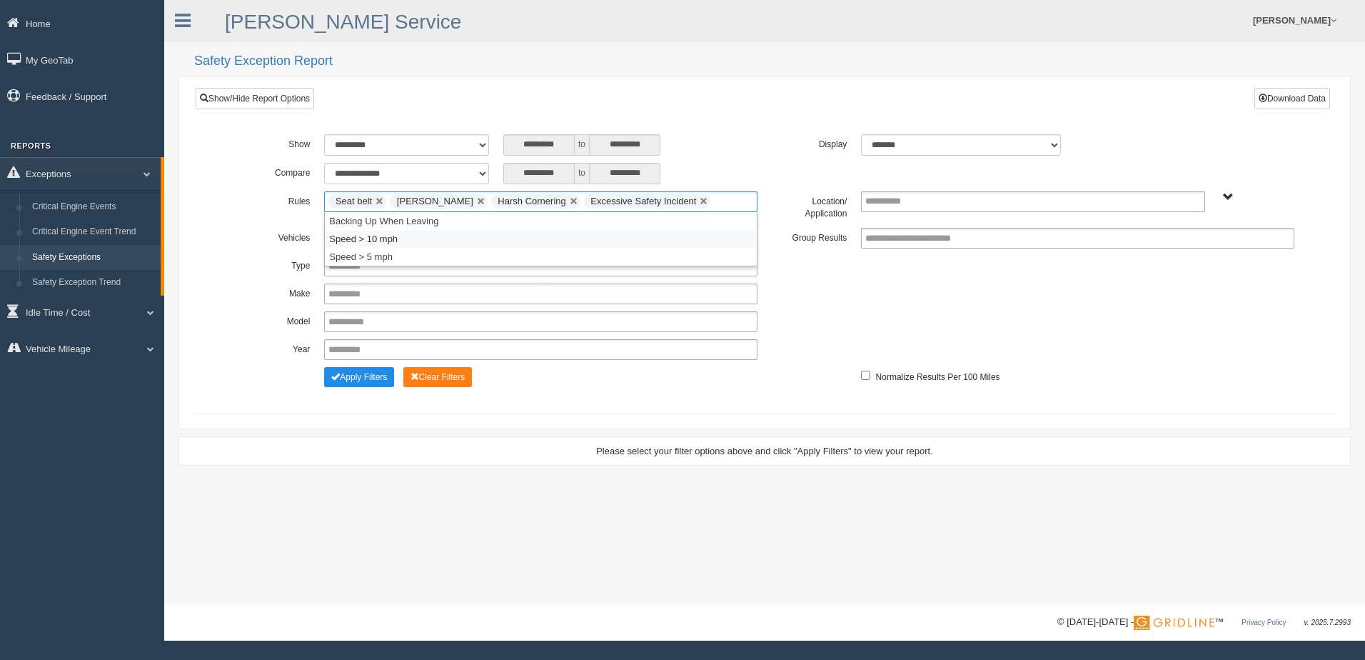
click at [453, 238] on li "Speed > 10 mph" at bounding box center [541, 239] width 432 height 18
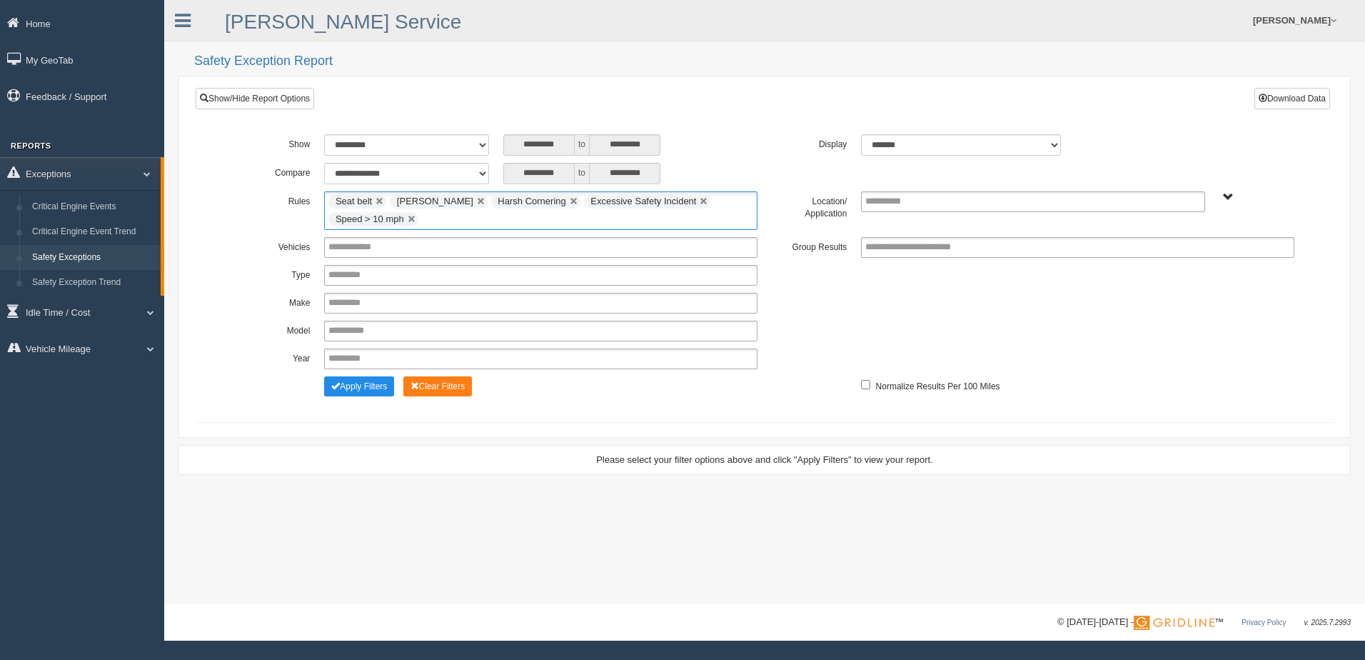
click at [698, 216] on ul "Seat belt Harsh Braking Harsh Cornering Excessive Safety Incident Speed > 10 mph" at bounding box center [540, 210] width 433 height 39
drag, startPoint x: 488, startPoint y: 257, endPoint x: 503, endPoint y: 246, distance: 18.4
click at [491, 256] on li "Speed > 5 mph" at bounding box center [541, 257] width 432 height 18
click at [735, 140] on div "********* to *********" at bounding box center [630, 144] width 254 height 21
click at [1229, 196] on span "B. Vehicle Class C. Emergency Response WTS-10-00 WTS-10-00 Mgr Vehicles WTS-15-…" at bounding box center [1228, 197] width 11 height 11
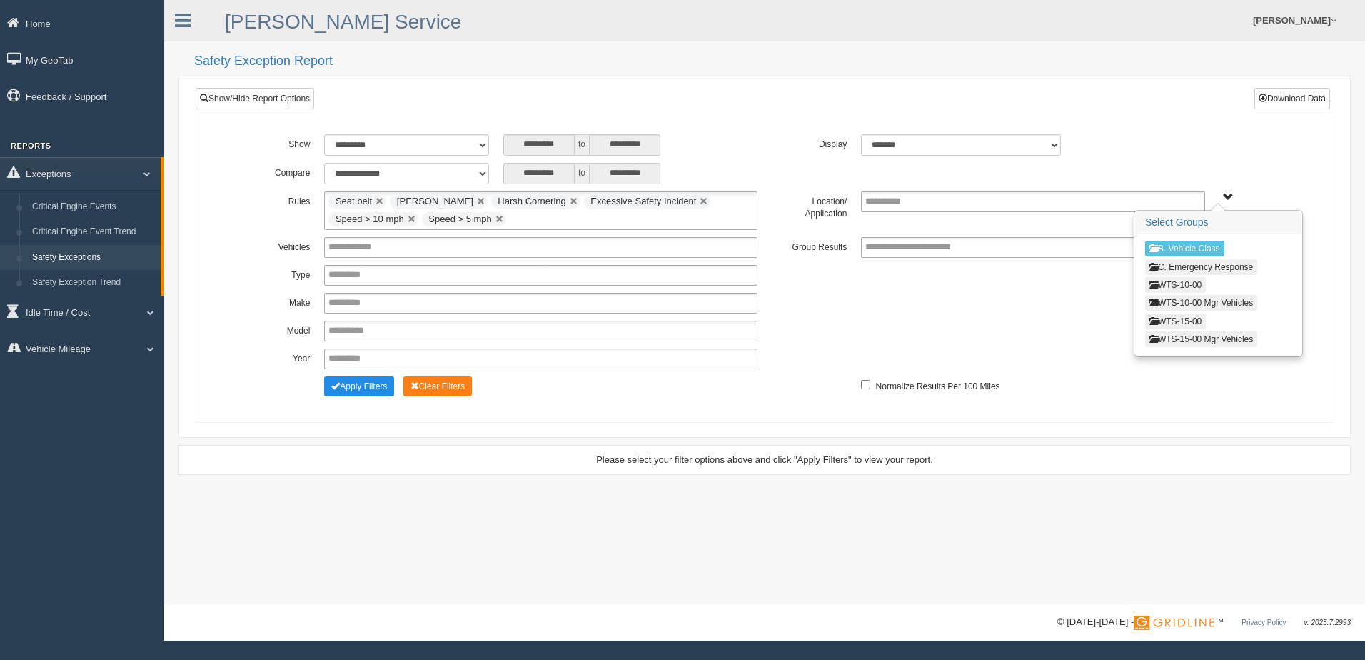
click at [1185, 279] on button "WTS-10-00" at bounding box center [1175, 285] width 61 height 16
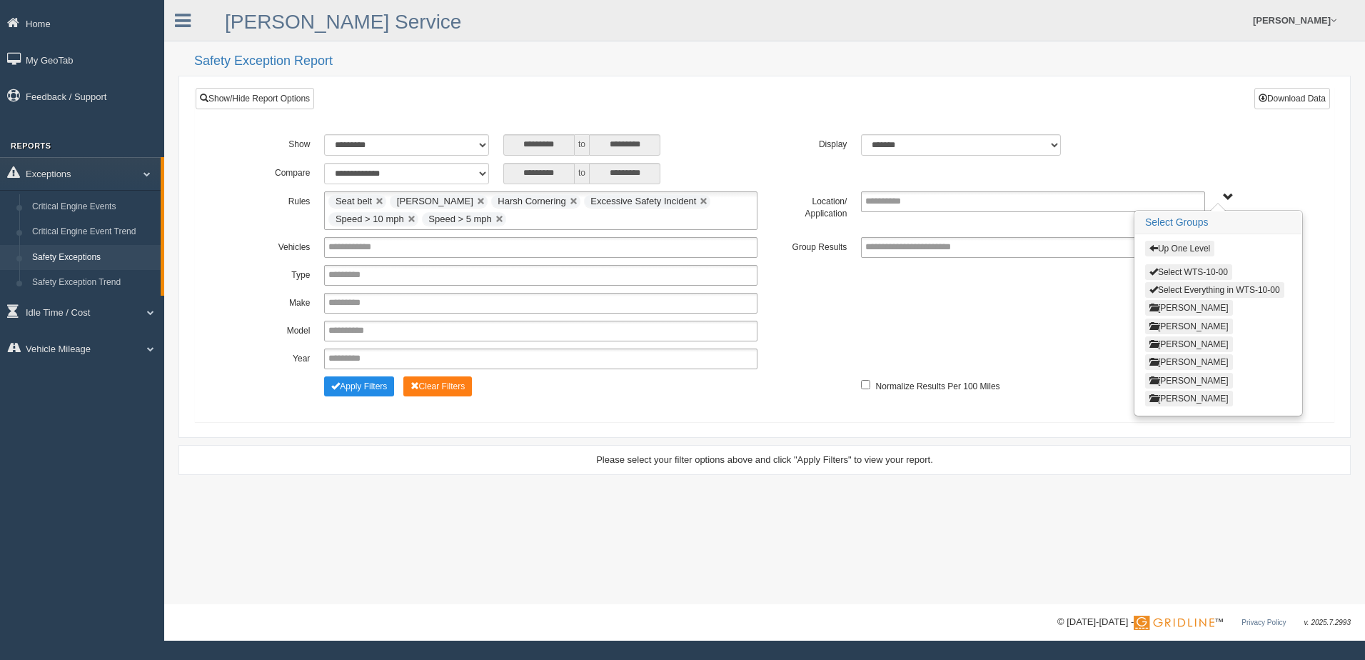
click at [1174, 303] on button "Cory Edwards" at bounding box center [1189, 308] width 88 height 16
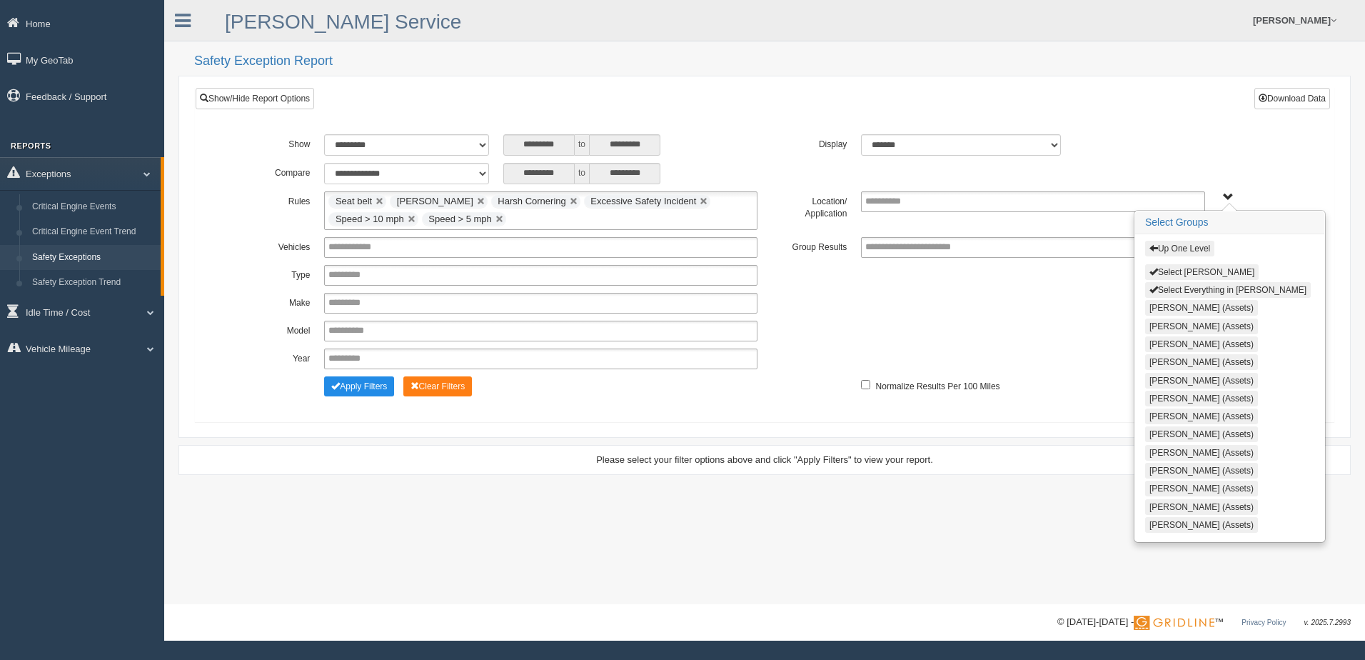
click at [1170, 273] on button "Select Cory Edwards" at bounding box center [1202, 272] width 114 height 16
click at [1169, 156] on div "**********" at bounding box center [765, 267] width 1074 height 266
click at [1229, 193] on span "Up One Level Select Cory Edwards Select Everything in Cory Edwards Brandon Comb…" at bounding box center [1228, 197] width 11 height 11
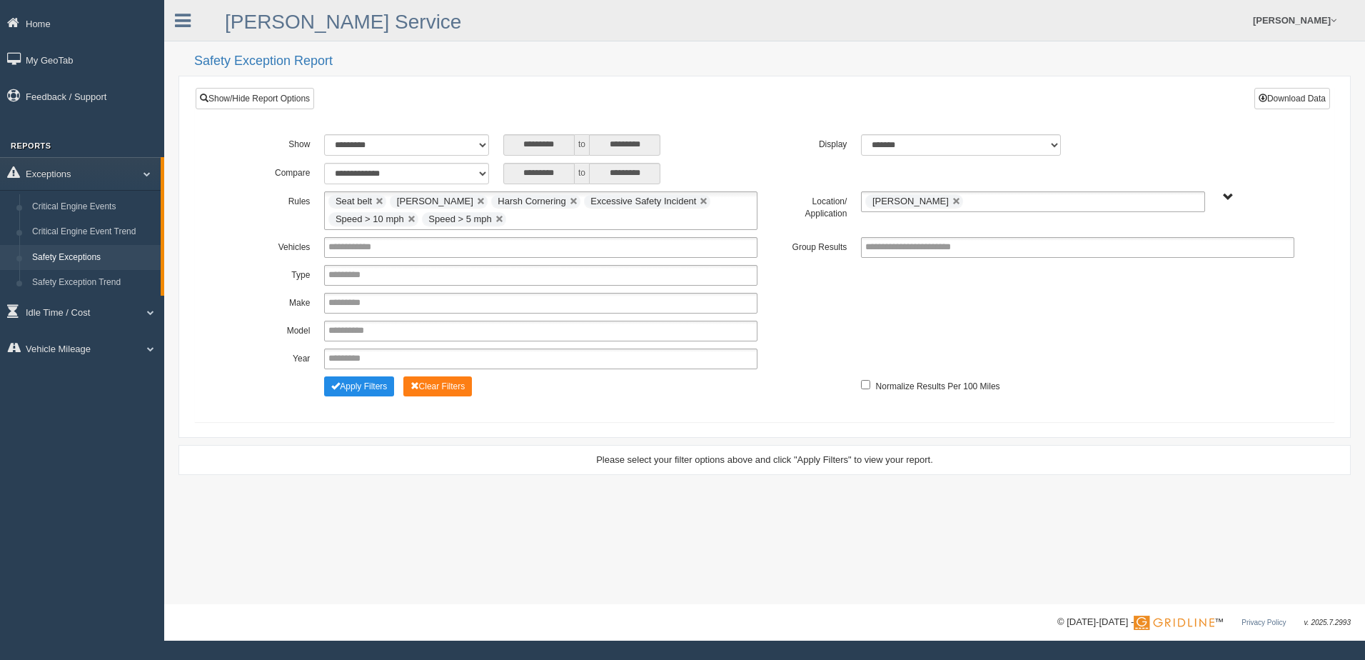
click at [1165, 143] on div "**********" at bounding box center [765, 144] width 1074 height 21
click at [353, 389] on button "Apply Filters" at bounding box center [359, 386] width 70 height 20
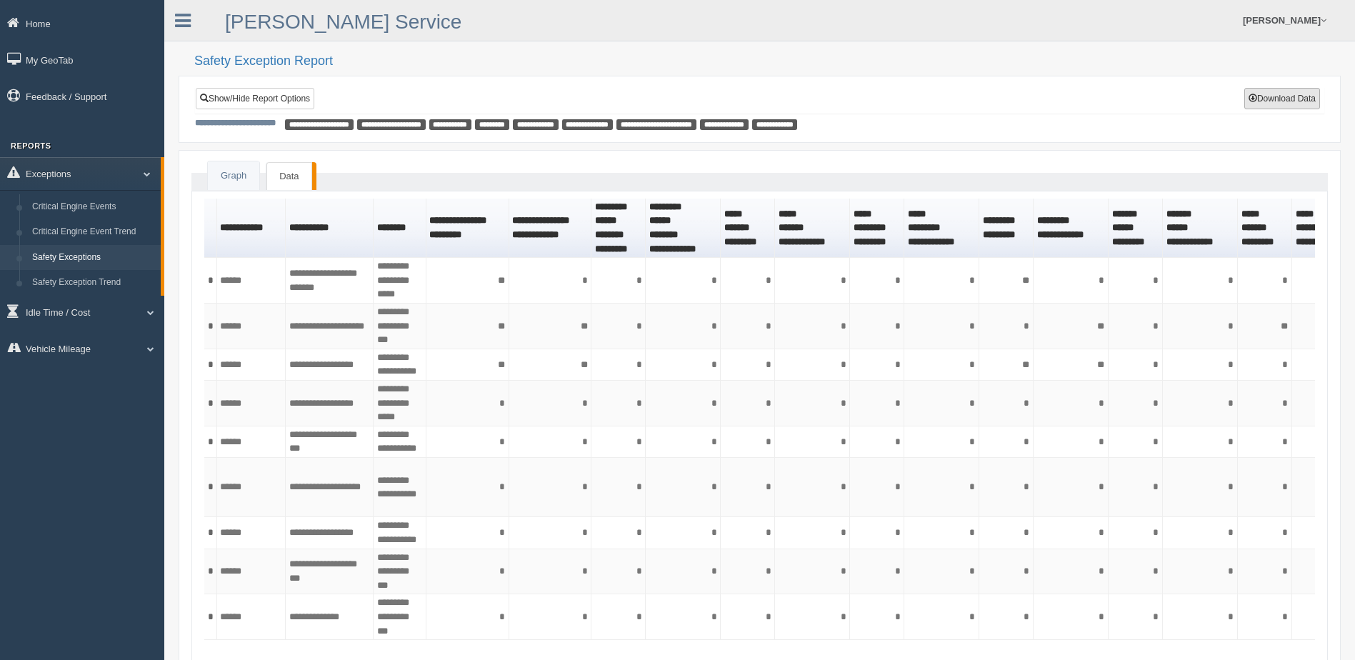
click at [1277, 91] on button "Download Data" at bounding box center [1282, 98] width 76 height 21
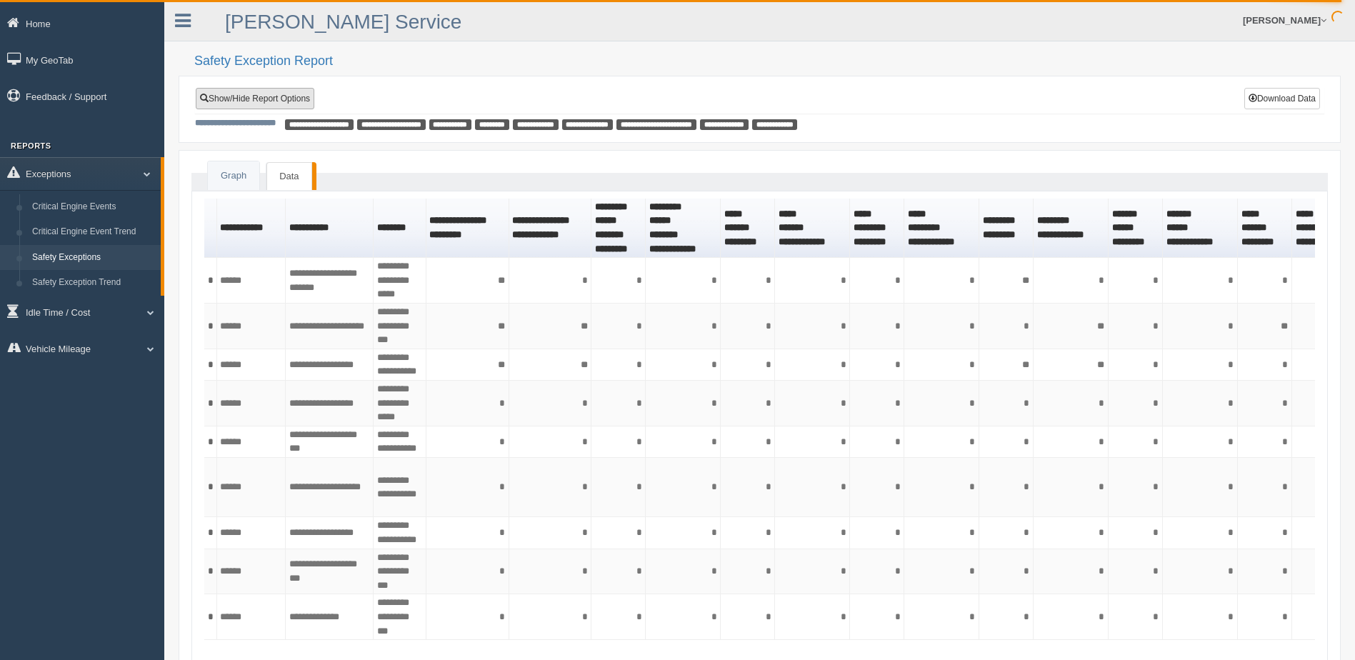
click at [283, 104] on link "Show/Hide Report Options" at bounding box center [255, 98] width 119 height 21
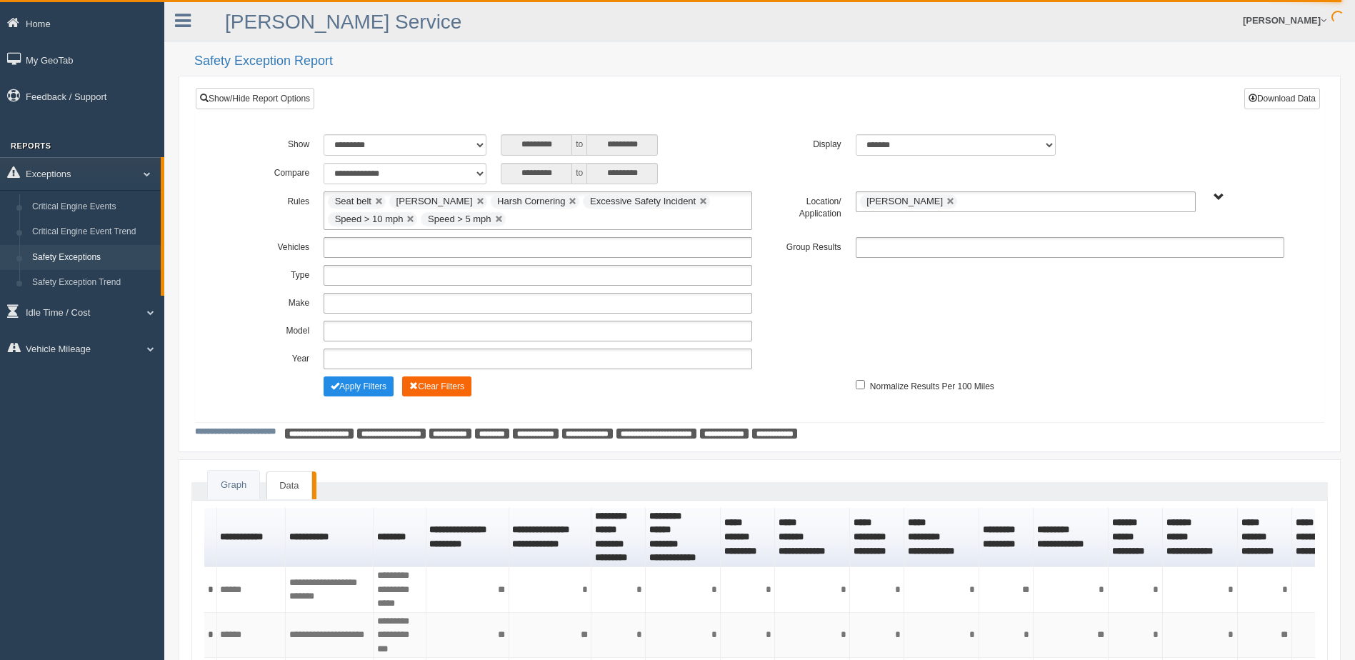
click at [443, 386] on button "Clear Filters" at bounding box center [436, 386] width 69 height 20
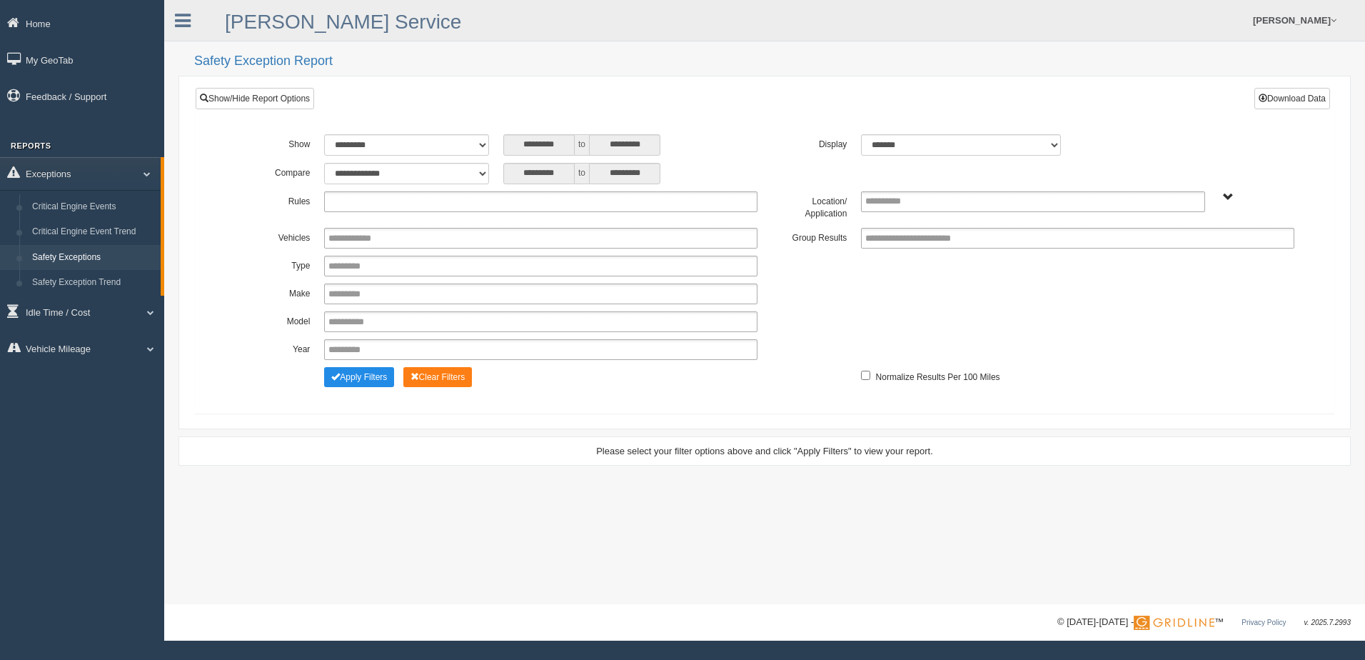
click at [463, 198] on ul at bounding box center [540, 201] width 433 height 21
click at [453, 218] on li "Seat belt" at bounding box center [541, 221] width 432 height 18
click at [501, 201] on ul "Seat belt" at bounding box center [540, 201] width 433 height 21
click at [471, 234] on li "[PERSON_NAME]" at bounding box center [541, 239] width 432 height 18
click at [495, 204] on ul "Seat belt [PERSON_NAME]" at bounding box center [540, 201] width 433 height 21
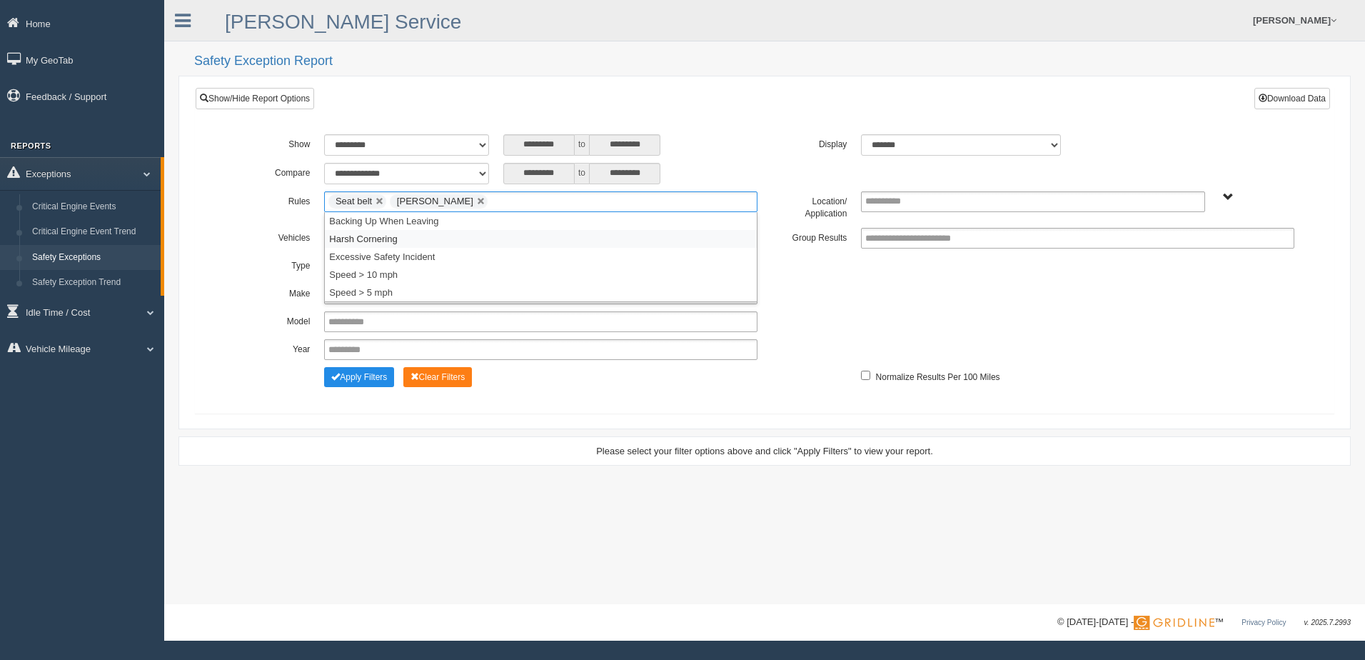
click at [476, 236] on li "Harsh Cornering" at bounding box center [541, 239] width 432 height 18
click at [584, 207] on input "text" at bounding box center [593, 202] width 18 height 18
click at [536, 241] on li "Excessive Safety Incident" at bounding box center [541, 239] width 432 height 18
click at [714, 205] on input "text" at bounding box center [723, 202] width 18 height 18
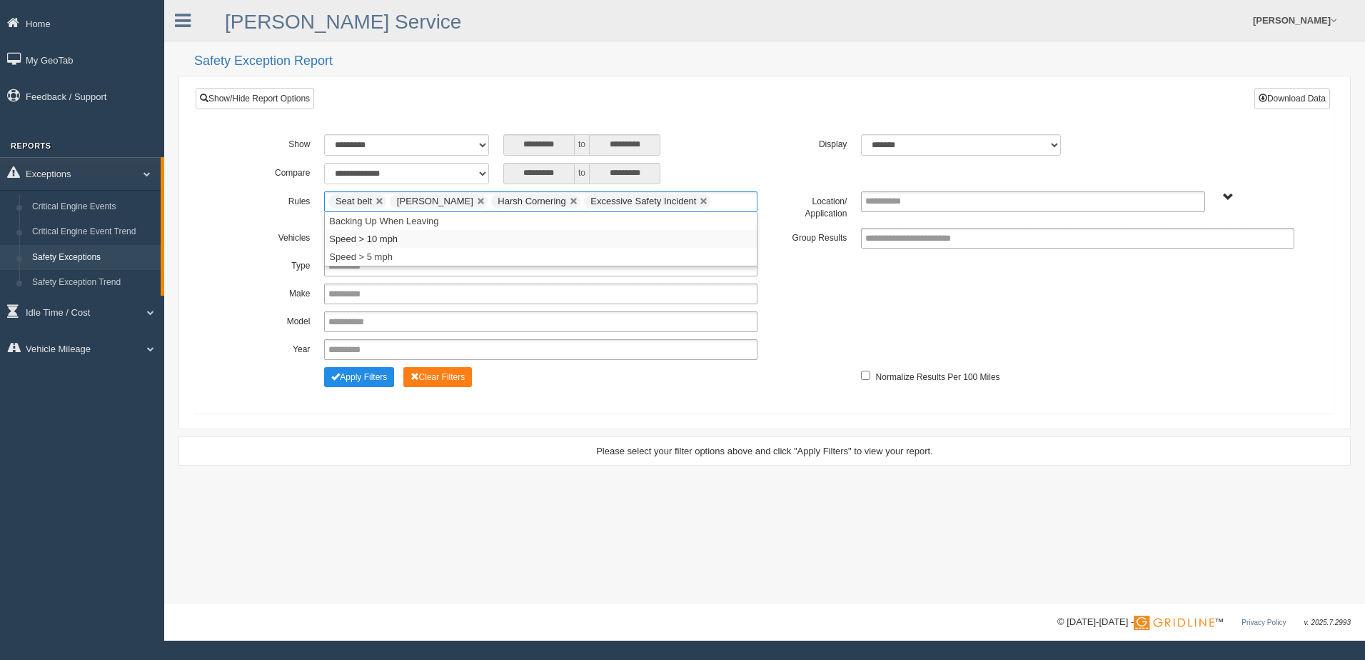
click at [618, 240] on li "Speed > 10 mph" at bounding box center [541, 239] width 432 height 18
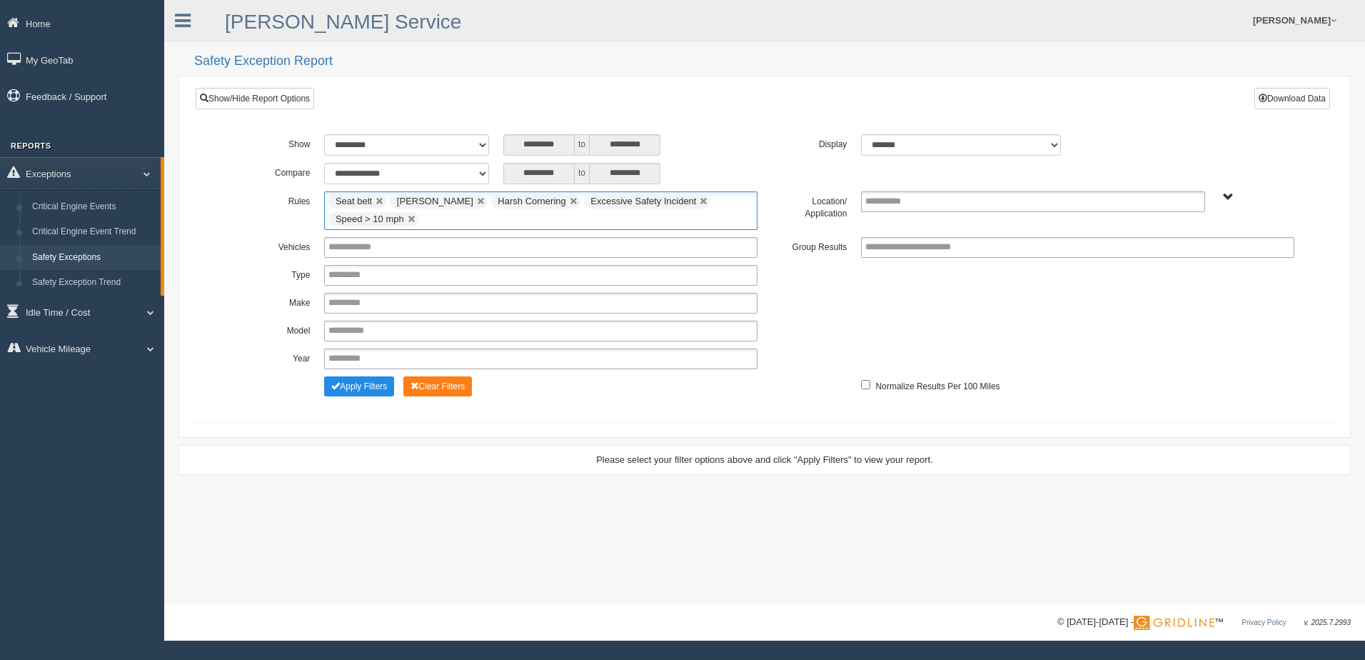
click at [700, 208] on ul "Seat belt Harsh Braking Harsh Cornering Excessive Safety Incident Speed > 10 mph" at bounding box center [540, 210] width 433 height 39
click at [586, 258] on li "Speed > 5 mph" at bounding box center [541, 257] width 432 height 18
drag, startPoint x: 795, startPoint y: 144, endPoint x: 975, endPoint y: 176, distance: 182.0
click at [797, 144] on label "Display" at bounding box center [809, 142] width 89 height 17
click at [1227, 195] on span "B. Vehicle Class C. Emergency Response WTS-10-00 WTS-10-00 Mgr Vehicles WTS-15-…" at bounding box center [1228, 197] width 11 height 11
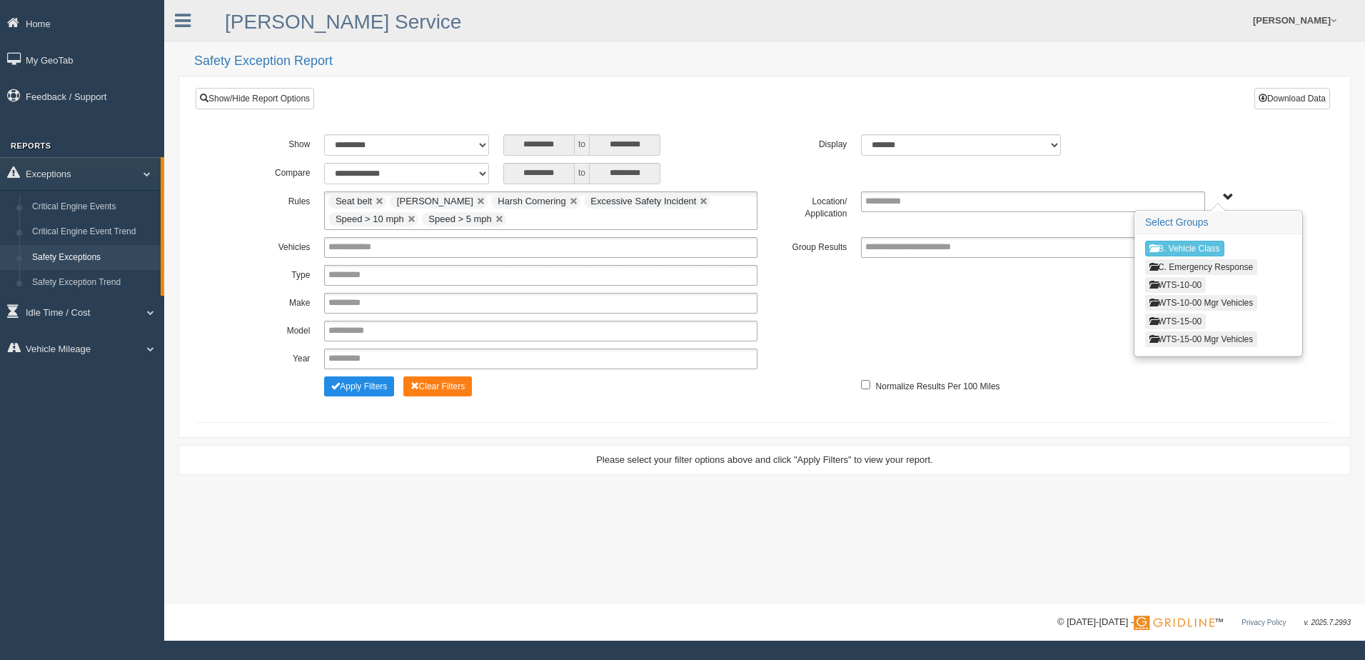
click at [1195, 281] on button "WTS-10-00" at bounding box center [1175, 285] width 61 height 16
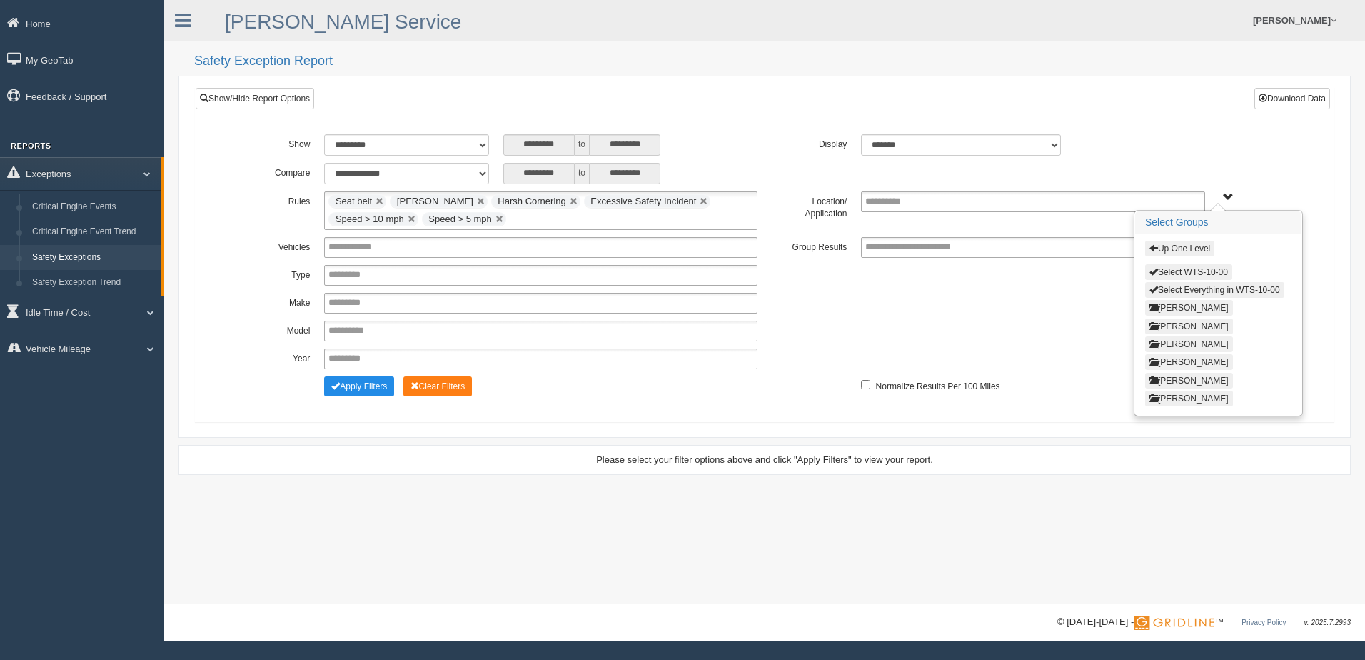
click at [1182, 344] on button "[PERSON_NAME]" at bounding box center [1189, 344] width 88 height 16
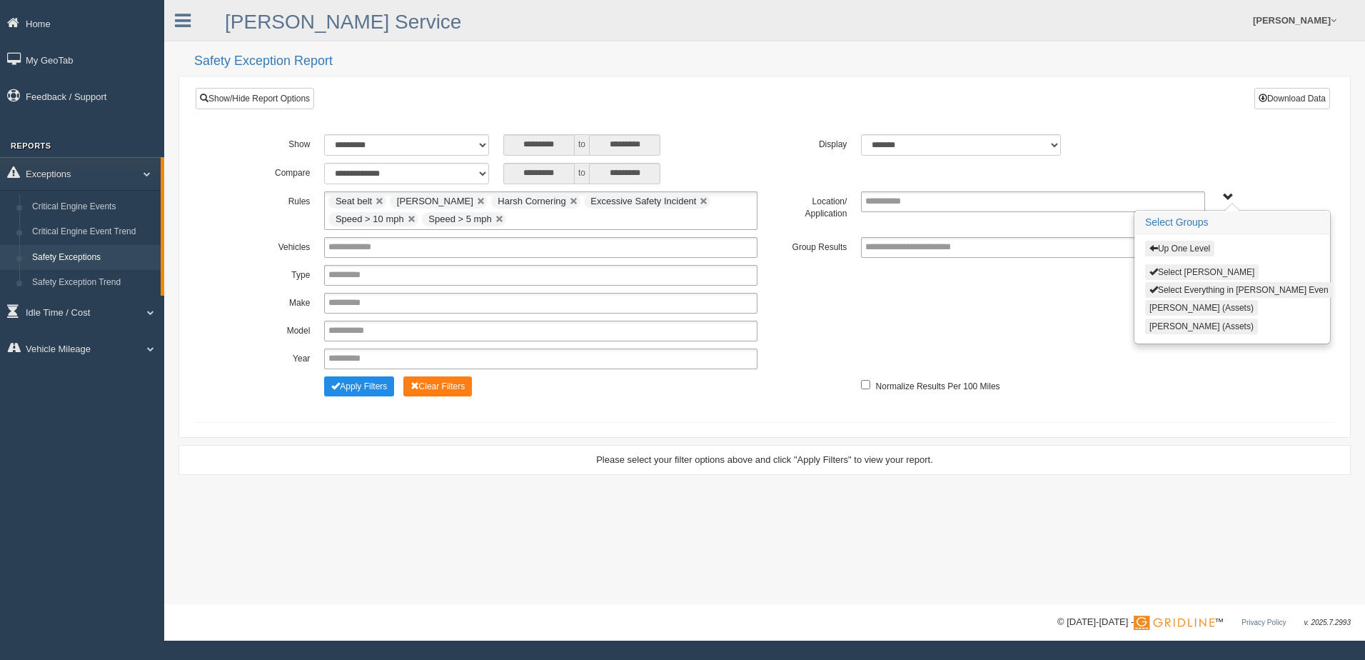
click at [1175, 271] on button "Select [PERSON_NAME]" at bounding box center [1202, 272] width 114 height 16
click at [1224, 194] on span "Up One Level Select [PERSON_NAME] Even Select Everything in [PERSON_NAME] Even …" at bounding box center [1228, 197] width 11 height 11
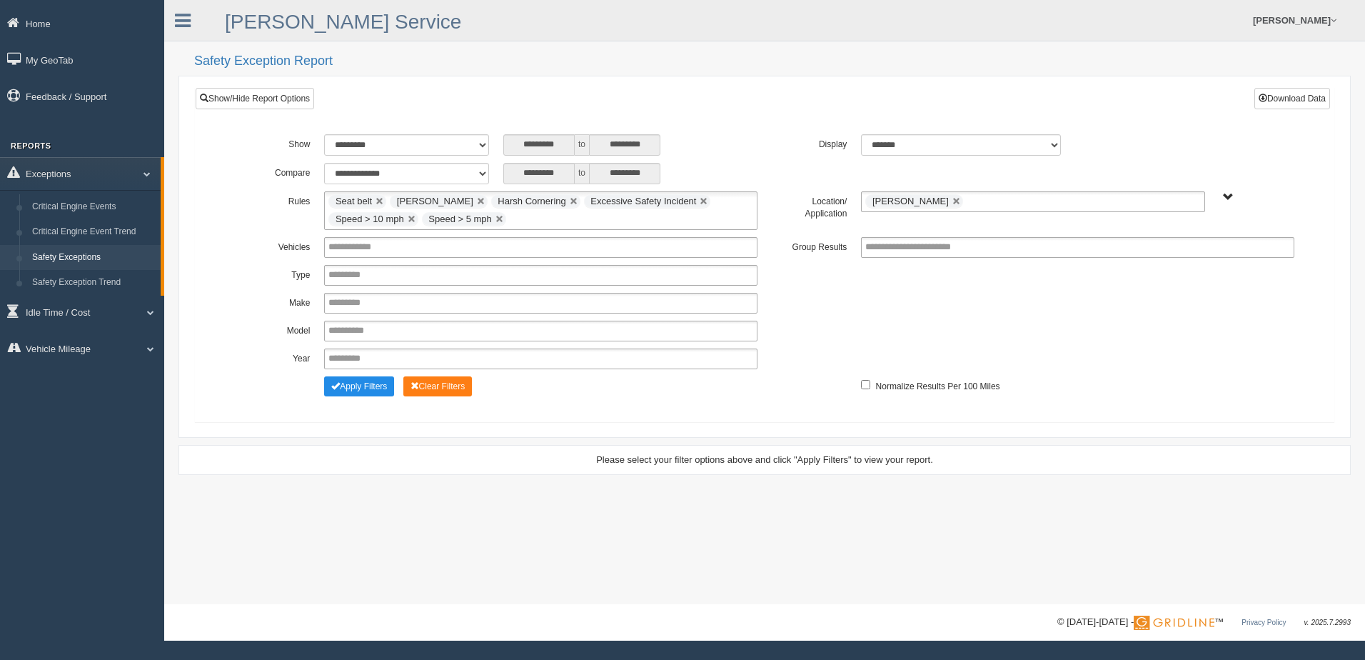
click at [1201, 154] on div "**********" at bounding box center [765, 144] width 1074 height 21
click at [359, 382] on button "Apply Filters" at bounding box center [359, 386] width 70 height 20
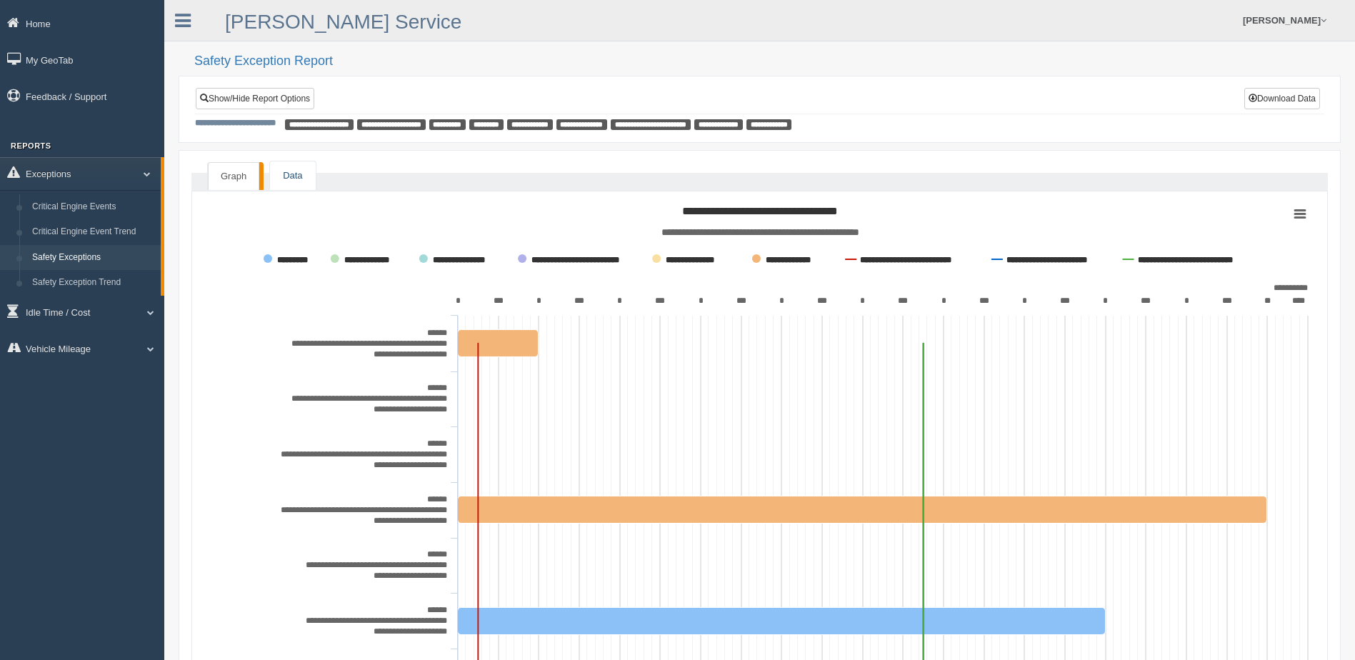
drag, startPoint x: 0, startPoint y: 0, endPoint x: 293, endPoint y: 181, distance: 344.0
click at [293, 181] on link "Data" at bounding box center [292, 175] width 45 height 29
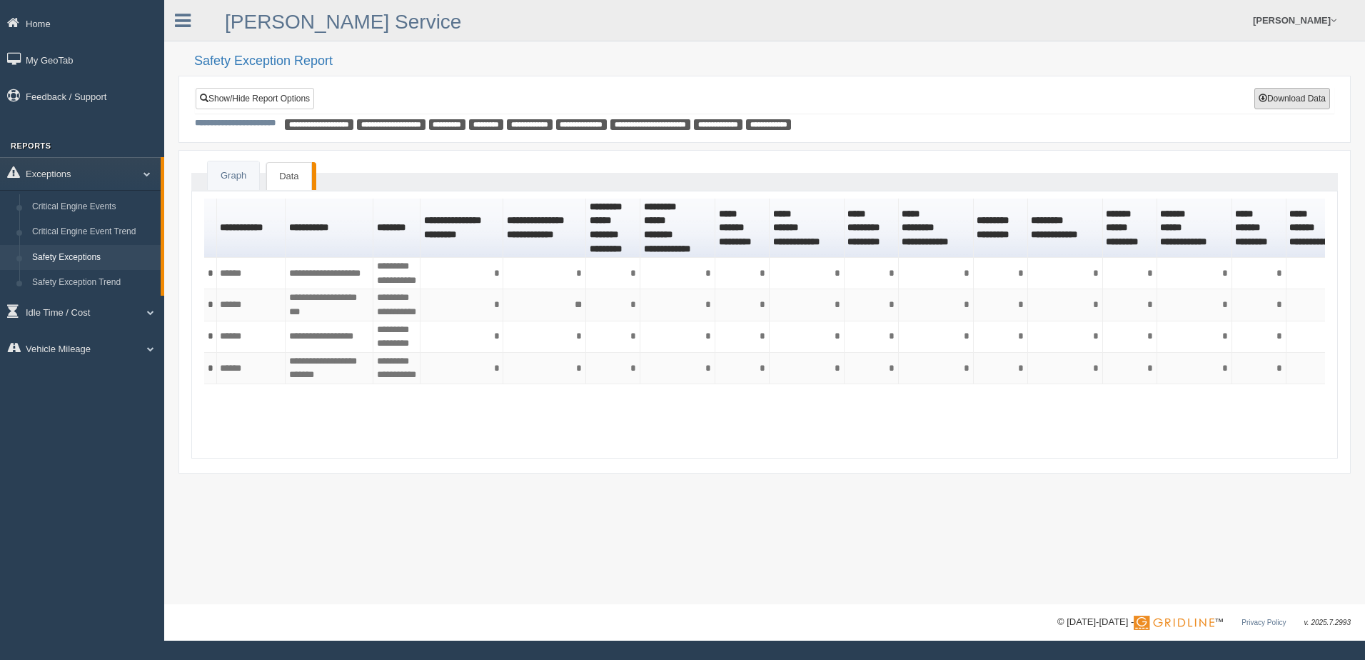
click at [1290, 100] on button "Download Data" at bounding box center [1293, 98] width 76 height 21
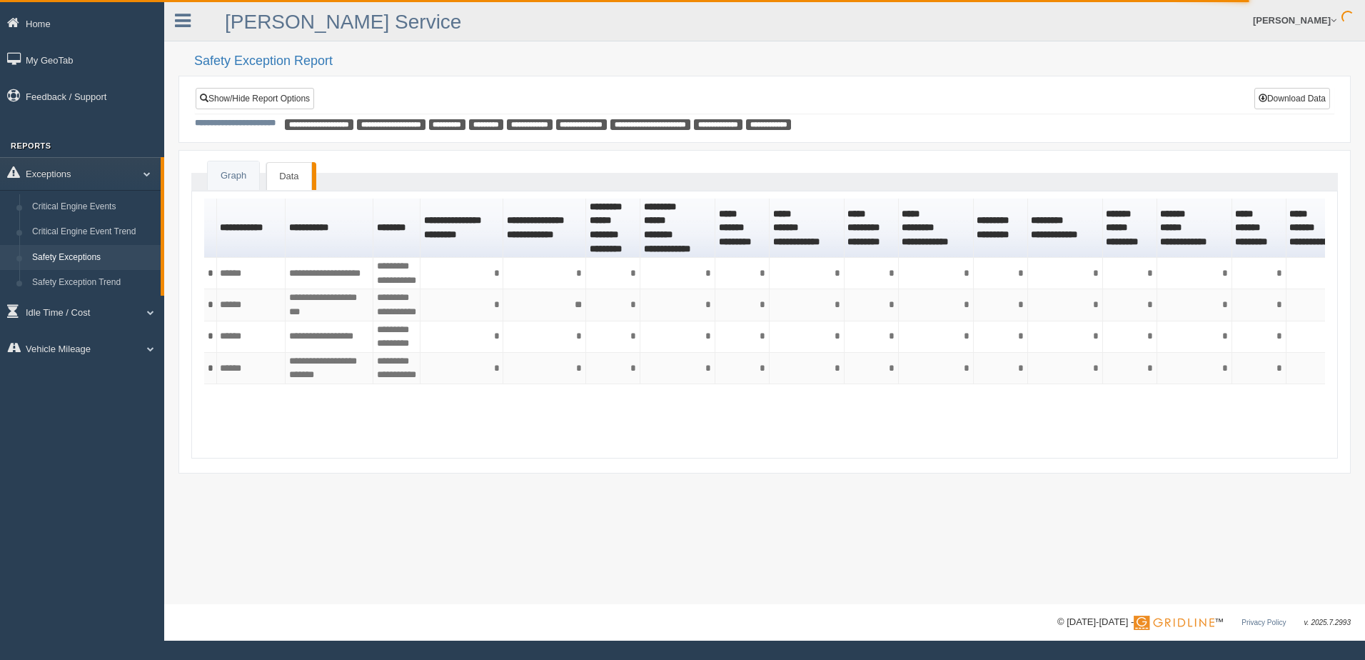
drag, startPoint x: 940, startPoint y: 34, endPoint x: 785, endPoint y: 26, distance: 155.9
click at [940, 34] on ul "[PERSON_NAME] Feedback/Support Log Off" at bounding box center [1049, 20] width 588 height 41
click at [278, 98] on link "Show/Hide Report Options" at bounding box center [255, 98] width 119 height 21
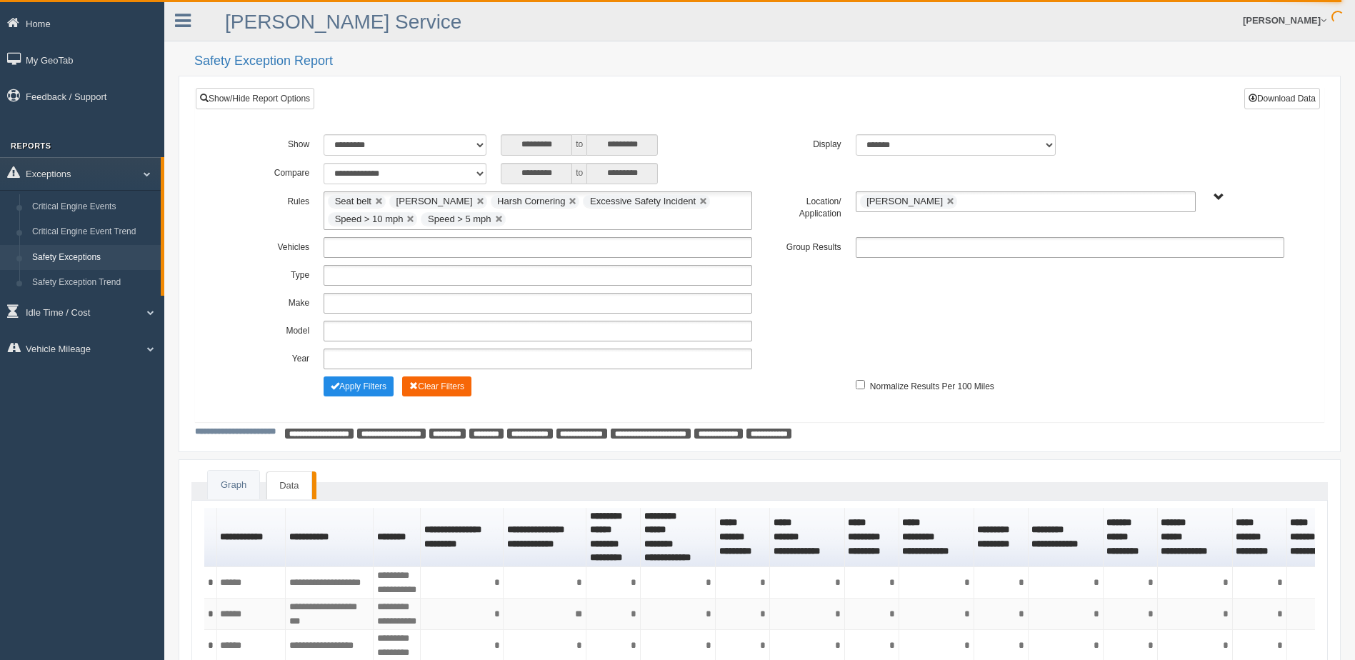
click at [461, 387] on button "Clear Filters" at bounding box center [436, 386] width 69 height 20
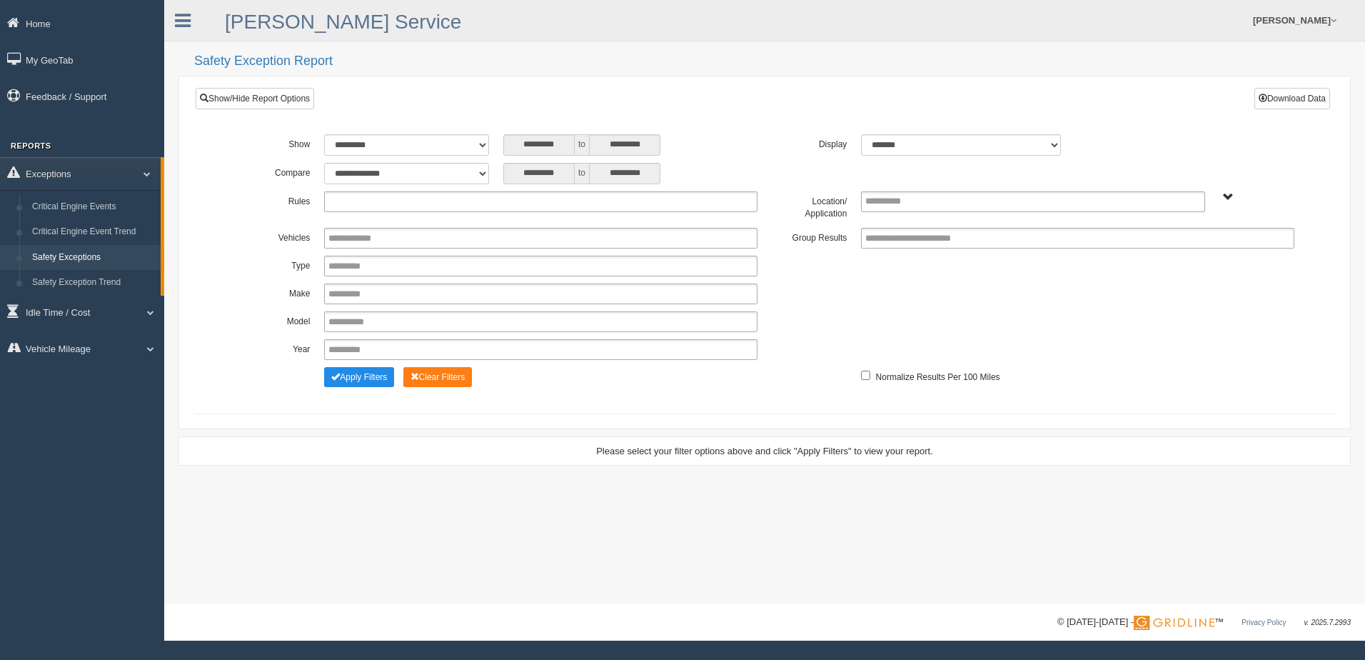
click at [657, 197] on ul at bounding box center [540, 201] width 433 height 21
click at [509, 216] on li "Seat belt" at bounding box center [541, 221] width 432 height 18
click at [533, 206] on ul "Seat belt" at bounding box center [540, 201] width 433 height 21
click at [507, 233] on li "[PERSON_NAME]" at bounding box center [541, 239] width 432 height 18
click at [534, 202] on ul "Seat belt Harsh Braking" at bounding box center [540, 201] width 433 height 21
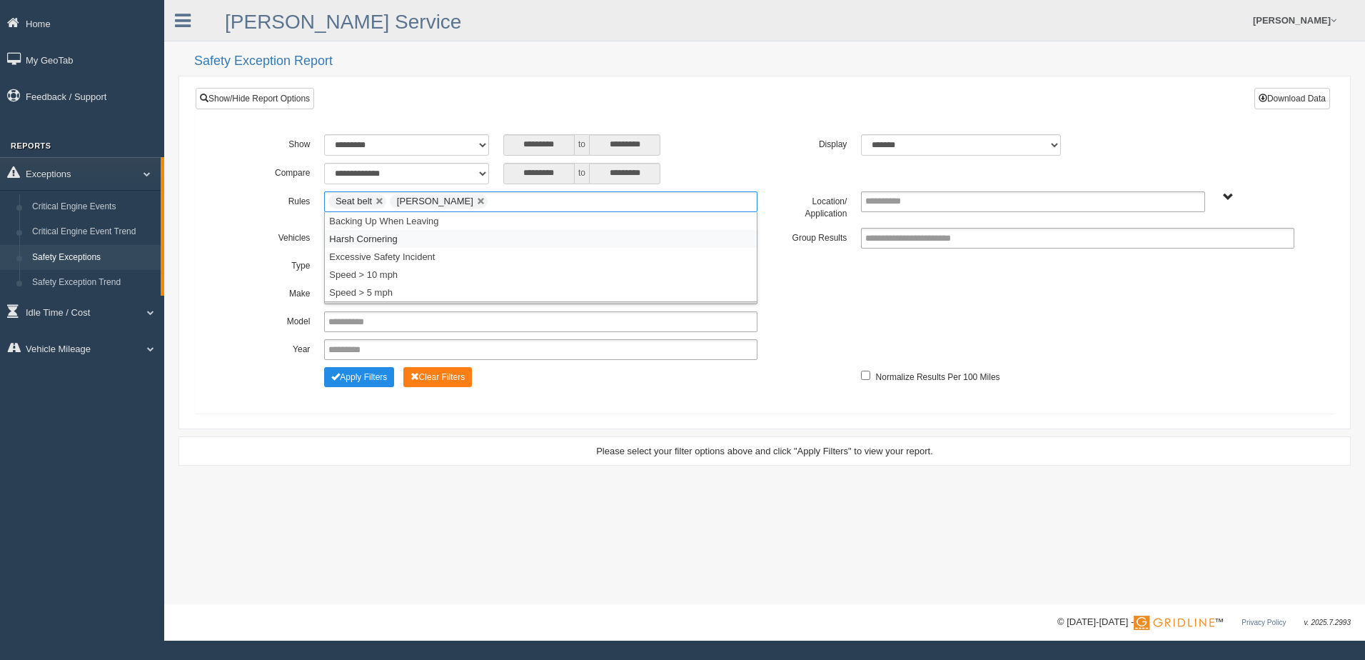
click at [515, 234] on li "Harsh Cornering" at bounding box center [541, 239] width 432 height 18
click at [584, 201] on input "text" at bounding box center [593, 202] width 18 height 18
click at [543, 237] on li "Excessive Safety Incident" at bounding box center [541, 239] width 432 height 18
click at [714, 199] on input "text" at bounding box center [723, 202] width 18 height 18
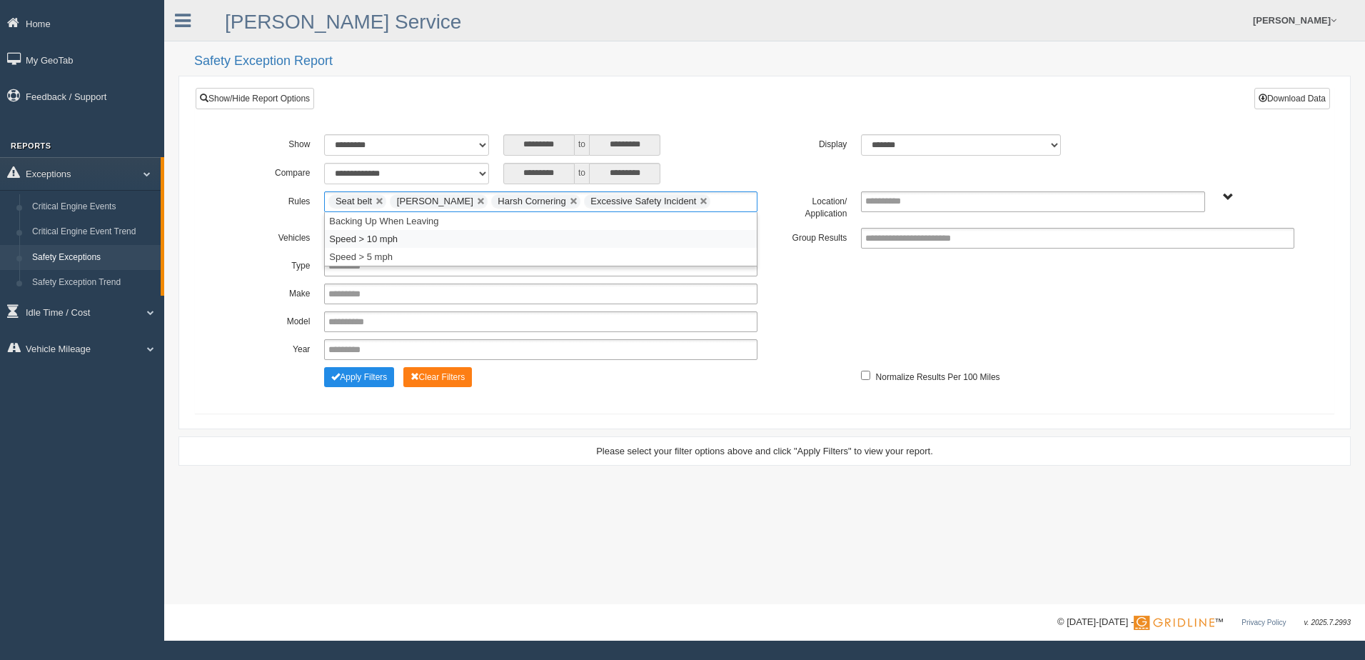
click at [570, 234] on li "Speed > 10 mph" at bounding box center [541, 239] width 432 height 18
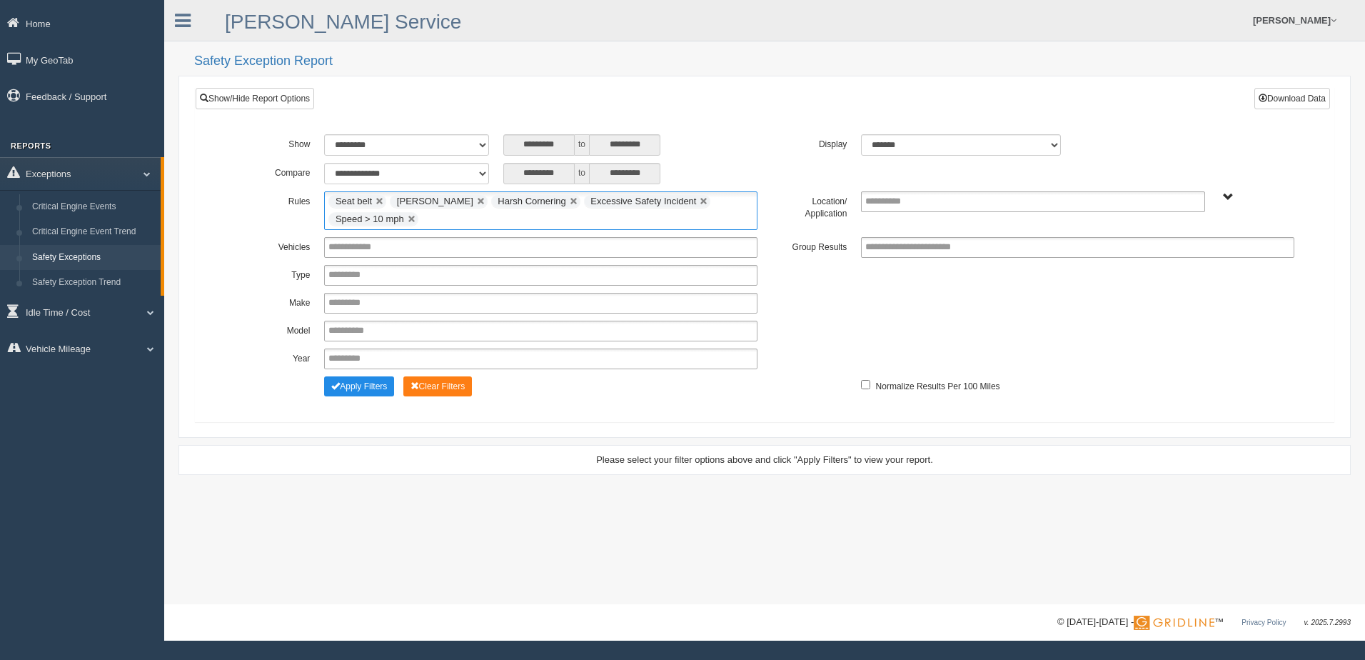
click at [675, 214] on ul "Seat belt Harsh Braking Harsh Cornering Excessive Safety Incident Speed > 10 mph" at bounding box center [540, 210] width 433 height 39
click at [566, 255] on li "Speed > 5 mph" at bounding box center [541, 257] width 432 height 18
click at [765, 139] on label "Display" at bounding box center [809, 142] width 89 height 17
click at [1220, 194] on div "B. Vehicle Class C. Emergency Response WTS-10-00 WTS-10-00 Mgr Vehicles WTS-15-…" at bounding box center [1257, 196] width 75 height 11
click at [1225, 195] on span "B. Vehicle Class C. Emergency Response WTS-10-00 WTS-10-00 Mgr Vehicles WTS-15-…" at bounding box center [1228, 197] width 11 height 11
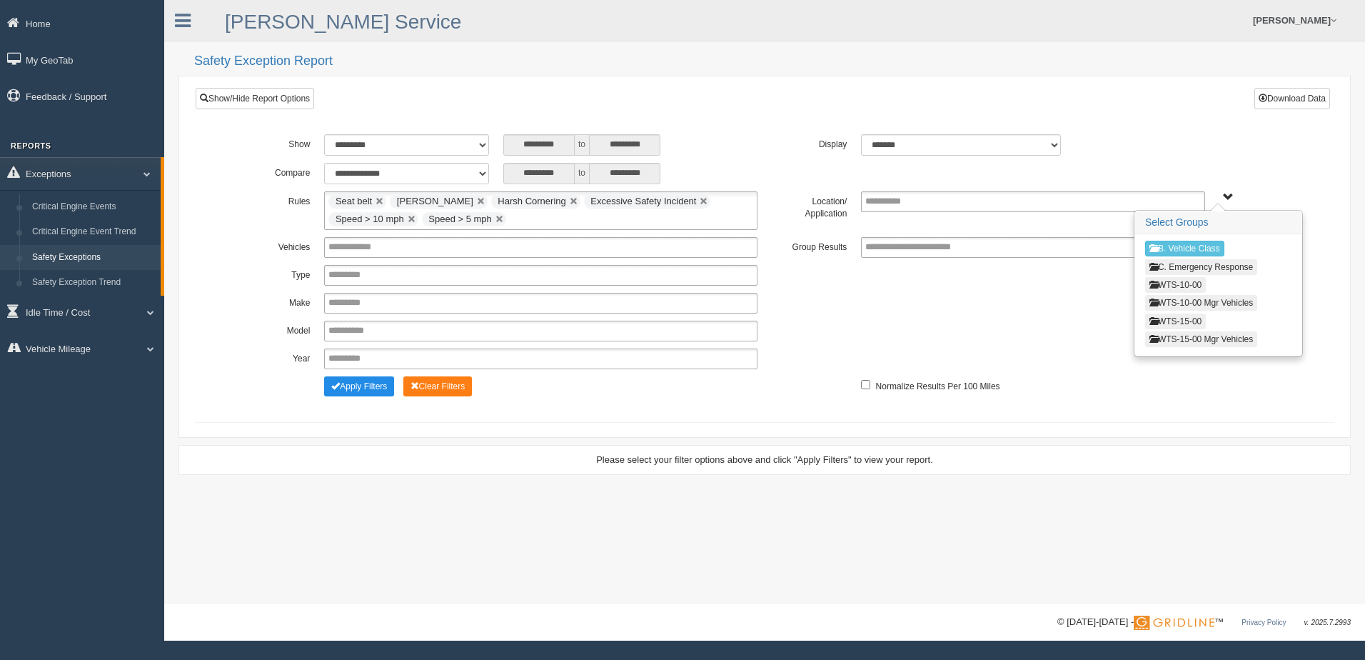
click at [1183, 279] on button "WTS-10-00" at bounding box center [1175, 285] width 61 height 16
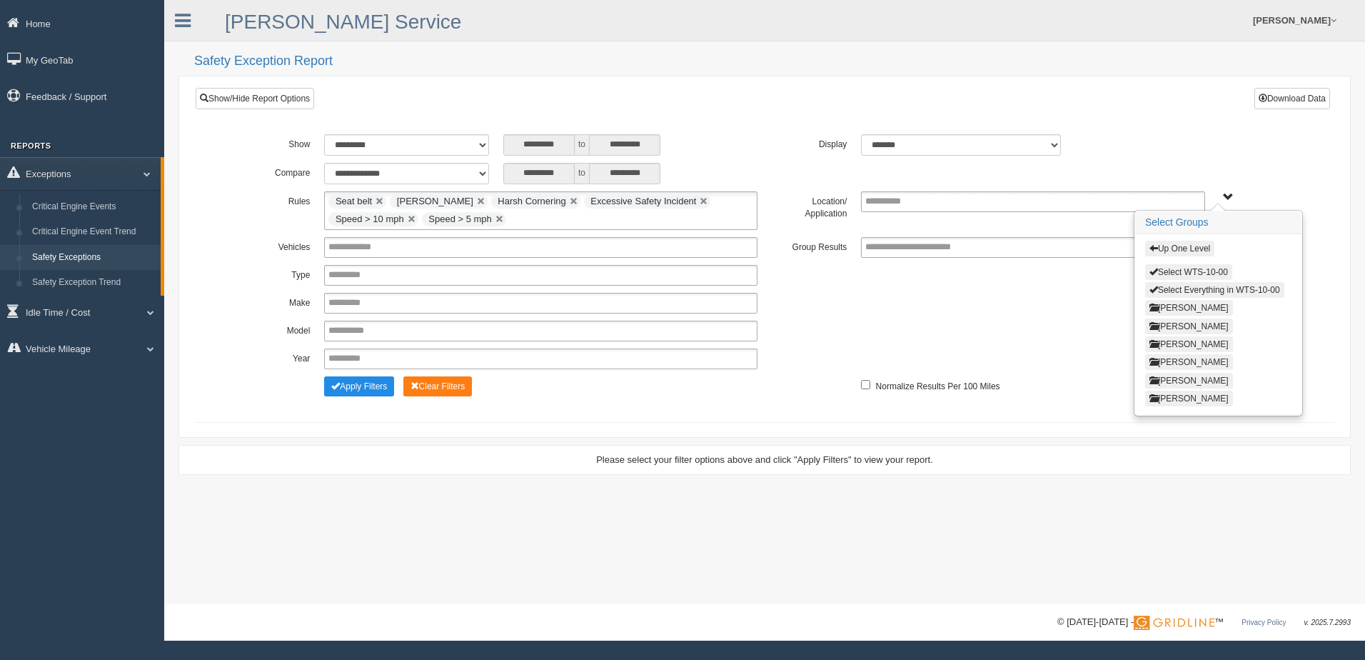
click at [1177, 361] on button "Nathan Mahr" at bounding box center [1189, 362] width 88 height 16
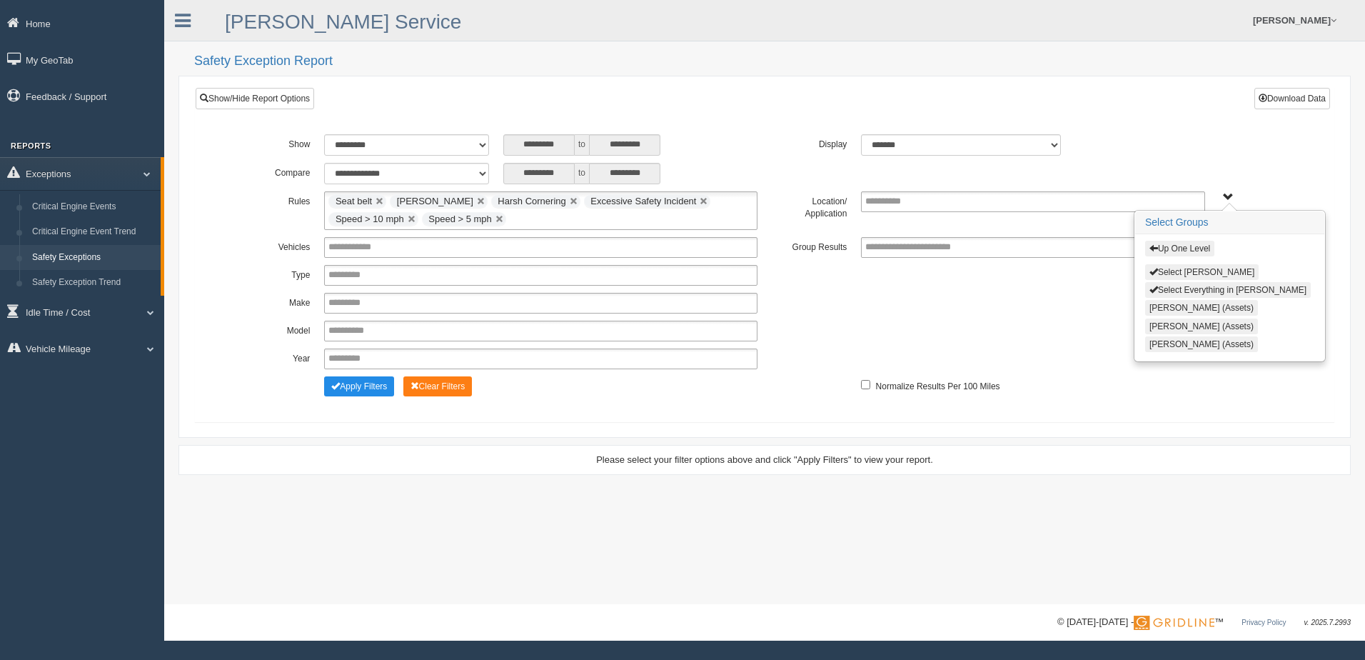
click at [1177, 271] on button "Select Nathan Mahr" at bounding box center [1202, 272] width 114 height 16
click at [1224, 197] on span "Up One Level Select Nathan Mahr Select Everything in Nathan Mahr Jonathan Cote …" at bounding box center [1228, 197] width 11 height 11
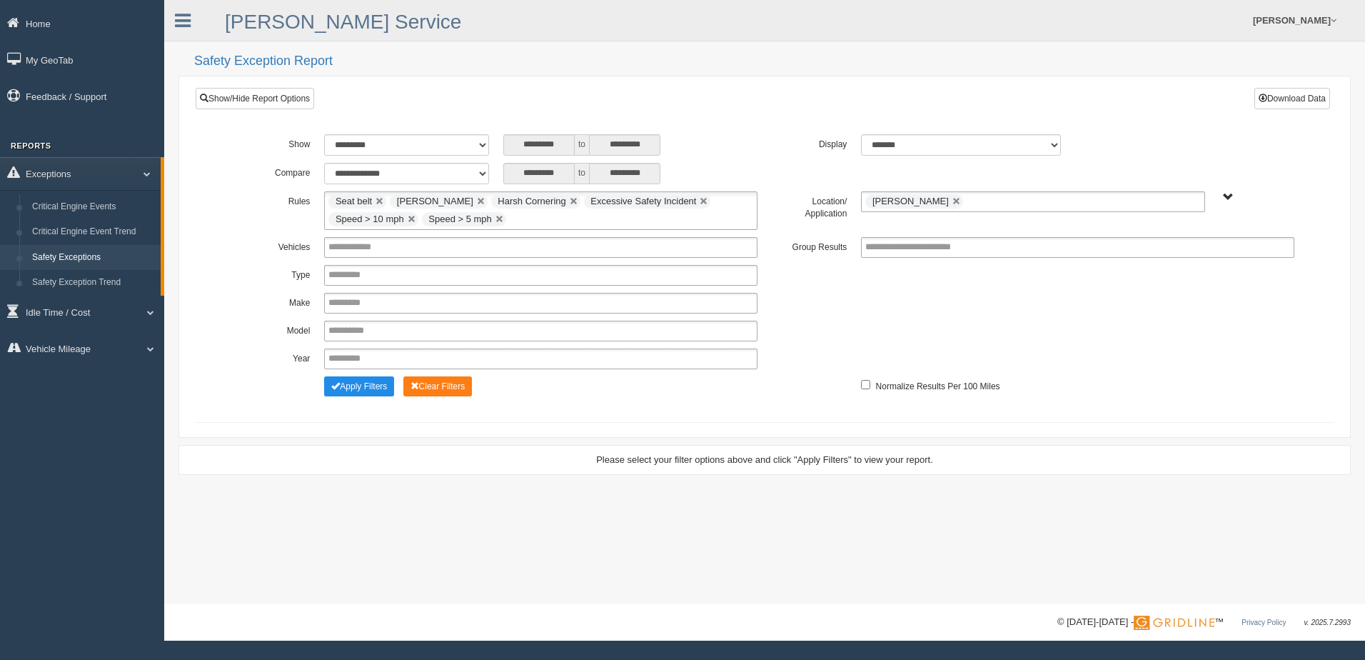
click at [1169, 127] on div "**********" at bounding box center [764, 268] width 1117 height 288
click at [354, 382] on button "Apply Filters" at bounding box center [359, 386] width 70 height 20
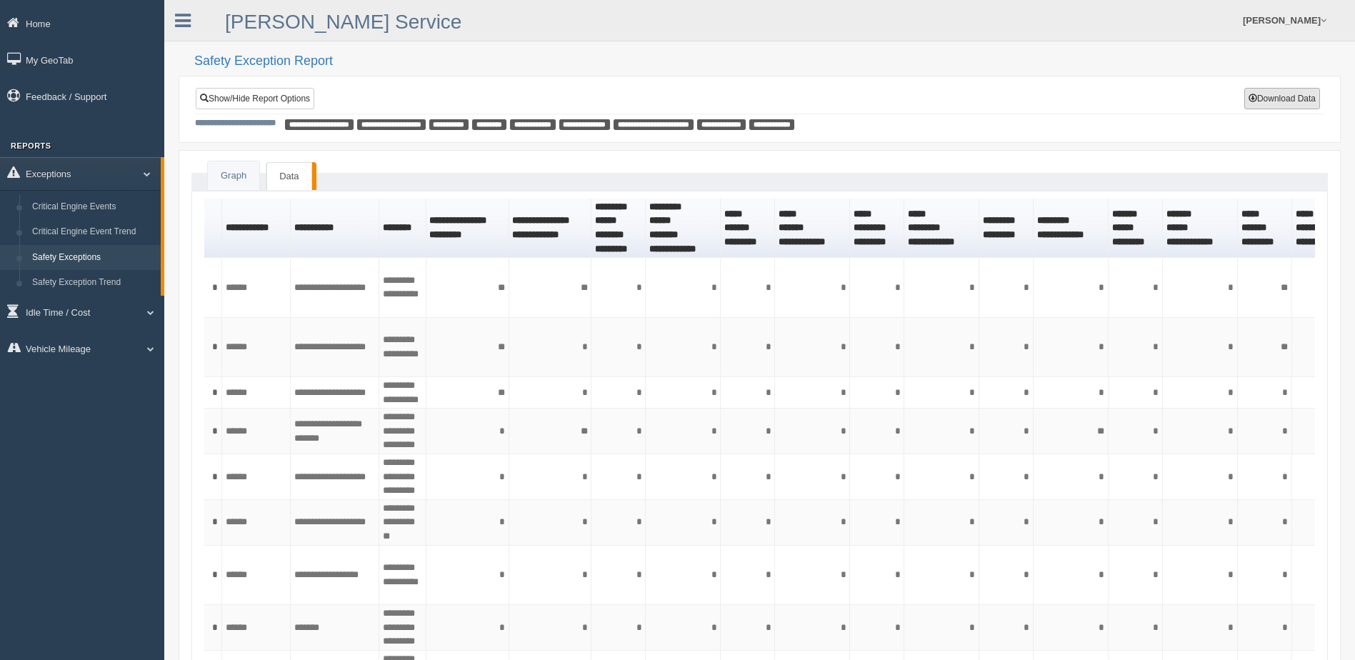
click at [1273, 98] on button "Download Data" at bounding box center [1282, 98] width 76 height 21
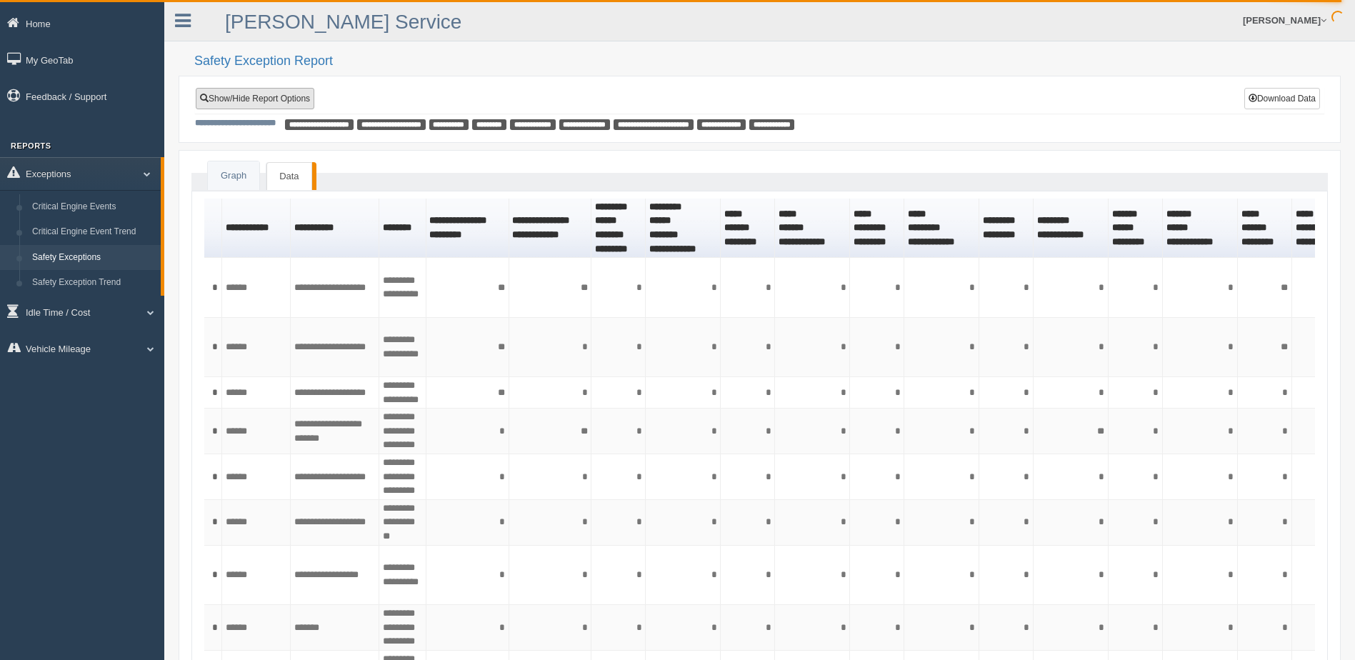
click at [286, 91] on link "Show/Hide Report Options" at bounding box center [255, 98] width 119 height 21
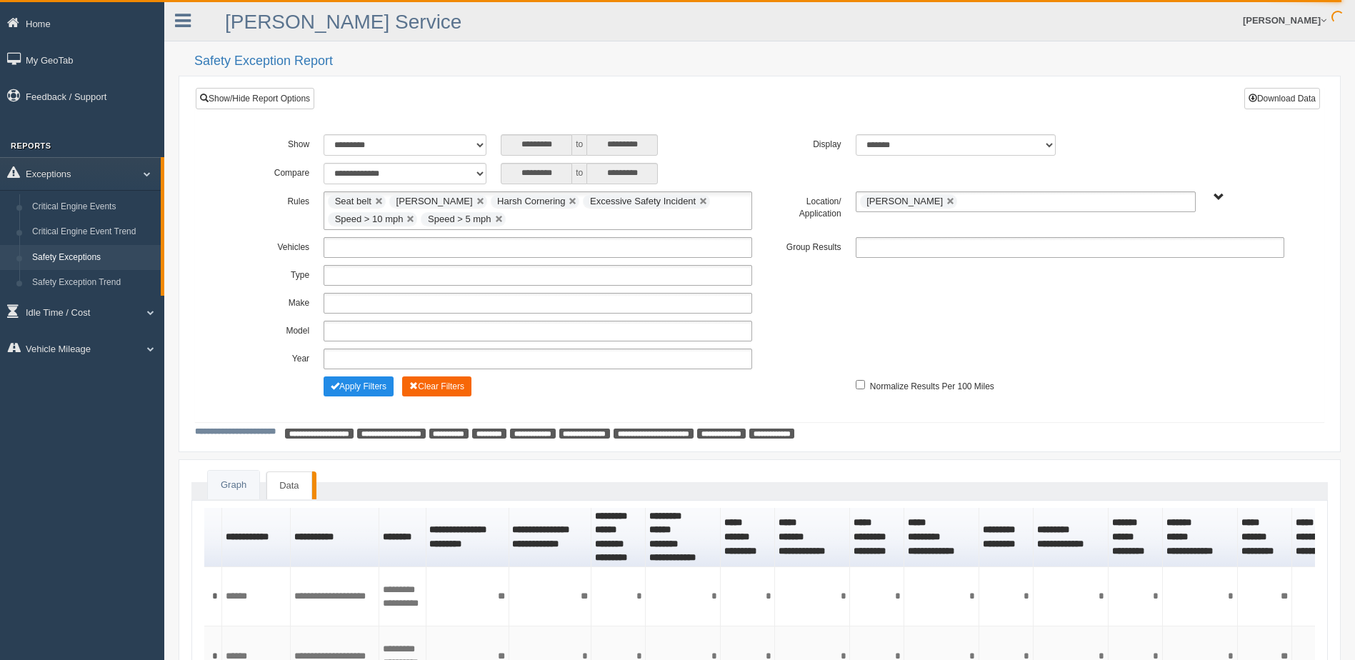
click at [446, 380] on button "Clear Filters" at bounding box center [436, 386] width 69 height 20
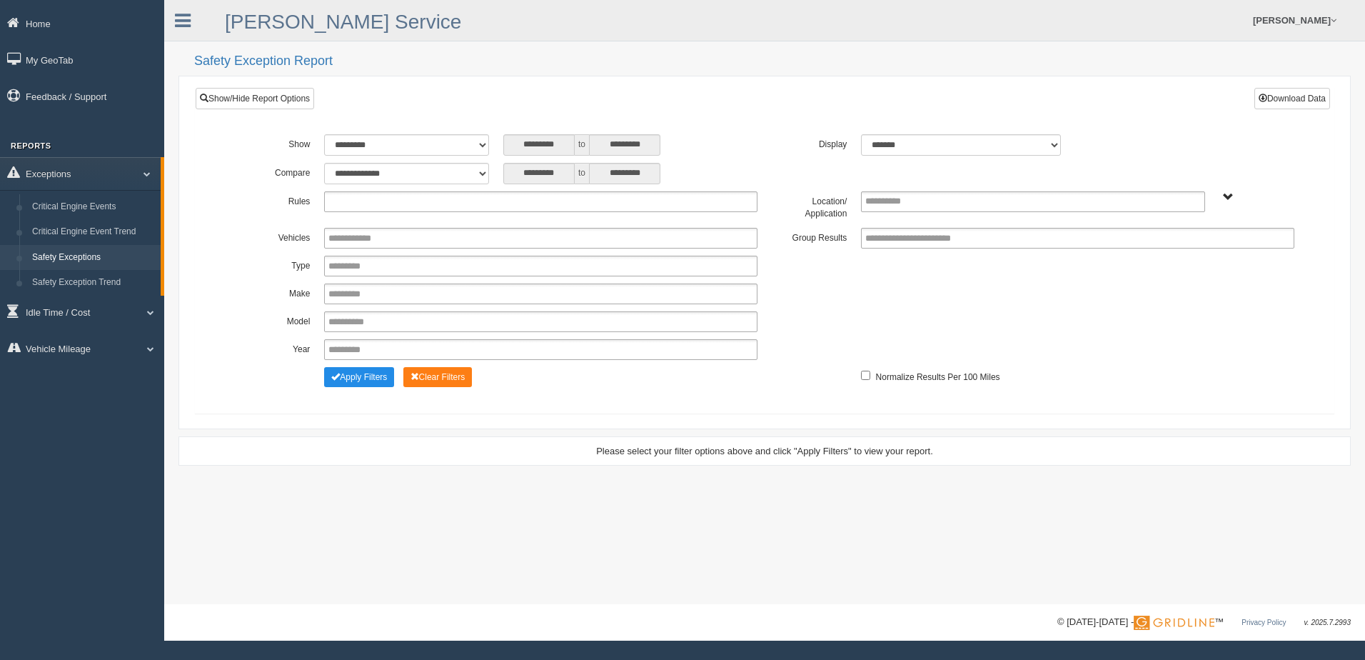
click at [442, 198] on ul at bounding box center [540, 201] width 433 height 21
click at [443, 218] on li "Seat belt" at bounding box center [541, 221] width 432 height 18
click at [475, 204] on ul "Seat belt" at bounding box center [540, 201] width 433 height 21
drag, startPoint x: 451, startPoint y: 237, endPoint x: 472, endPoint y: 214, distance: 31.4
click at [451, 236] on li "[PERSON_NAME]" at bounding box center [541, 239] width 432 height 18
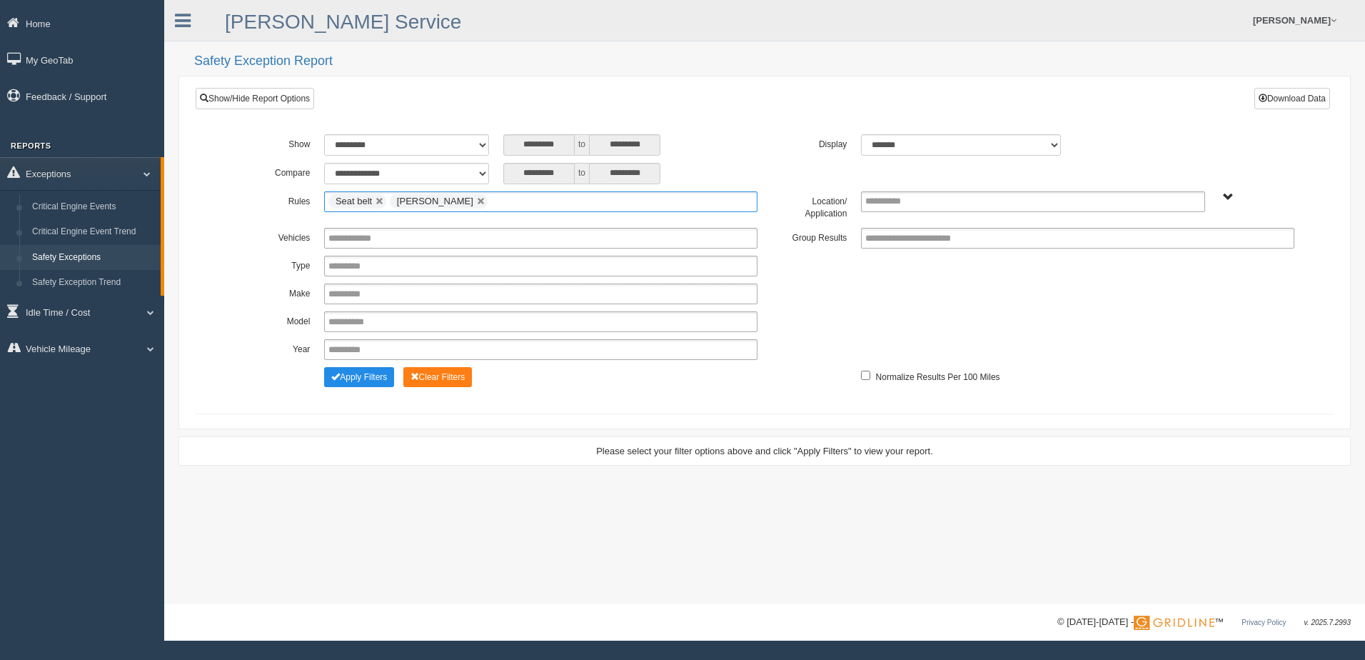
click at [506, 204] on ul "Seat belt Harsh Braking" at bounding box center [540, 201] width 433 height 21
click at [475, 235] on li "Harsh Cornering" at bounding box center [541, 239] width 432 height 18
click at [588, 199] on ul "Seat belt Harsh Braking Harsh Cornering" at bounding box center [540, 201] width 433 height 21
click at [531, 241] on li "Excessive Safety Incident" at bounding box center [541, 239] width 432 height 18
click at [714, 201] on input "text" at bounding box center [723, 202] width 18 height 18
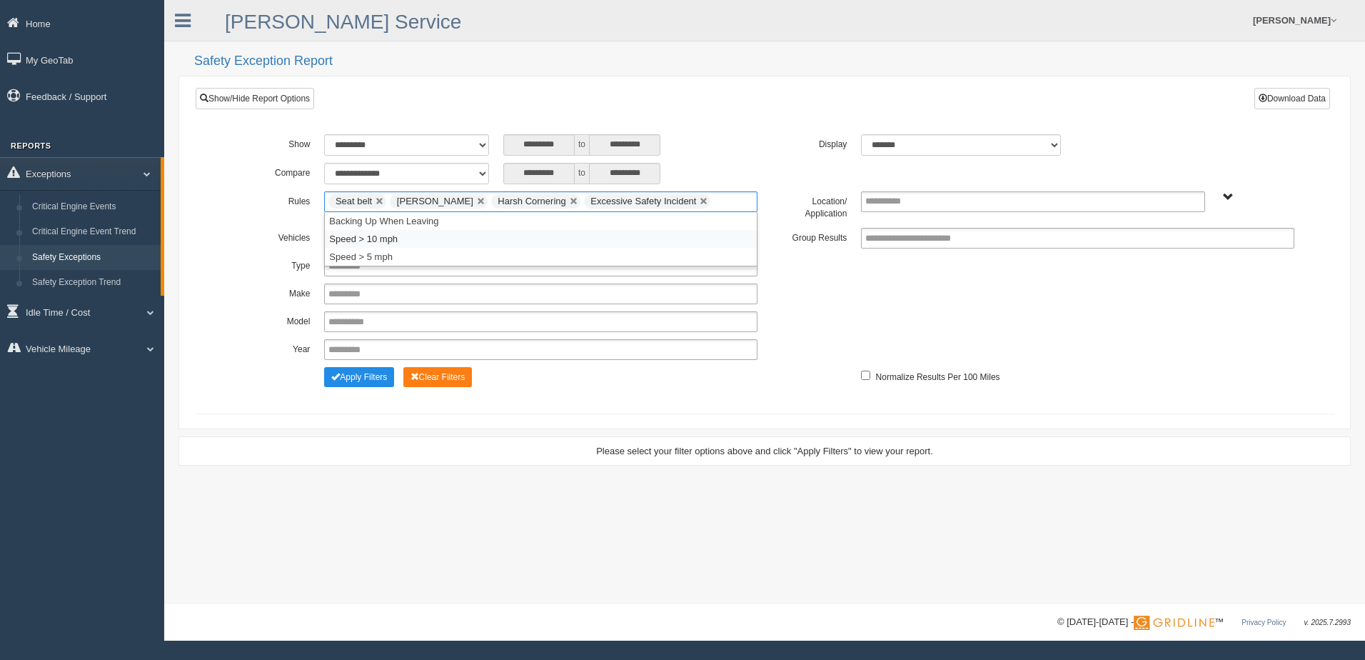
click at [615, 245] on li "Speed > 10 mph" at bounding box center [541, 239] width 432 height 18
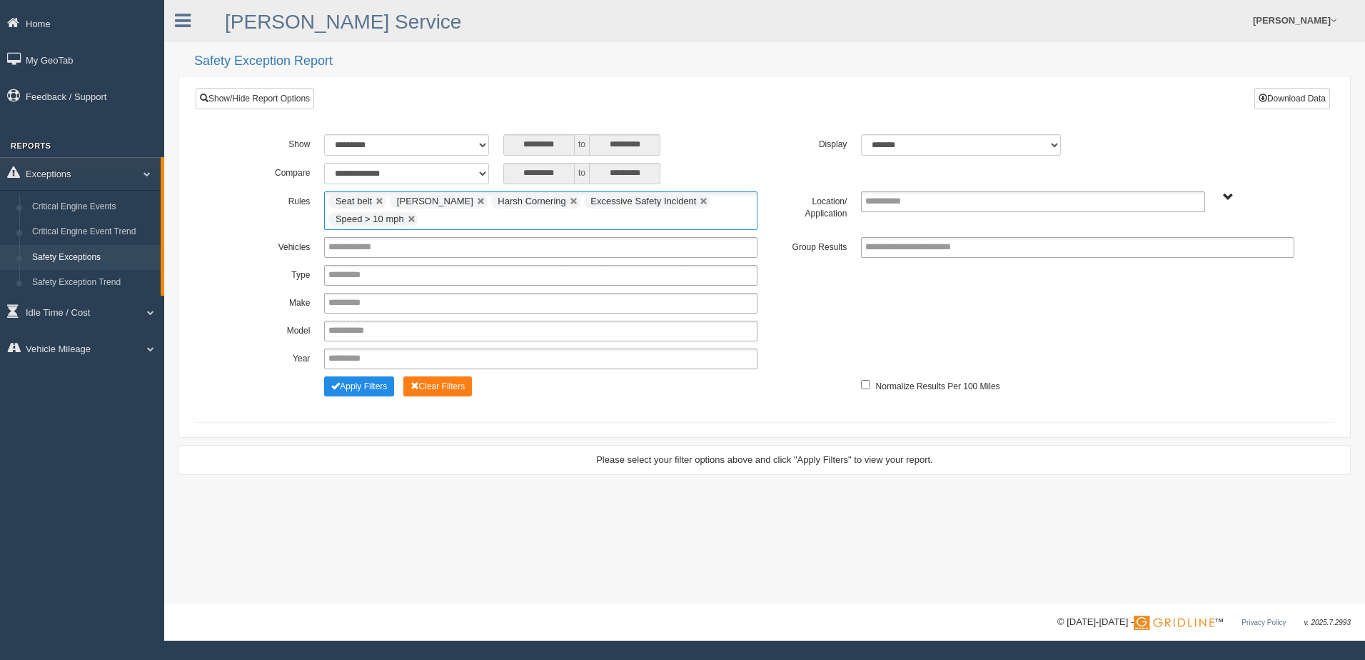
click at [718, 218] on ul "Seat belt Harsh Braking Harsh Cornering Excessive Safety Incident Speed > 10 mph" at bounding box center [540, 210] width 433 height 39
click at [579, 258] on li "Speed > 5 mph" at bounding box center [541, 257] width 432 height 18
click at [820, 169] on div "**********" at bounding box center [765, 173] width 1074 height 21
click at [1229, 195] on span "B. Vehicle Class C. Emergency Response WTS-10-00 WTS-10-00 Mgr Vehicles WTS-15-…" at bounding box center [1228, 197] width 11 height 11
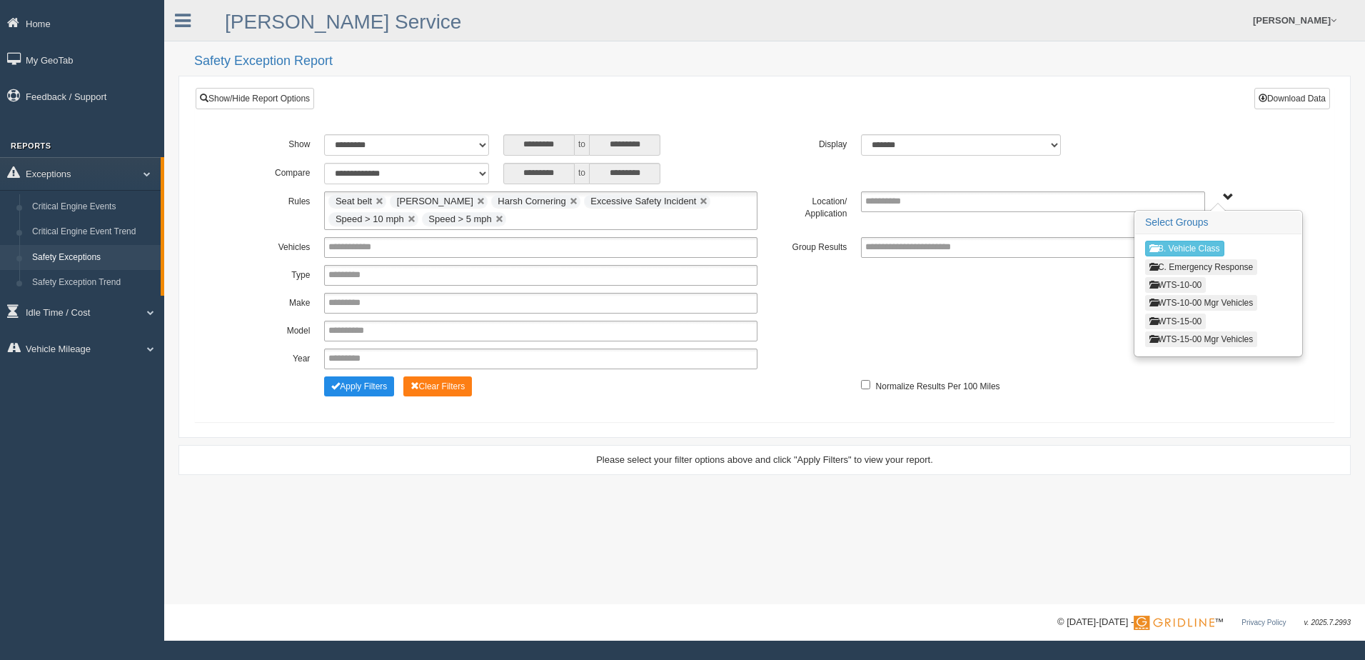
click at [1200, 281] on button "WTS-10-00" at bounding box center [1175, 285] width 61 height 16
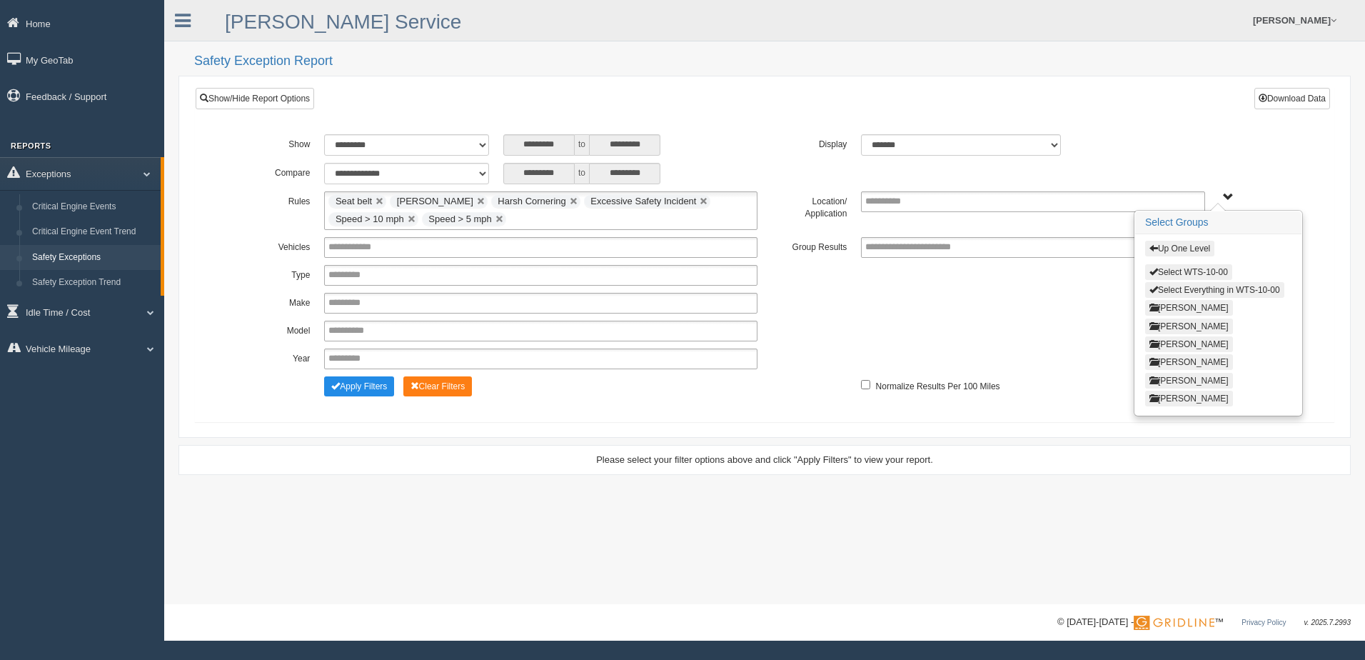
click at [1178, 376] on button "[PERSON_NAME]" at bounding box center [1189, 381] width 88 height 16
click at [1170, 268] on button "Select Thomas Anderson" at bounding box center [1202, 272] width 114 height 16
click at [1225, 196] on span "Up One Level Select Thomas Anderson Select Everything in Thomas Anderson Hector…" at bounding box center [1228, 197] width 11 height 11
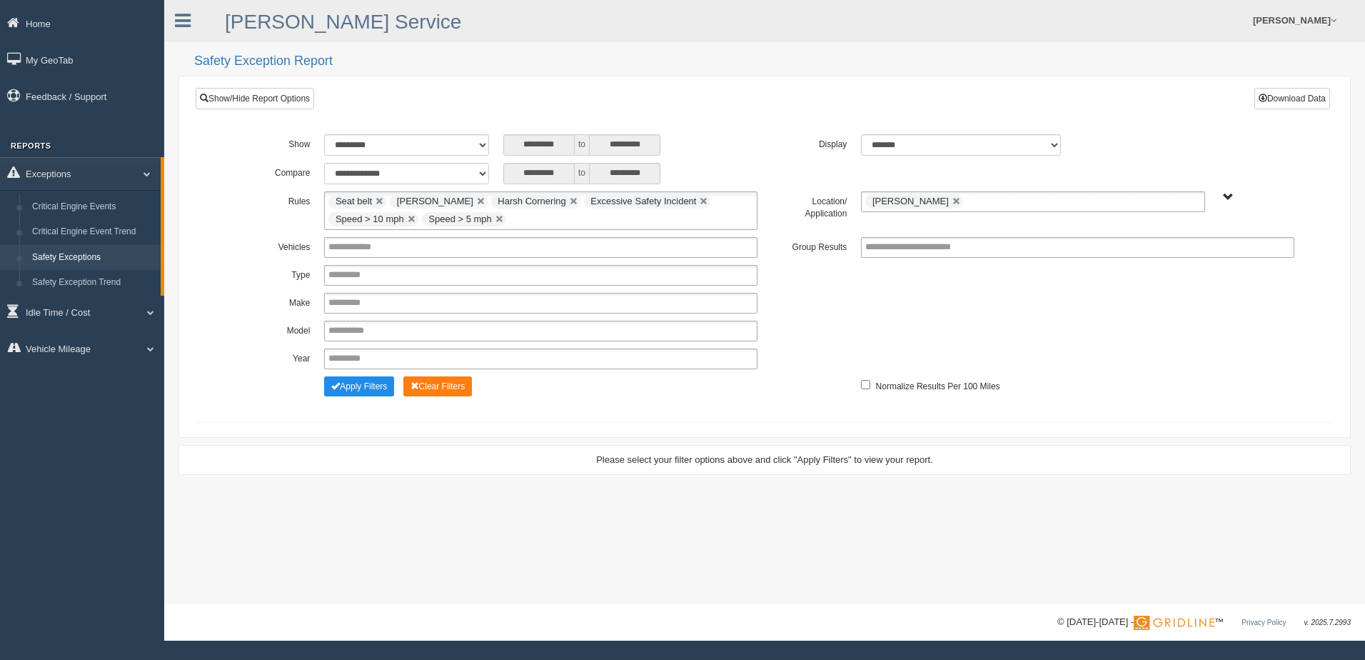
click at [1220, 140] on div "**********" at bounding box center [765, 144] width 1074 height 21
click at [378, 386] on button "Apply Filters" at bounding box center [359, 386] width 70 height 20
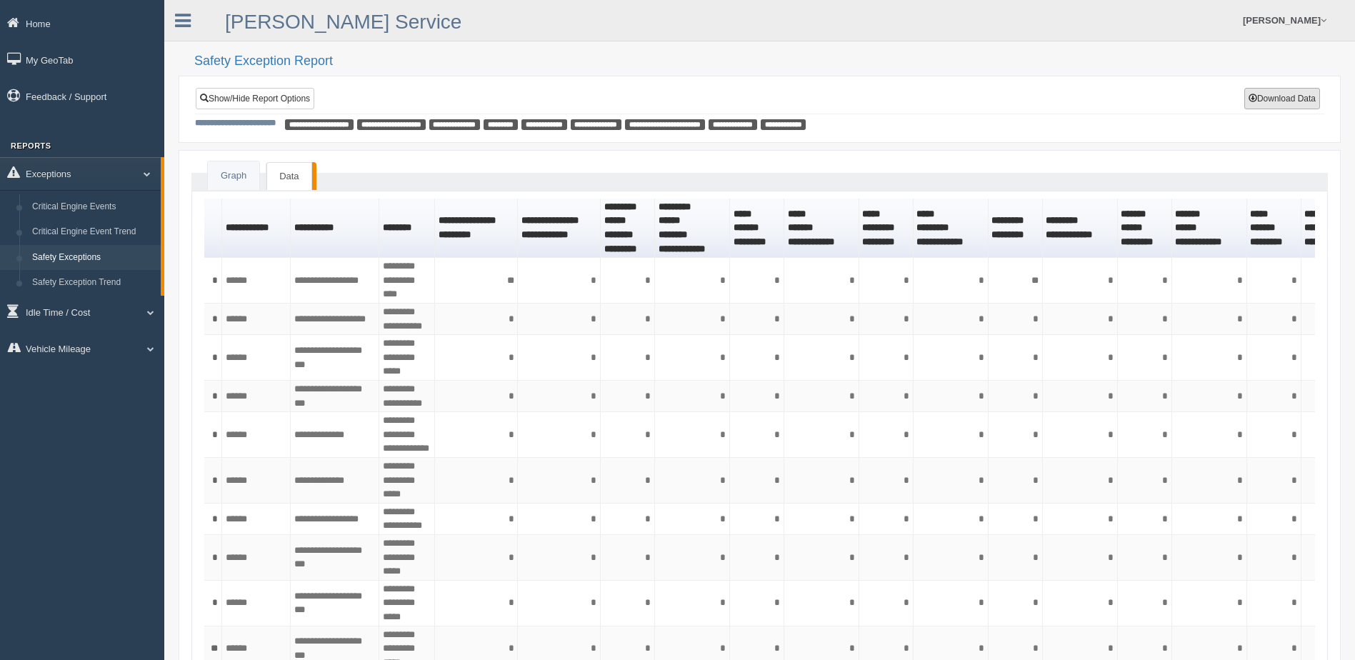
click at [1272, 94] on button "Download Data" at bounding box center [1282, 98] width 76 height 21
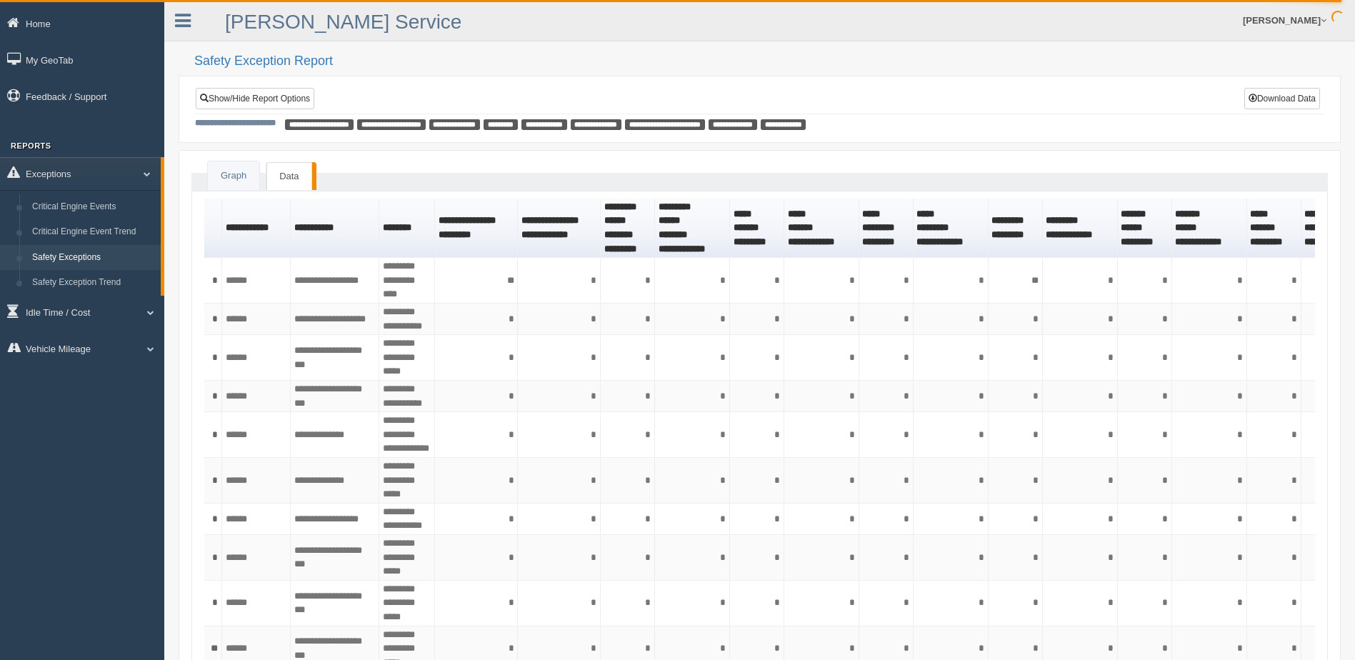
click at [1321, 20] on span at bounding box center [1323, 20] width 6 height 9
click at [1218, 80] on link "Log Off" at bounding box center [1255, 85] width 156 height 29
